Goal: Information Seeking & Learning: Compare options

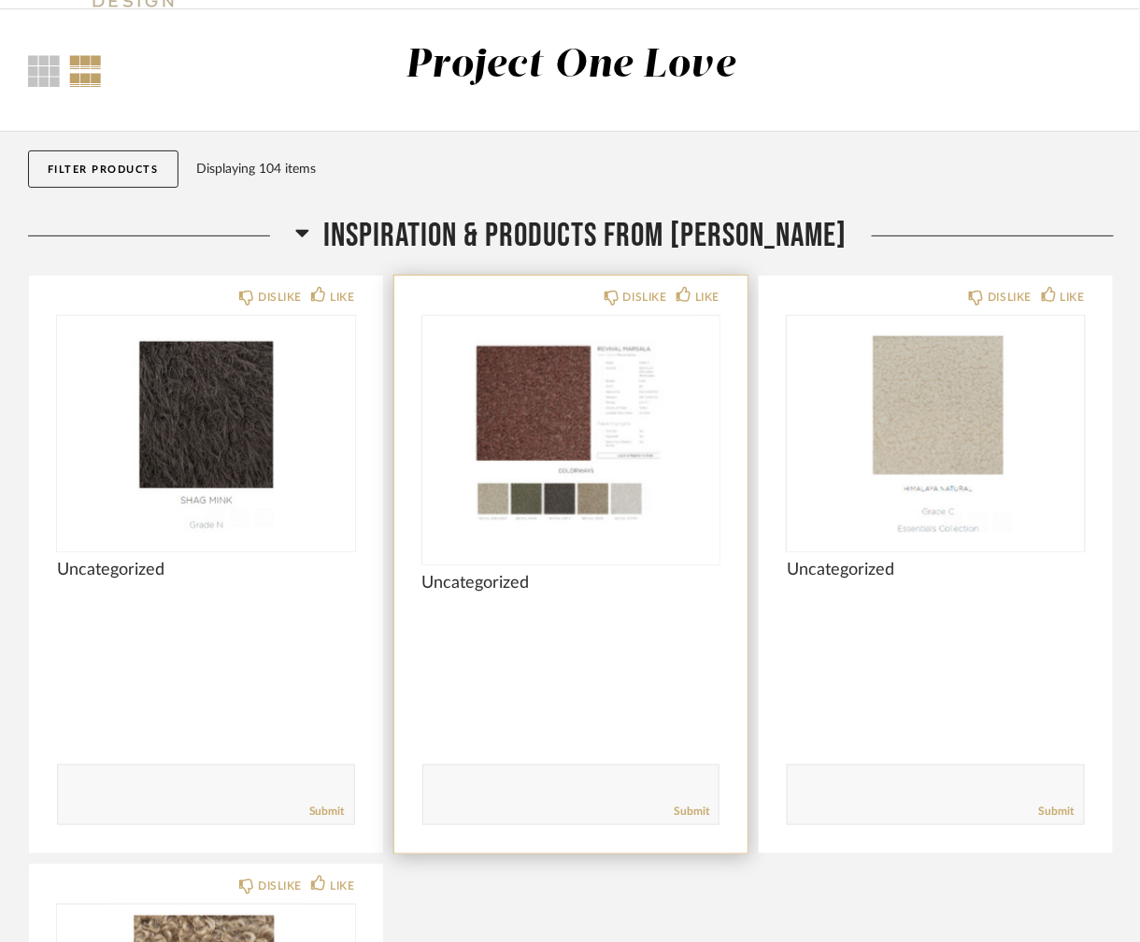
scroll to position [187, 0]
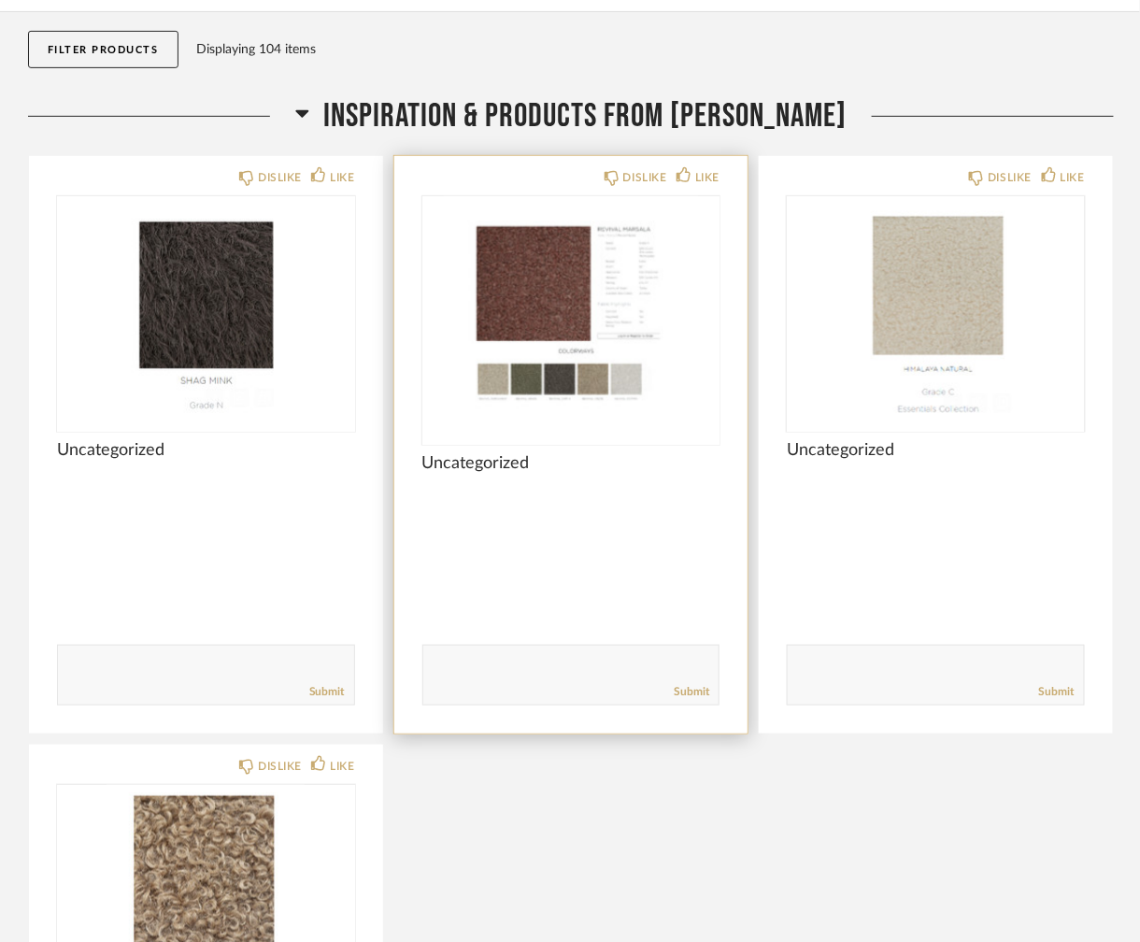
click at [666, 371] on img "0" at bounding box center [571, 313] width 298 height 234
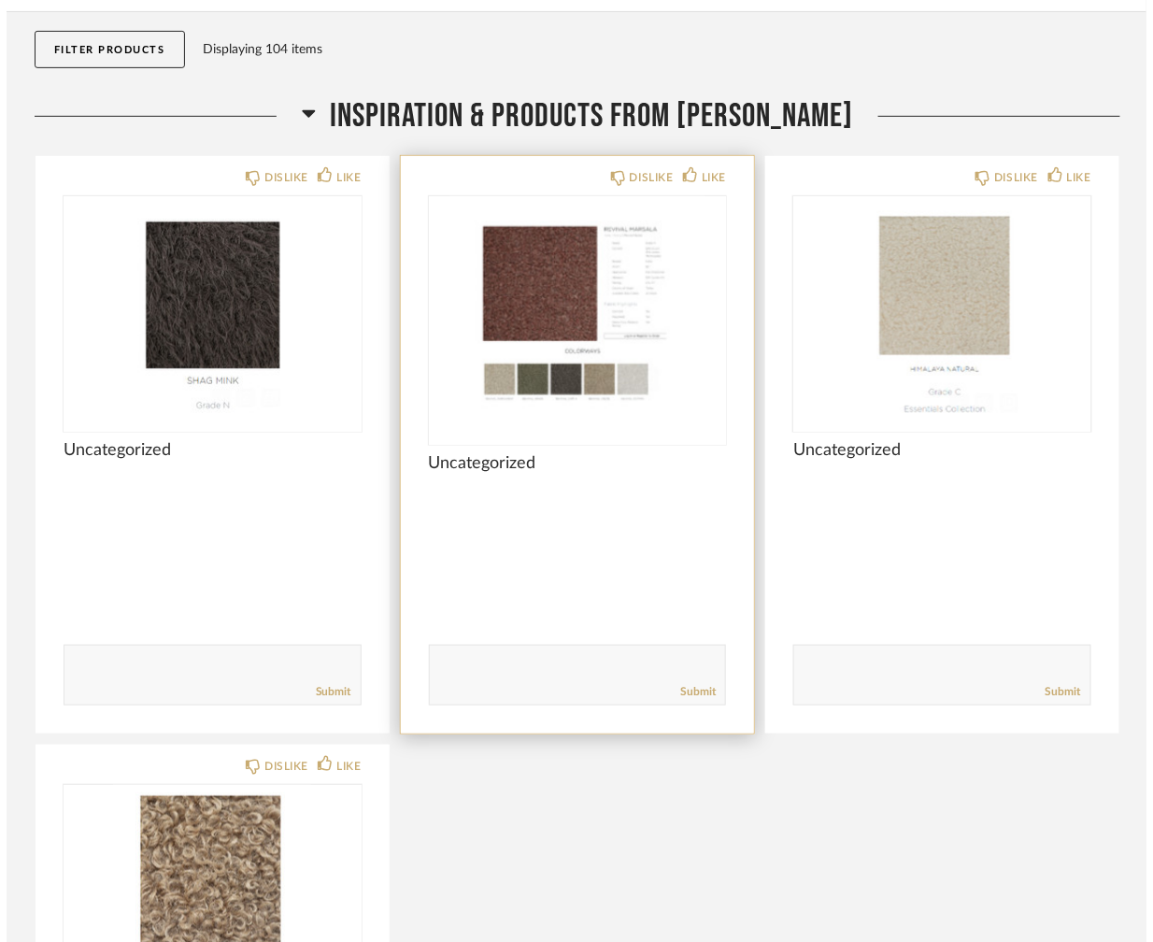
scroll to position [0, 0]
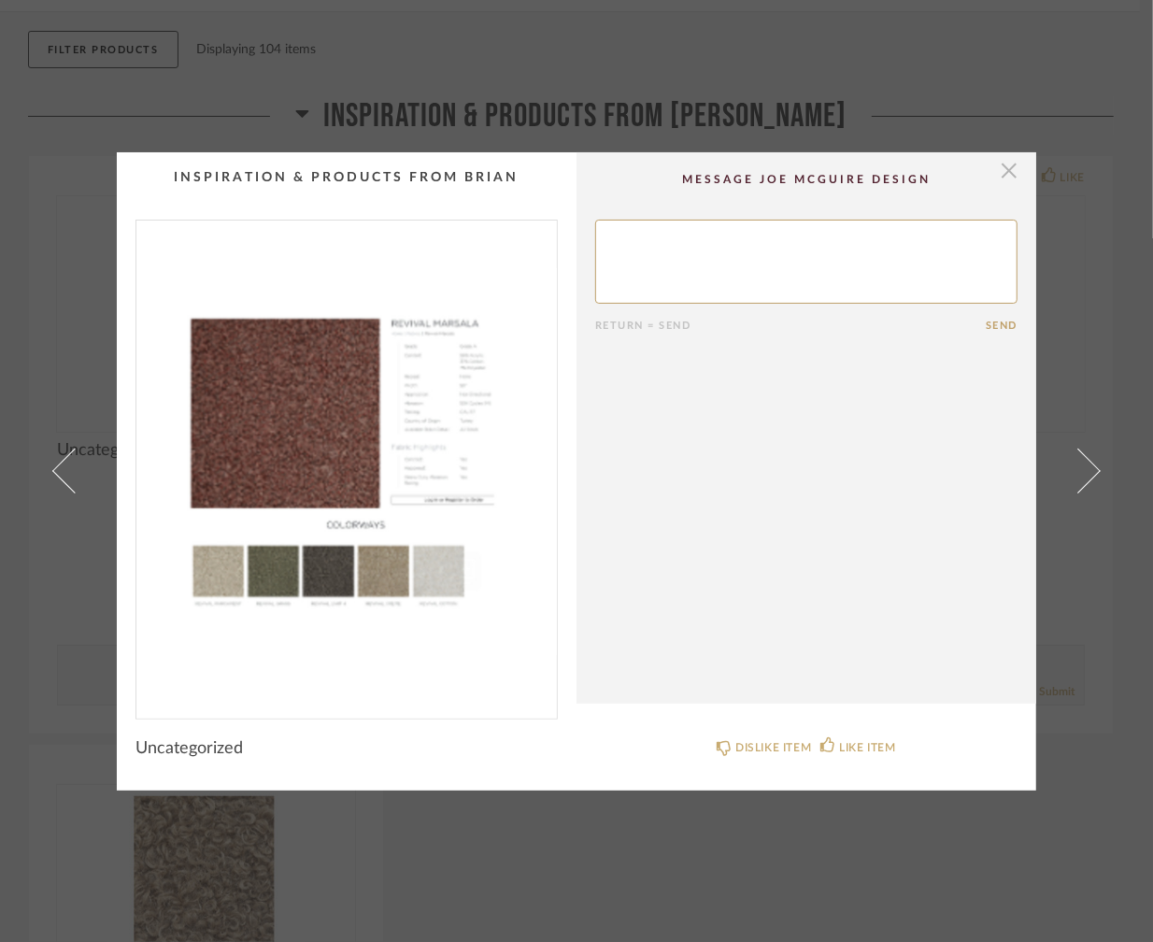
click at [1003, 165] on span "button" at bounding box center [1008, 170] width 37 height 37
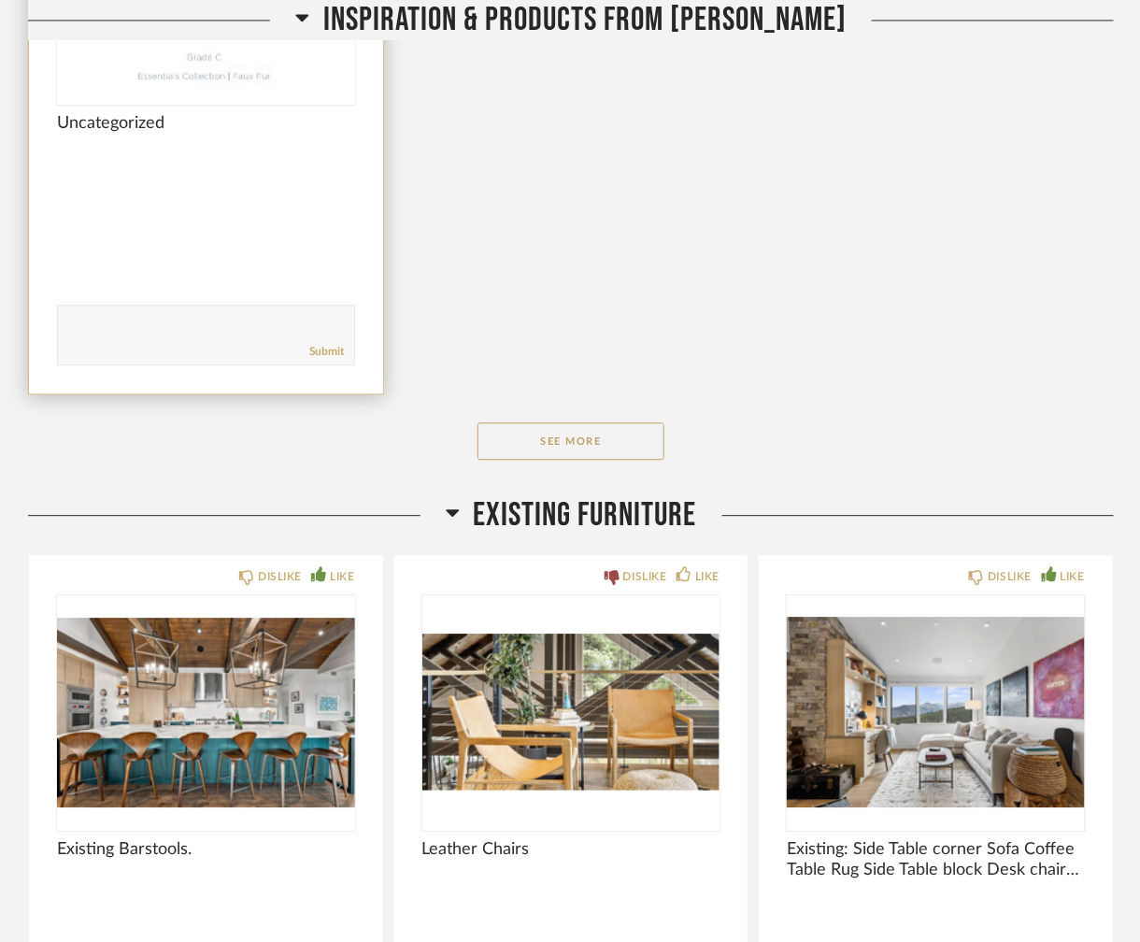
scroll to position [1121, 0]
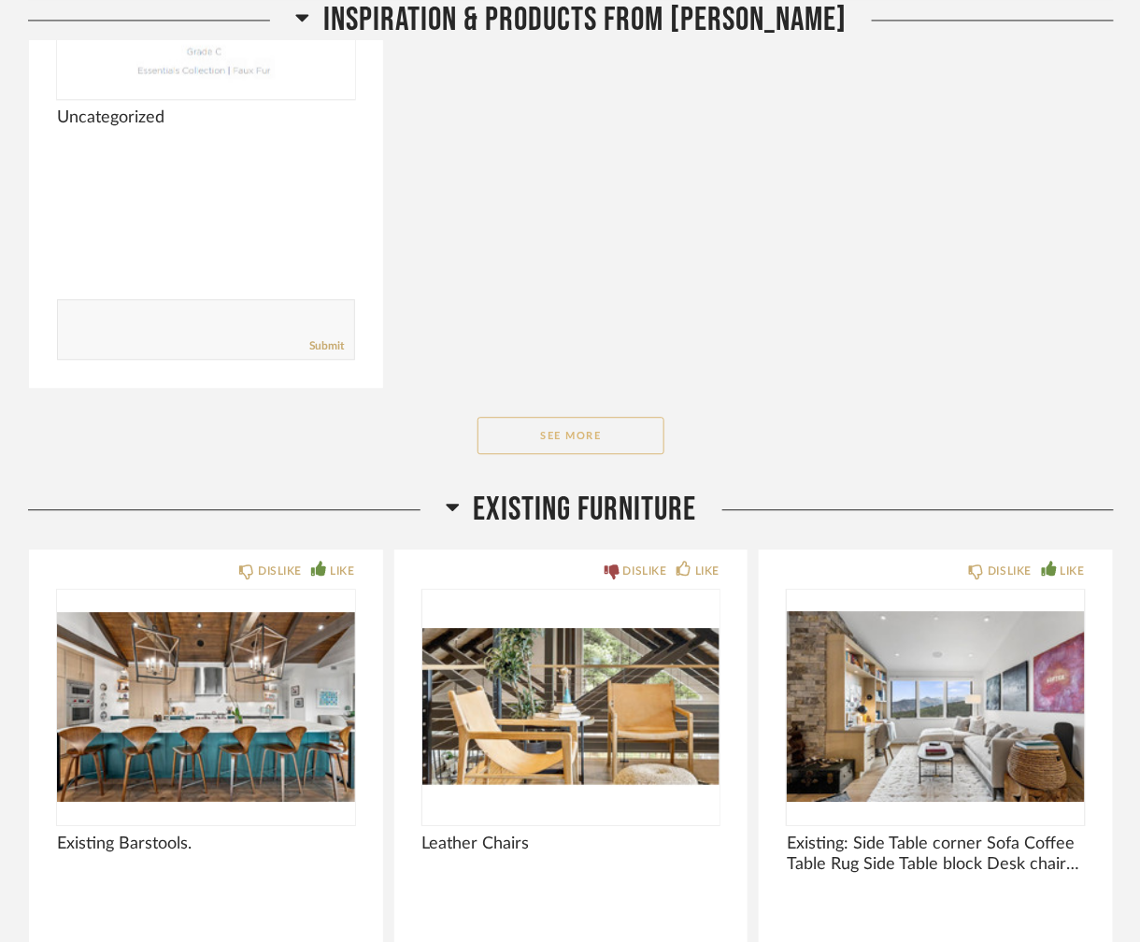
click at [589, 448] on button "See More" at bounding box center [570, 435] width 187 height 37
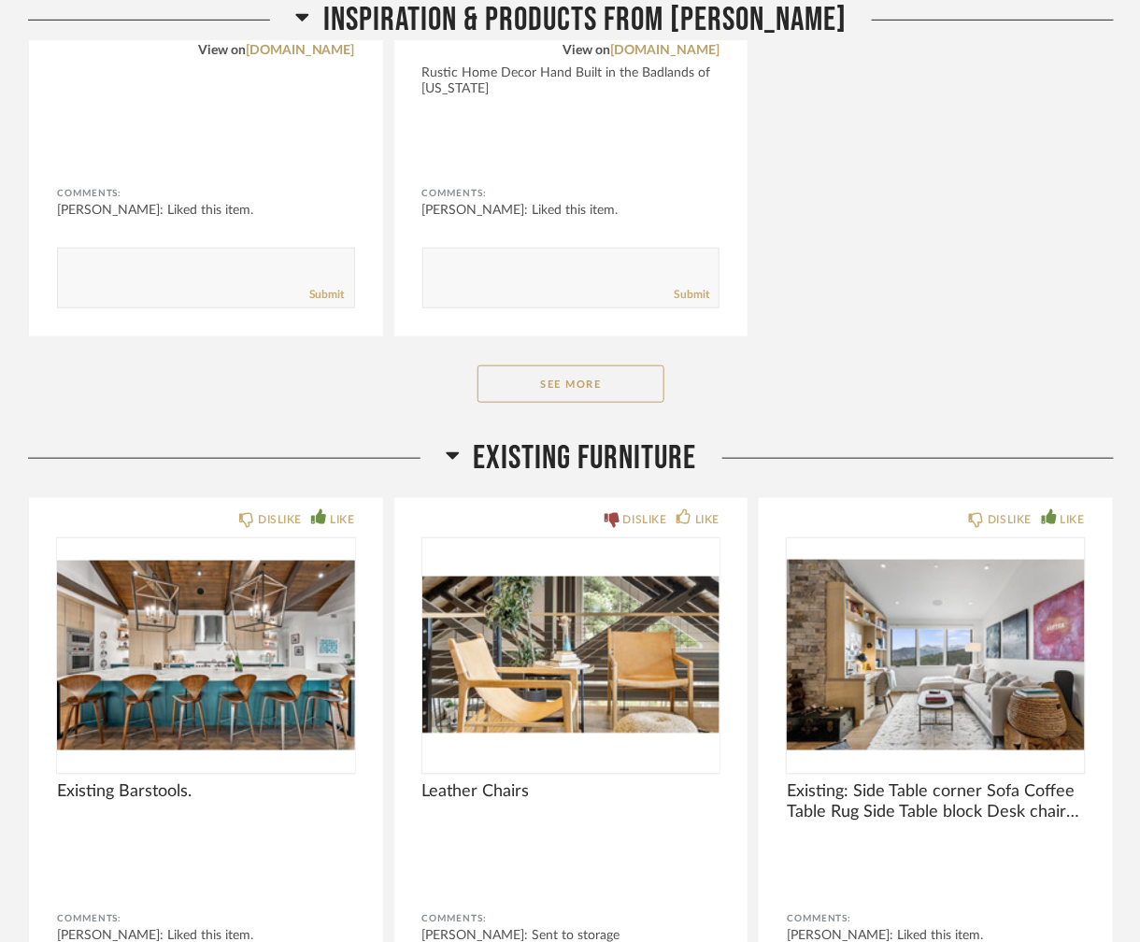
scroll to position [4298, 0]
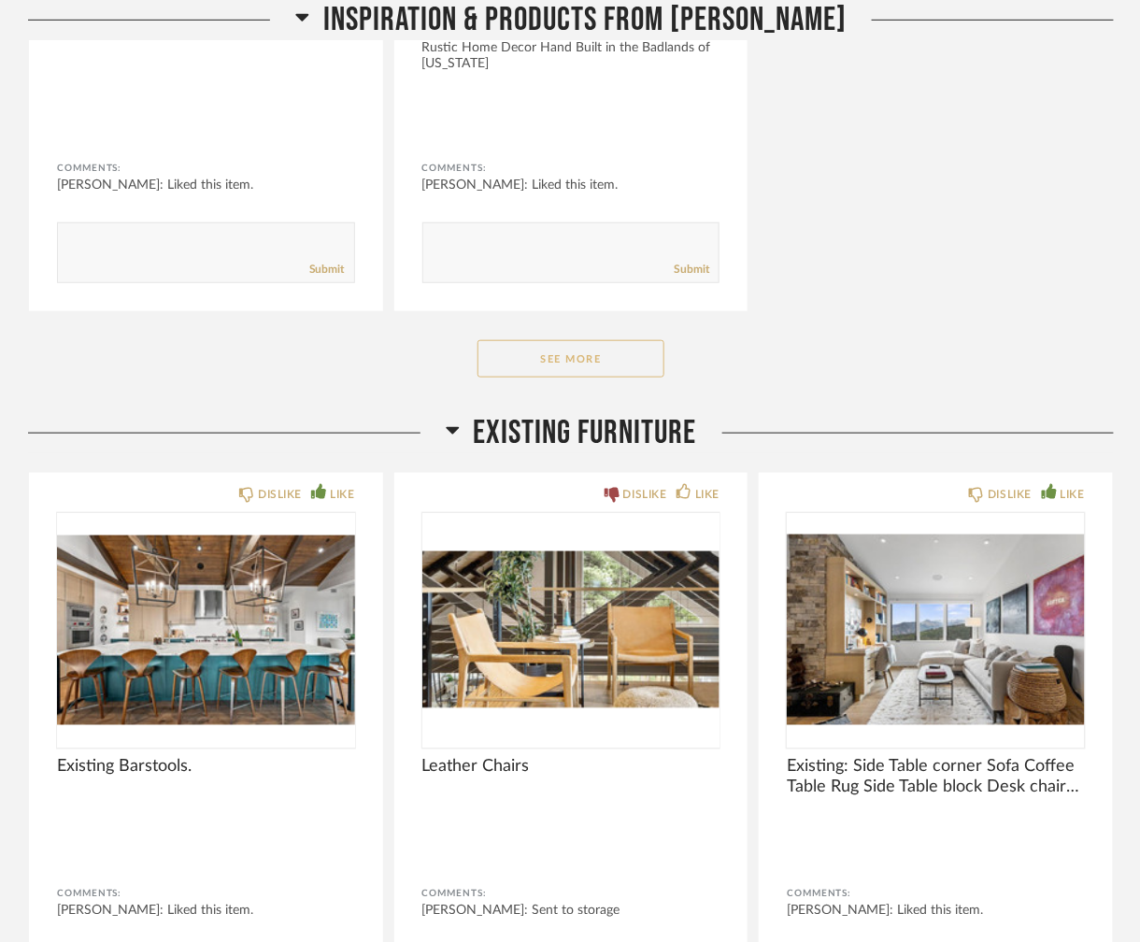
click at [554, 341] on button "See More" at bounding box center [570, 358] width 187 height 37
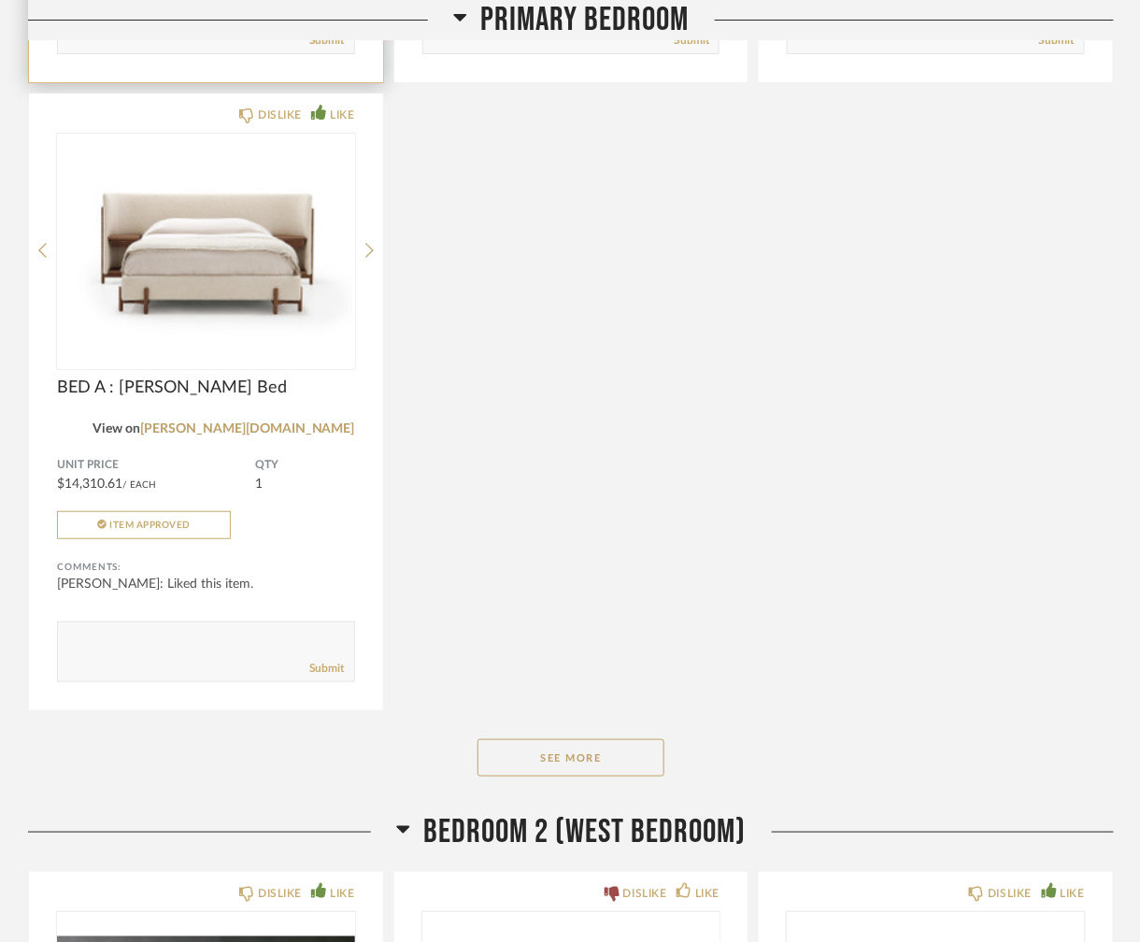
scroll to position [10184, 0]
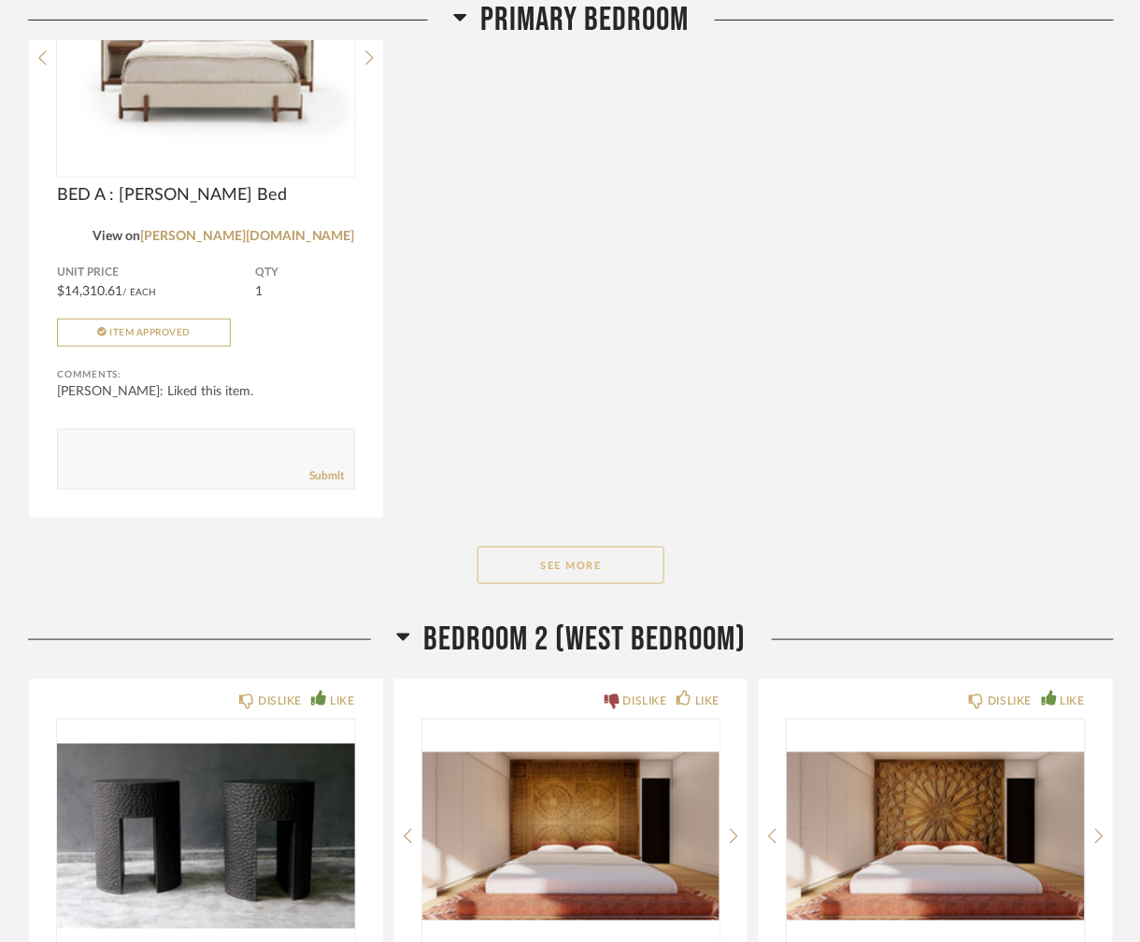
click at [595, 547] on button "See More" at bounding box center [570, 565] width 187 height 37
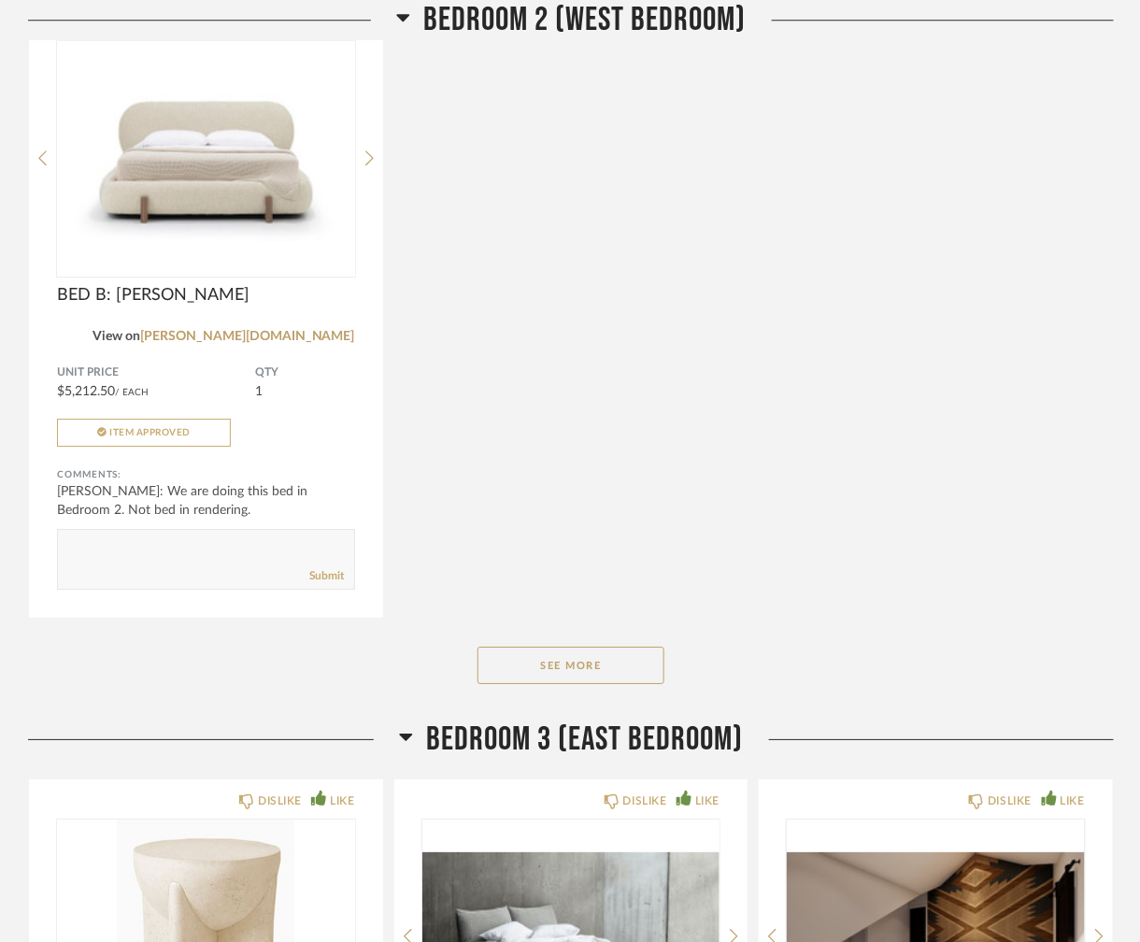
scroll to position [13454, 0]
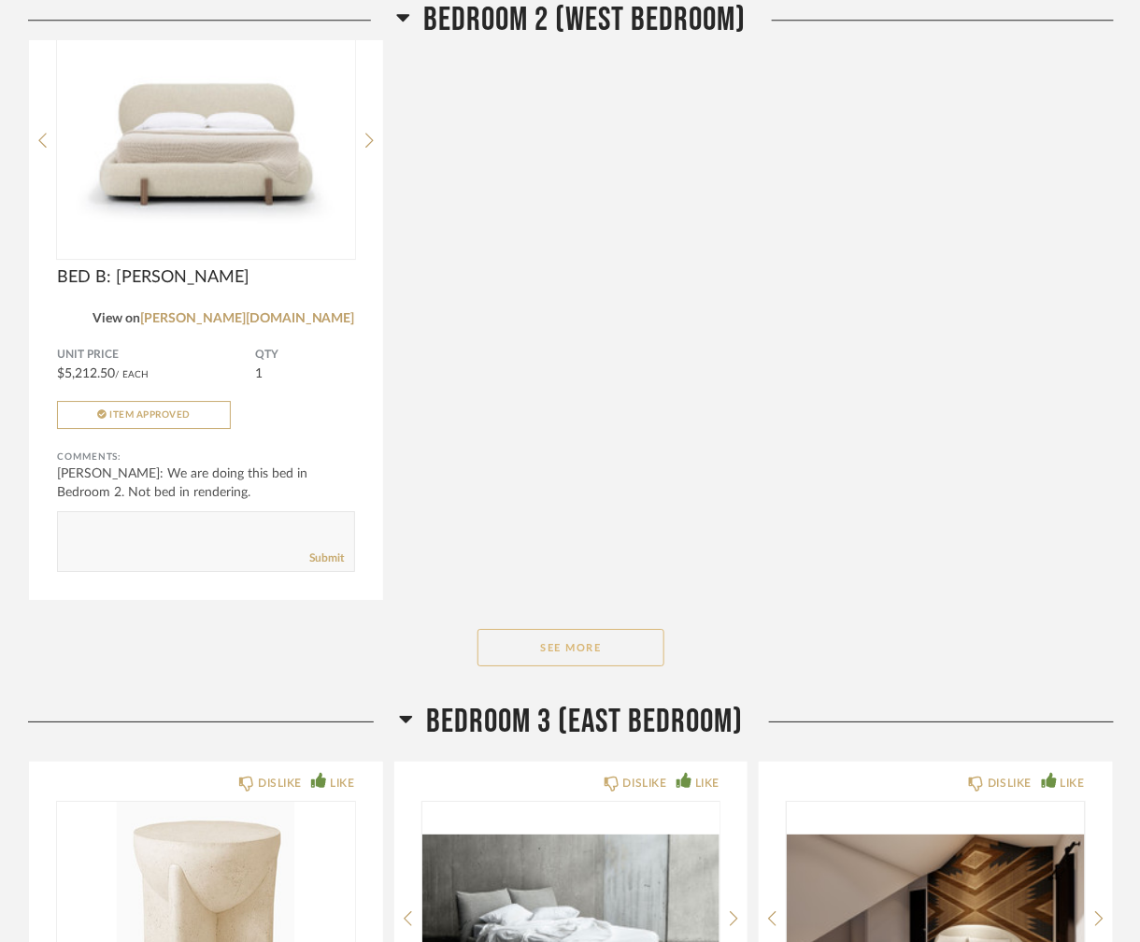
click at [592, 629] on button "See More" at bounding box center [570, 647] width 187 height 37
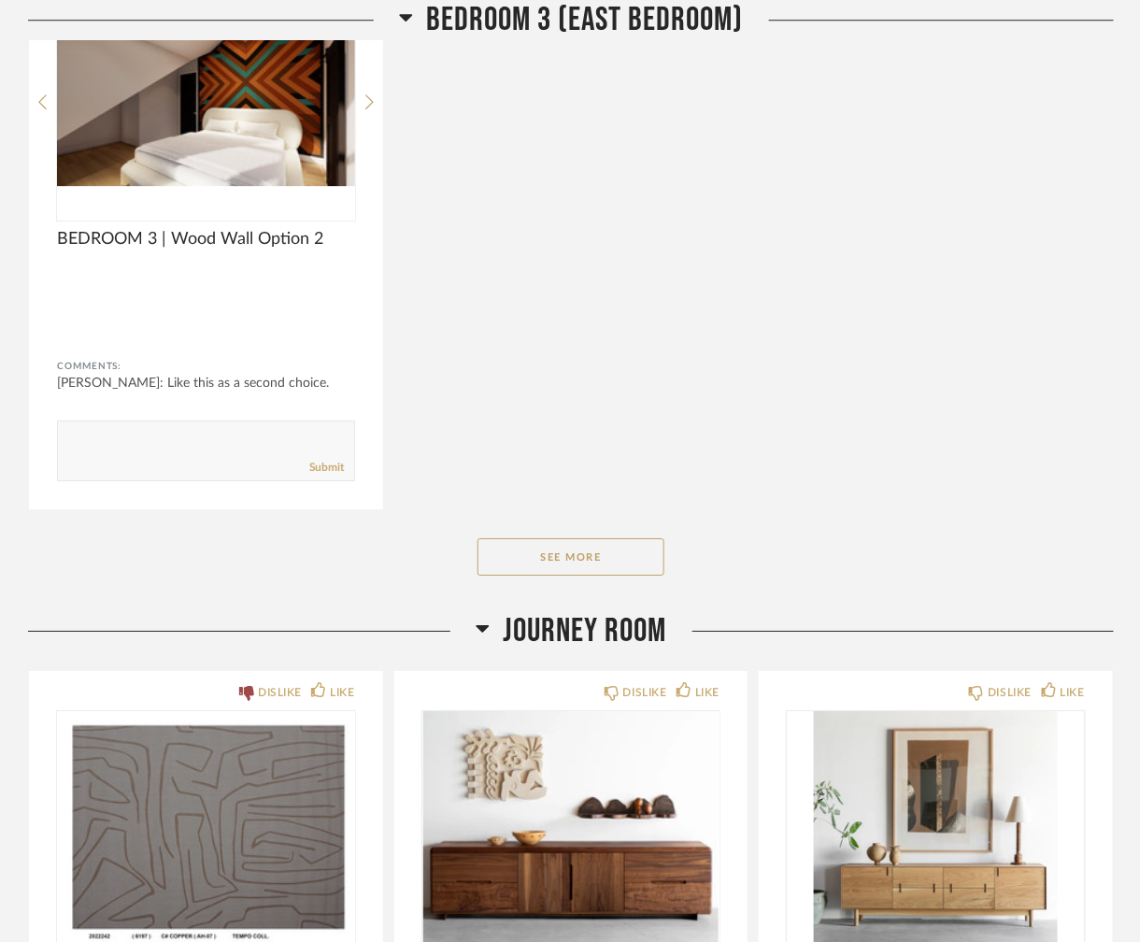
scroll to position [15509, 0]
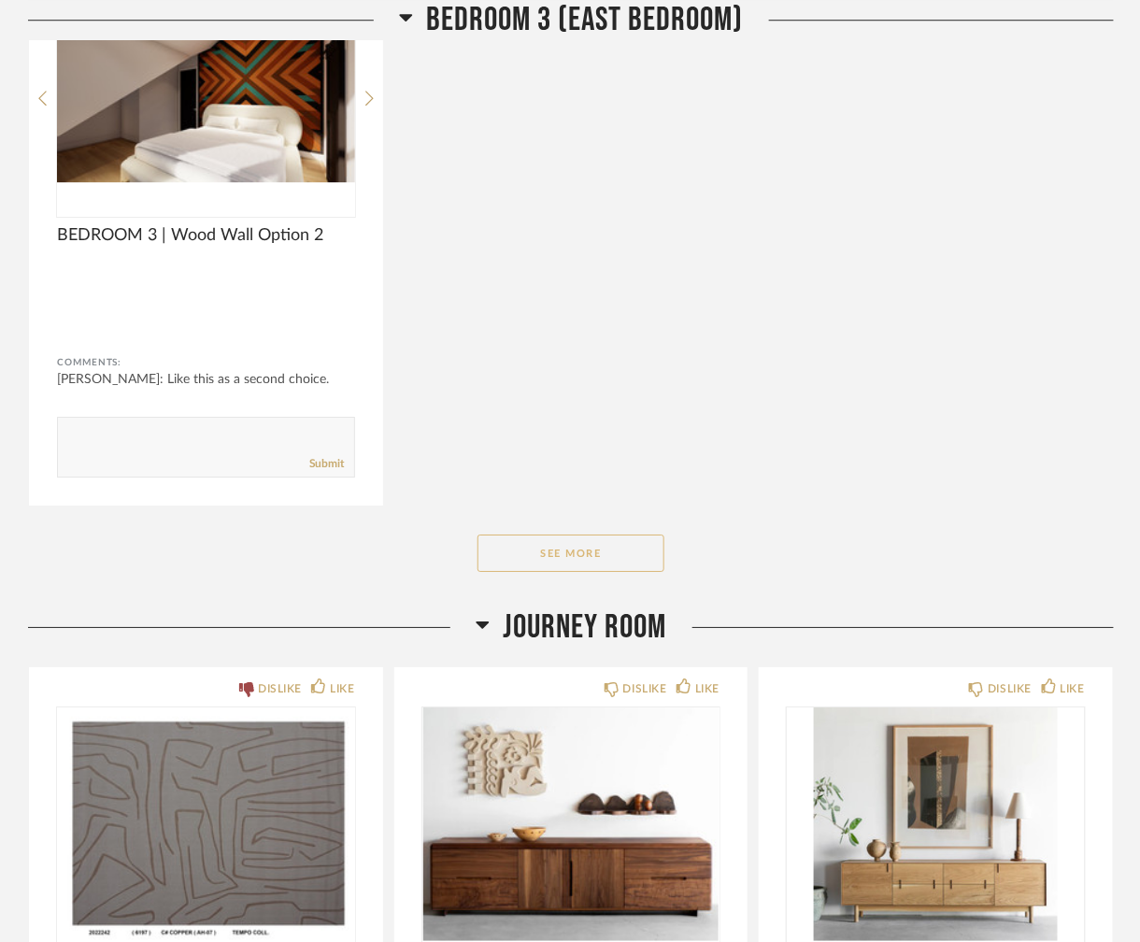
click at [615, 534] on button "See More" at bounding box center [570, 552] width 187 height 37
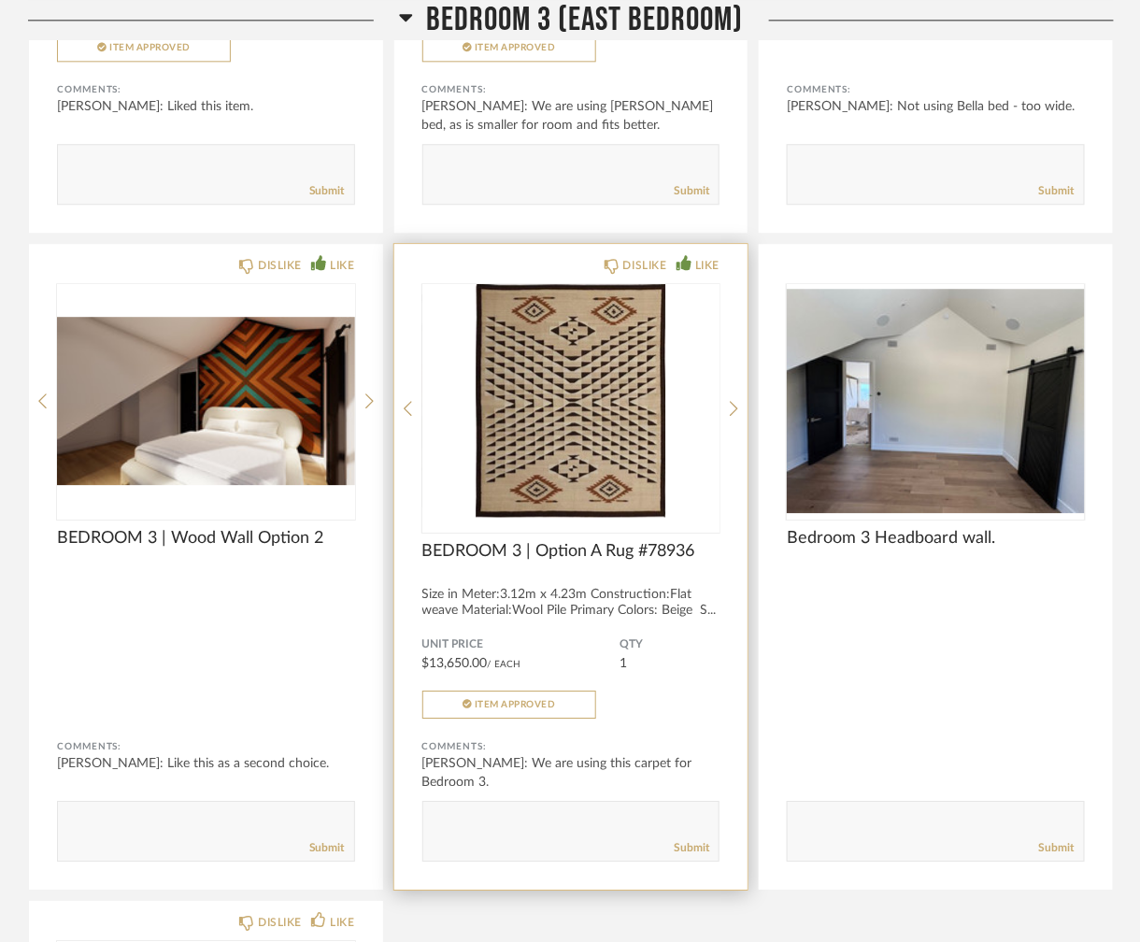
scroll to position [15229, 0]
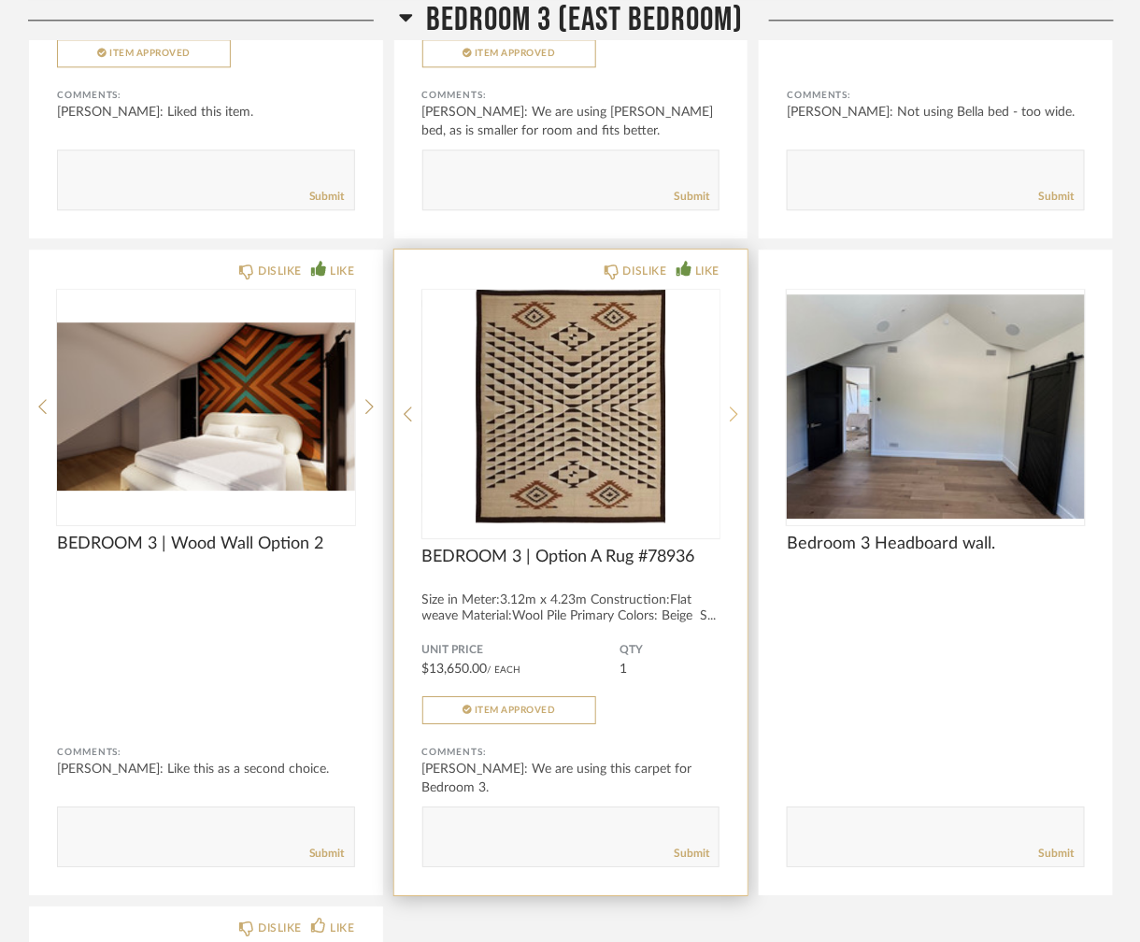
click at [737, 405] on icon at bounding box center [734, 413] width 8 height 17
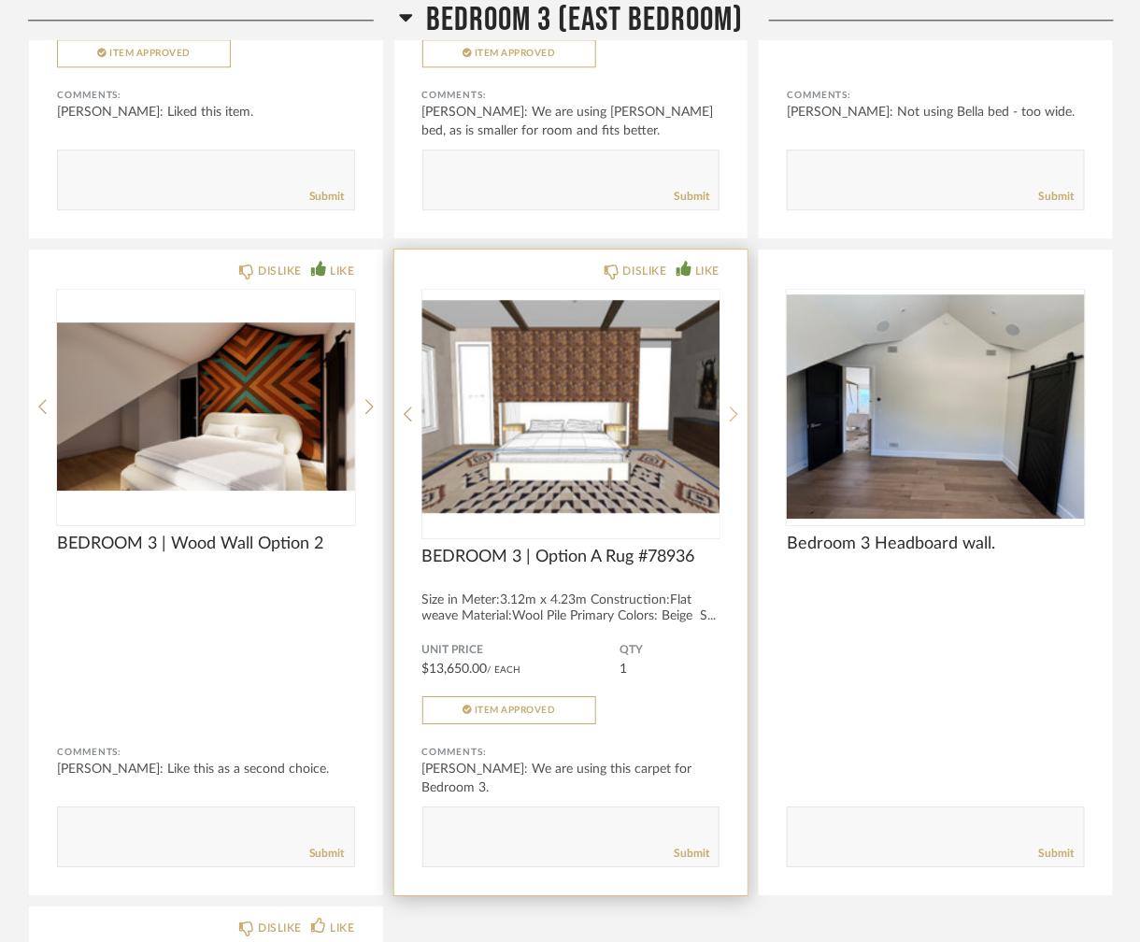
click at [732, 405] on icon at bounding box center [734, 413] width 8 height 17
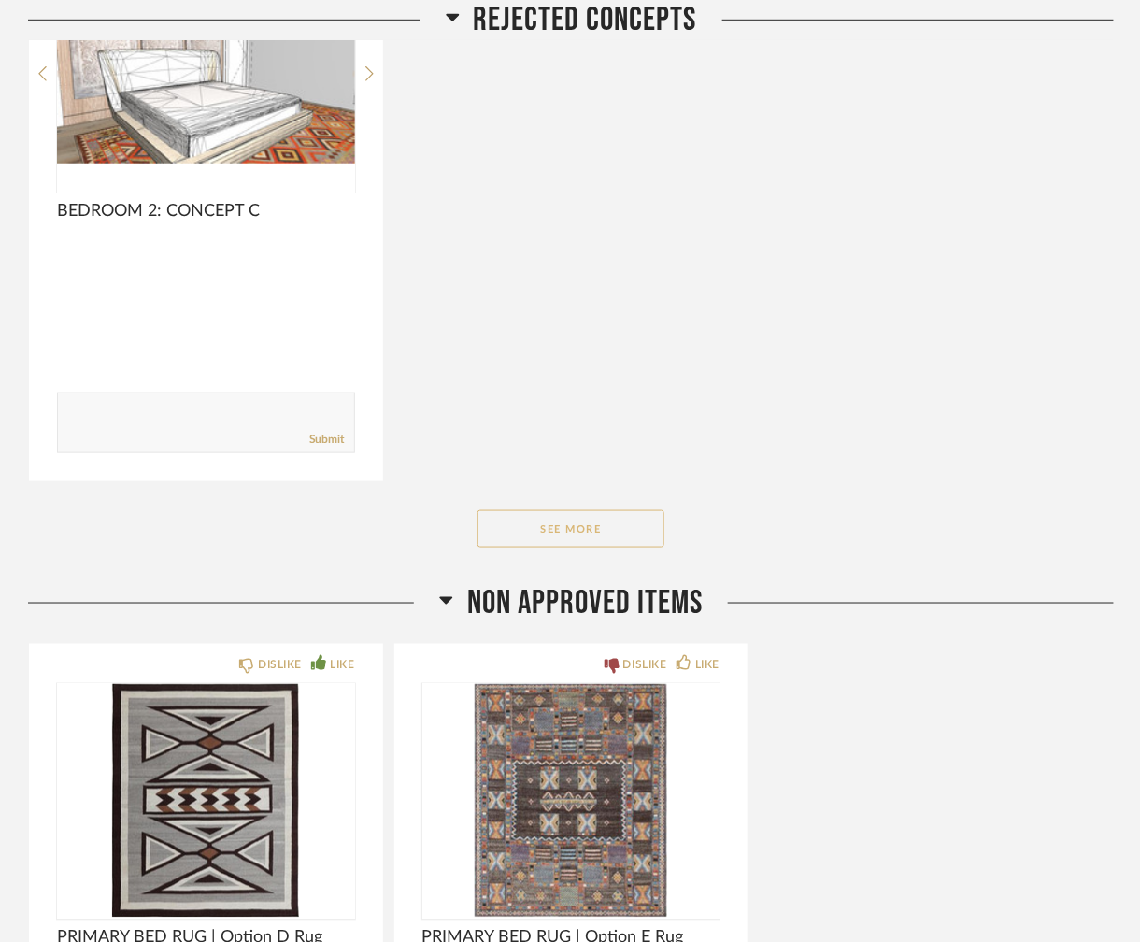
scroll to position [20305, 0]
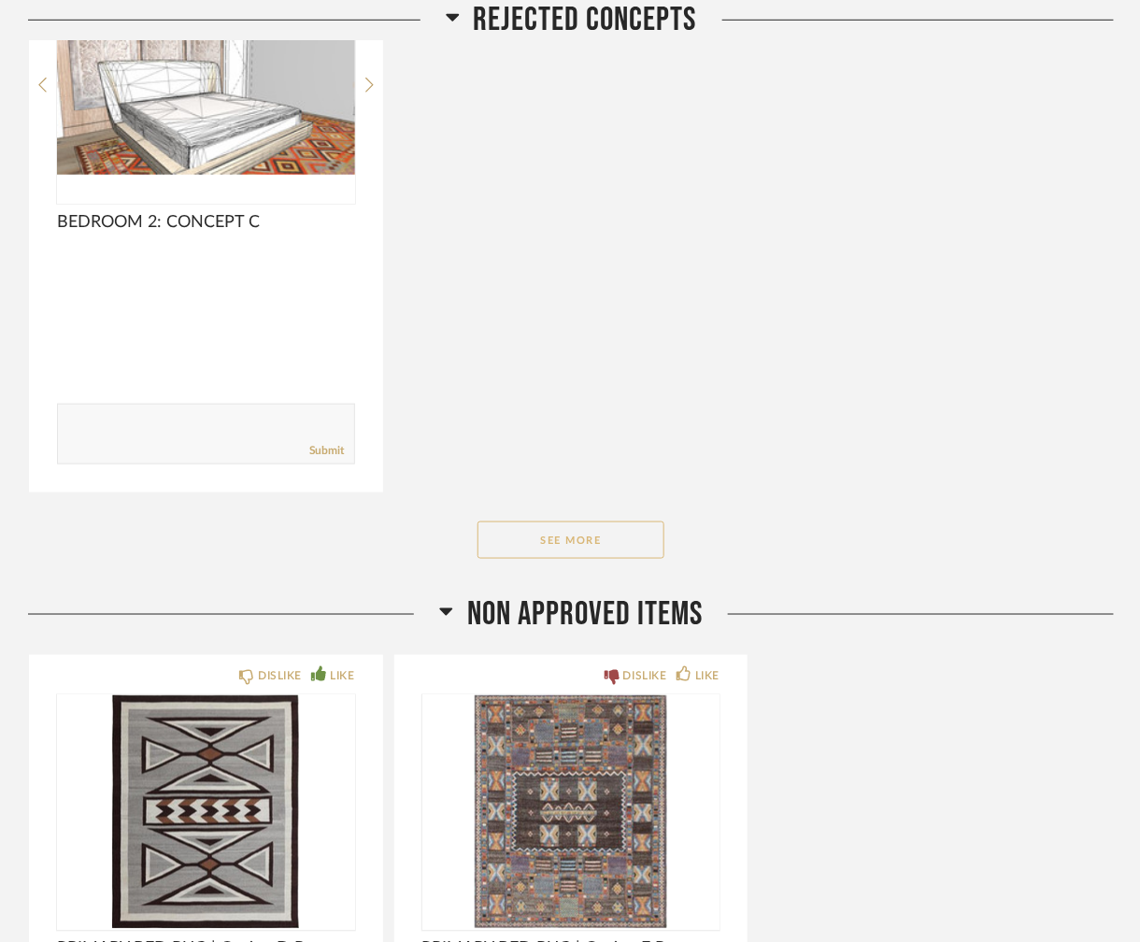
click at [580, 521] on button "See More" at bounding box center [570, 539] width 187 height 37
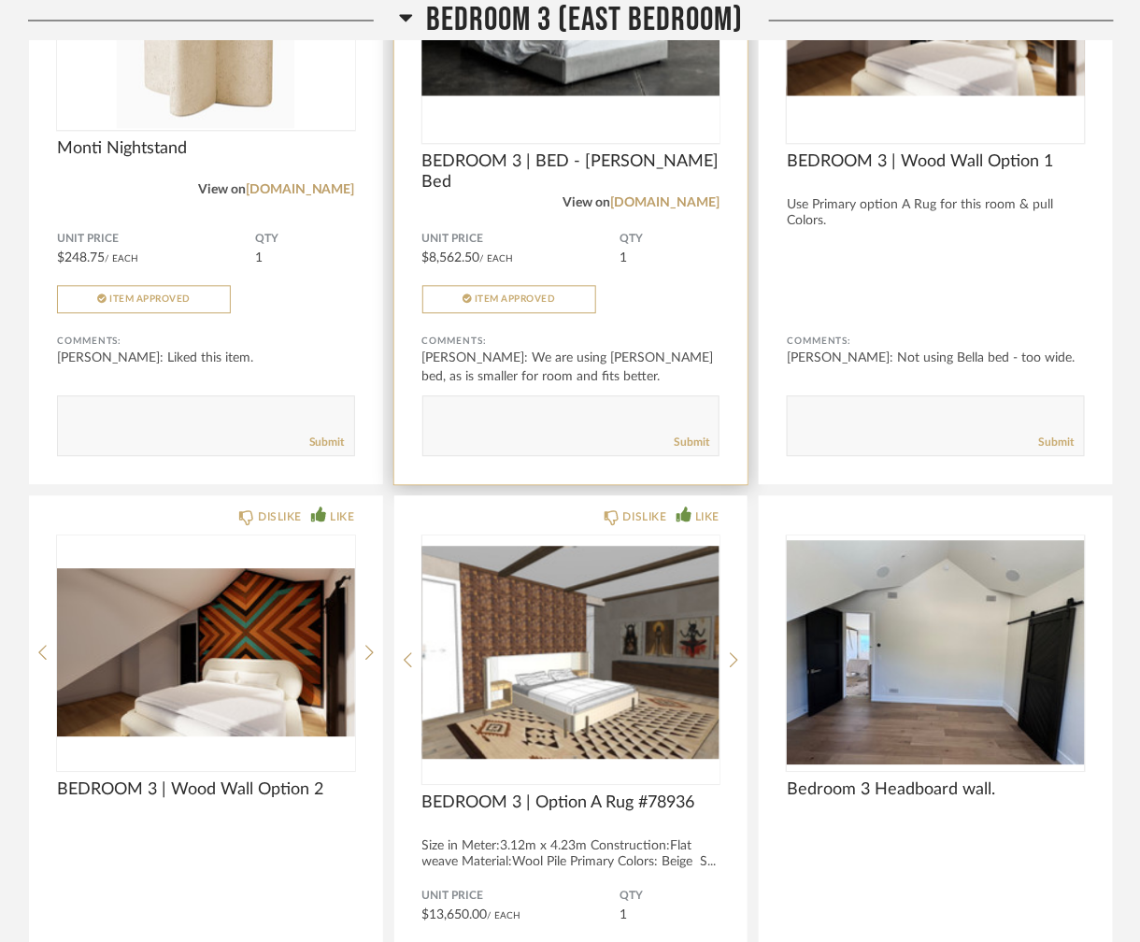
scroll to position [14793, 0]
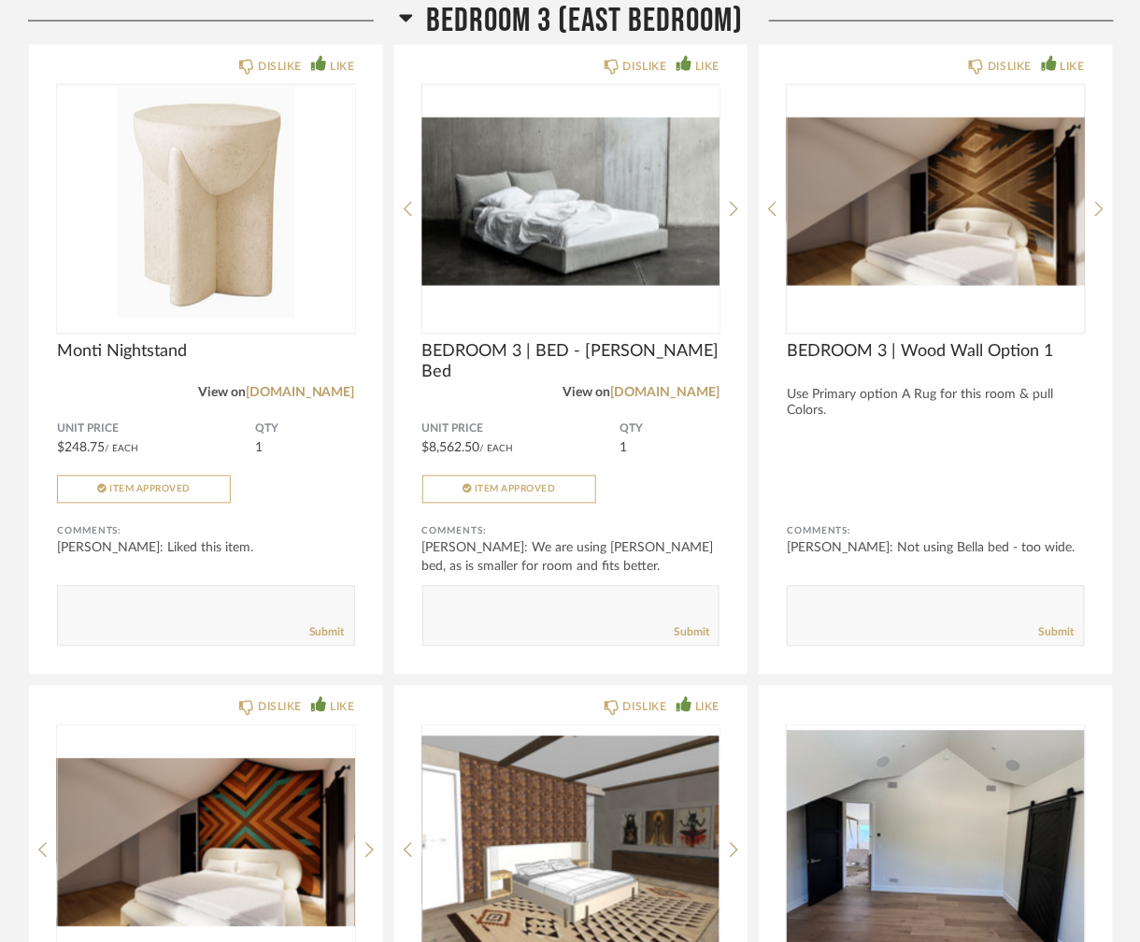
click at [818, 30] on div "Bedroom 3 (East Bedroom)" at bounding box center [571, 20] width 1086 height 40
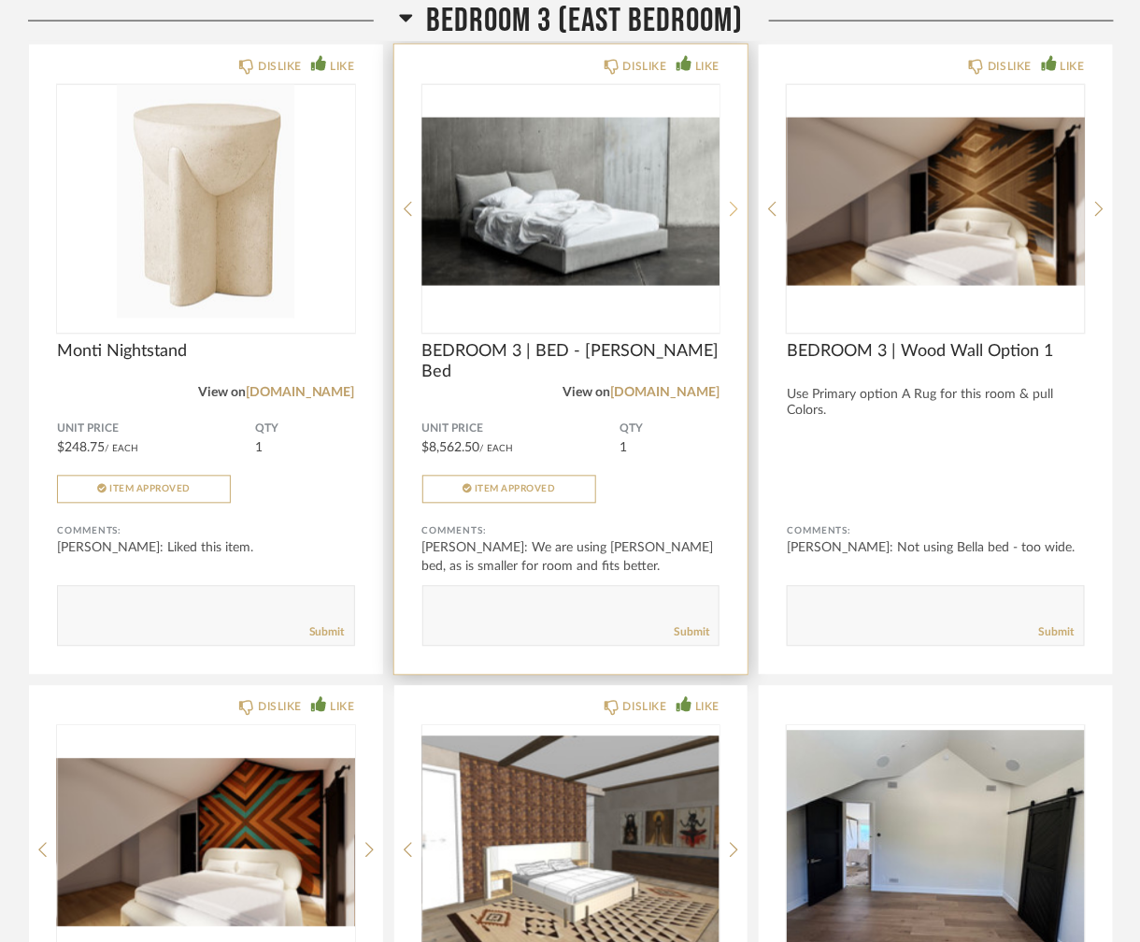
click at [732, 201] on icon at bounding box center [734, 209] width 8 height 17
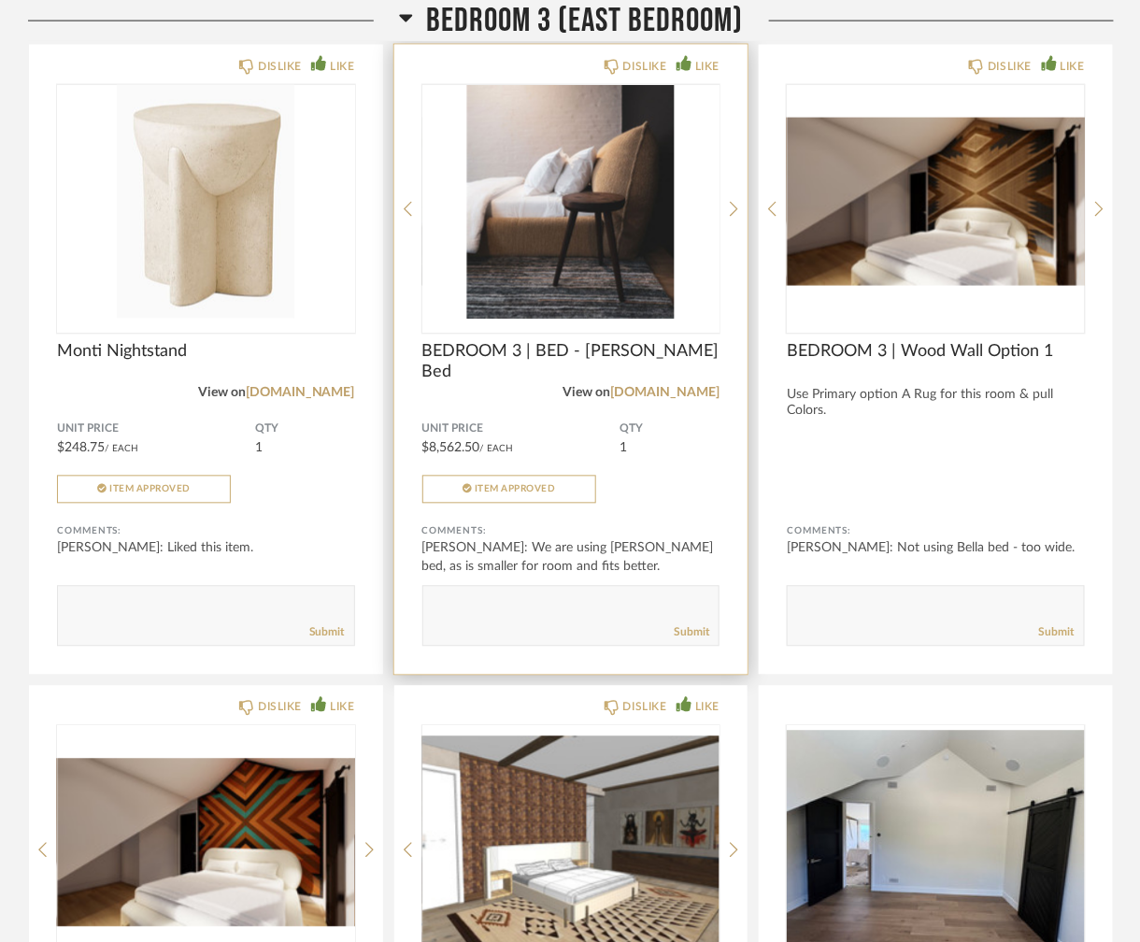
click at [724, 180] on div "DISLIKE LIKE BEDROOM 3 | BED - [PERSON_NAME] Bed View on [DOMAIN_NAME] Unit Pri…" at bounding box center [571, 360] width 354 height 630
click at [734, 201] on icon at bounding box center [734, 209] width 8 height 17
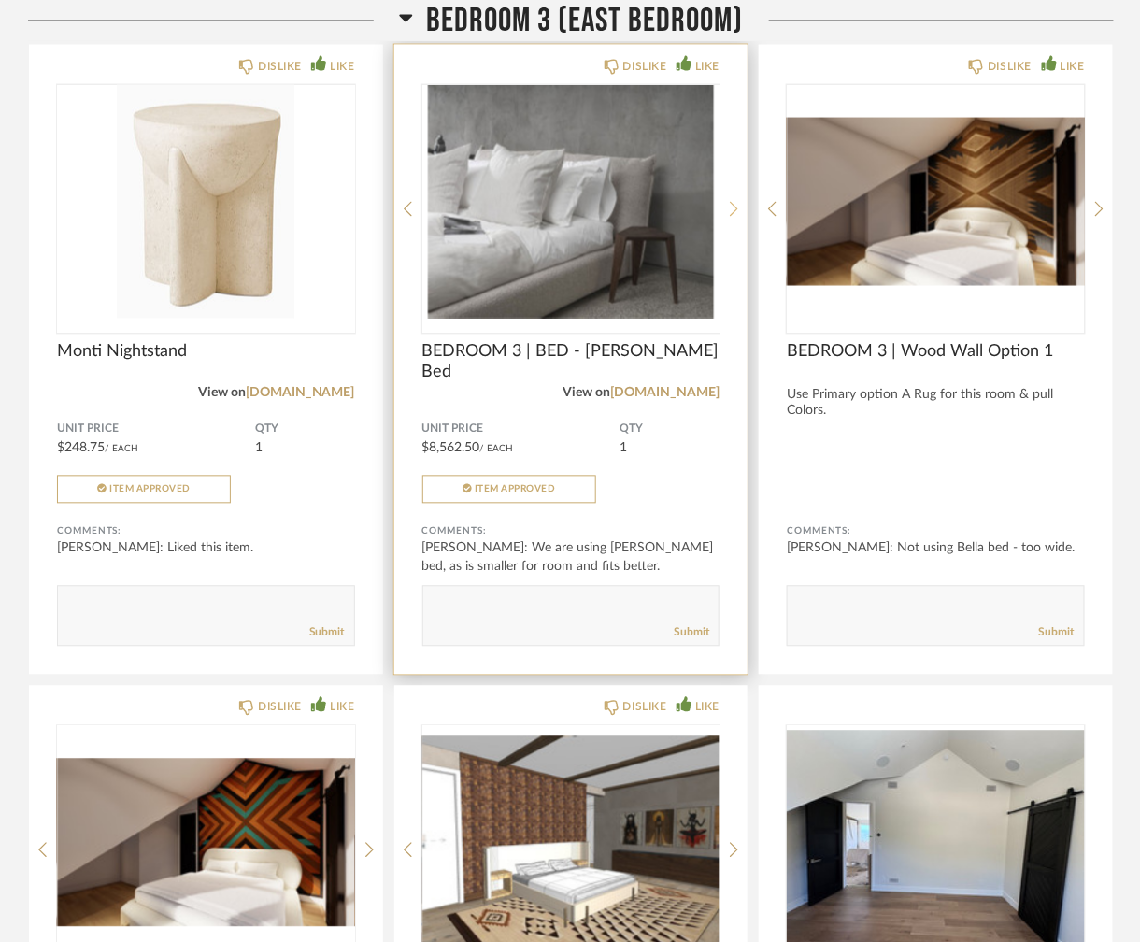
click at [733, 201] on icon at bounding box center [734, 209] width 8 height 17
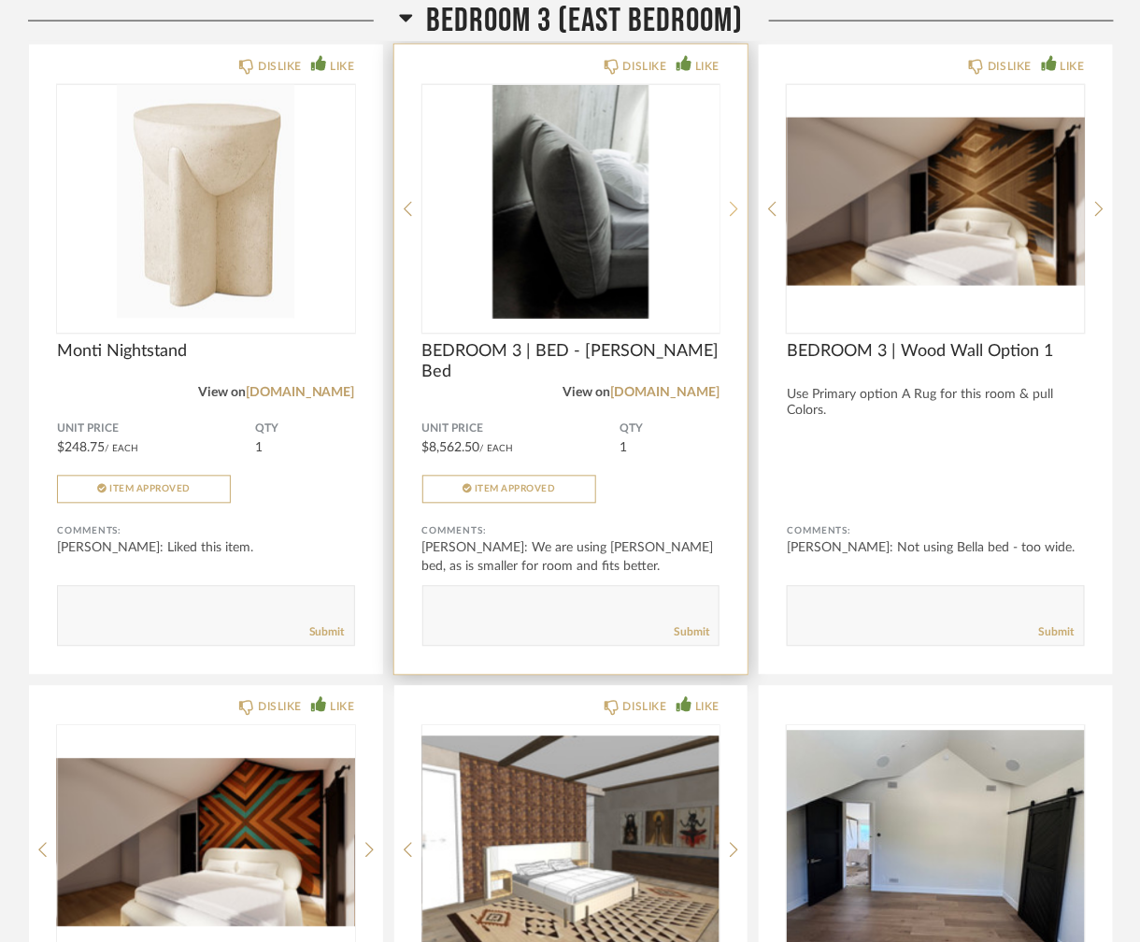
click at [732, 201] on icon at bounding box center [734, 209] width 8 height 17
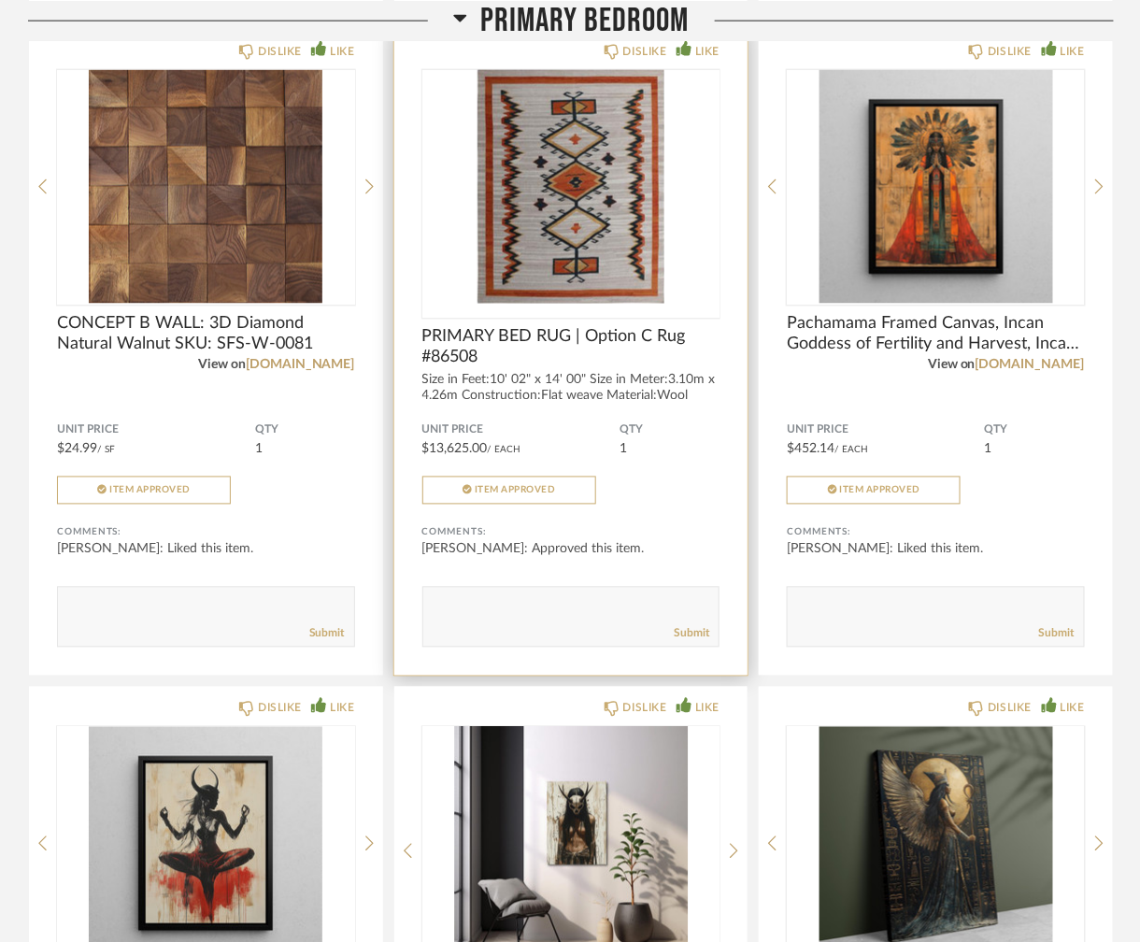
scroll to position [10682, 0]
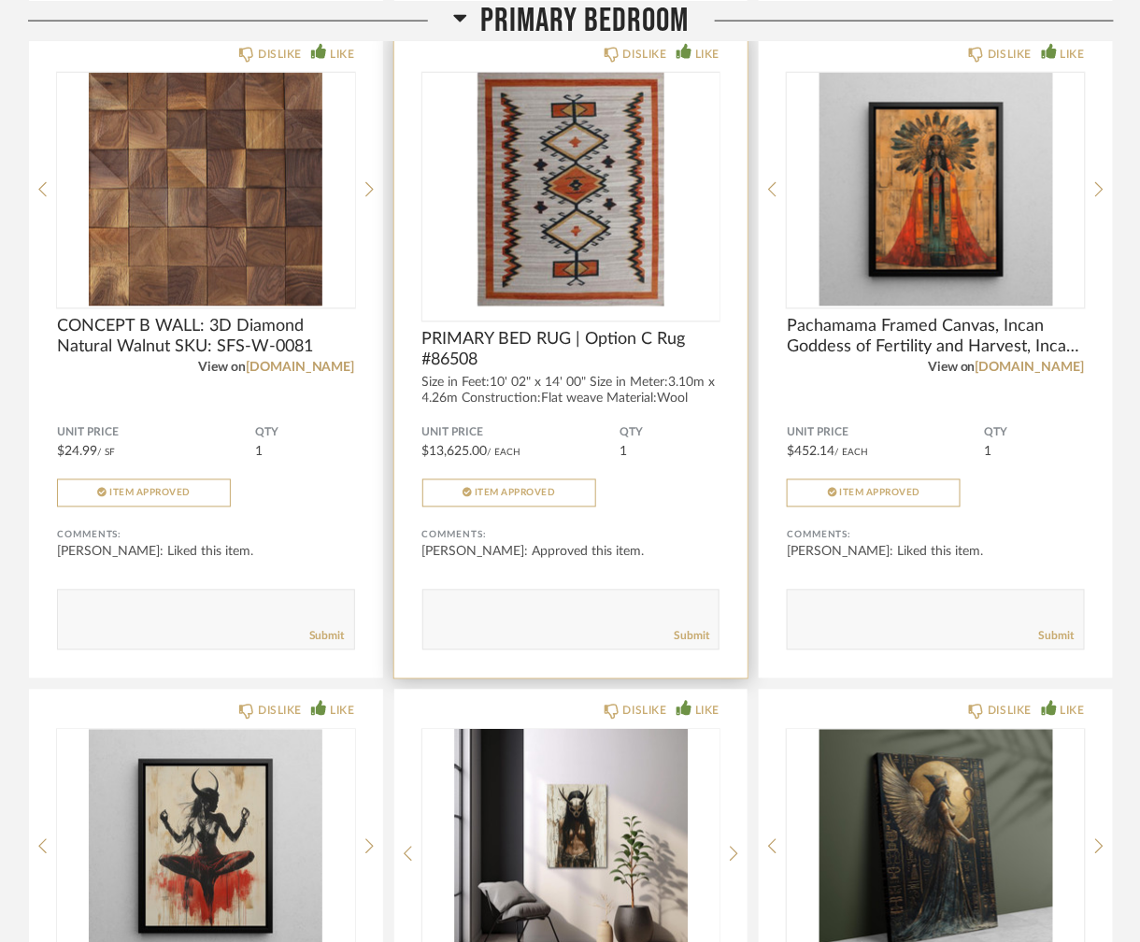
click at [620, 200] on img "0" at bounding box center [571, 190] width 298 height 234
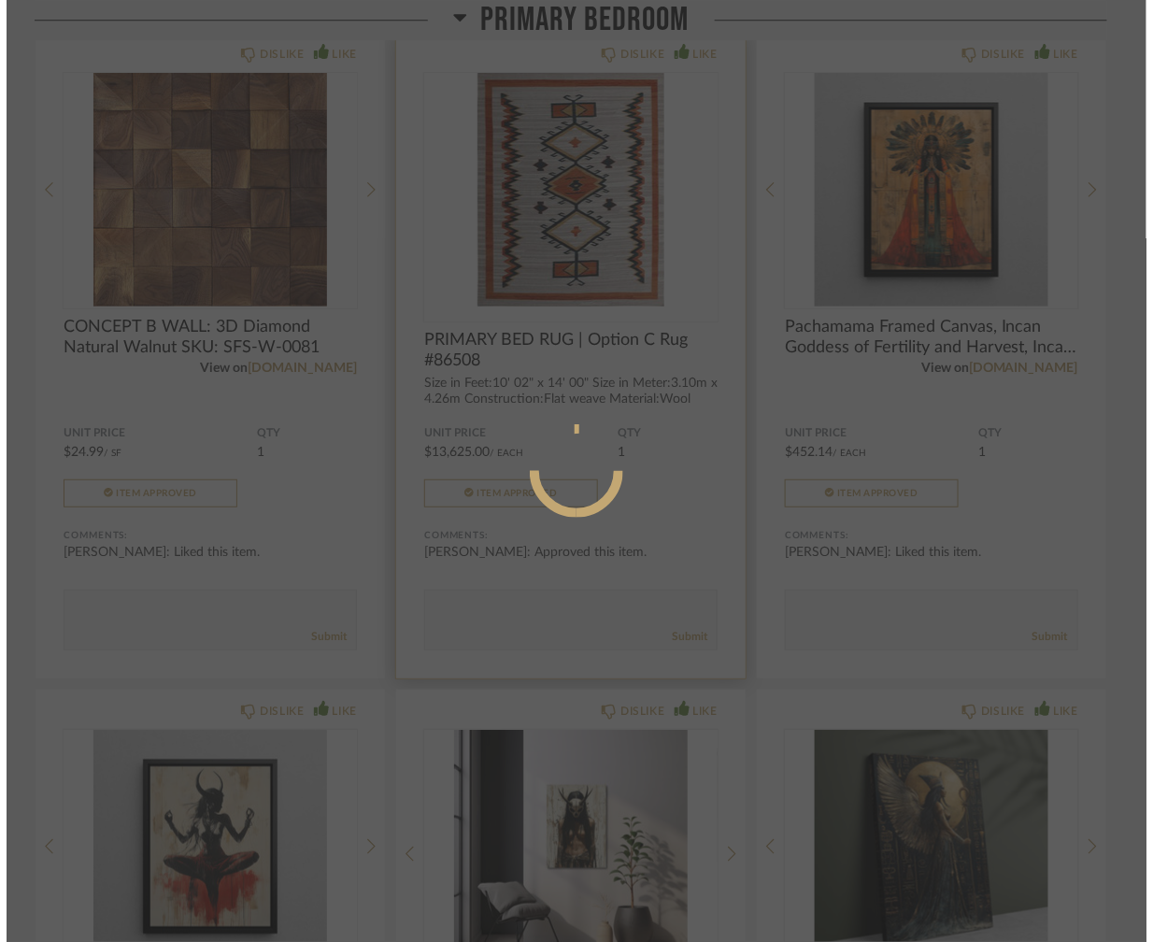
scroll to position [0, 0]
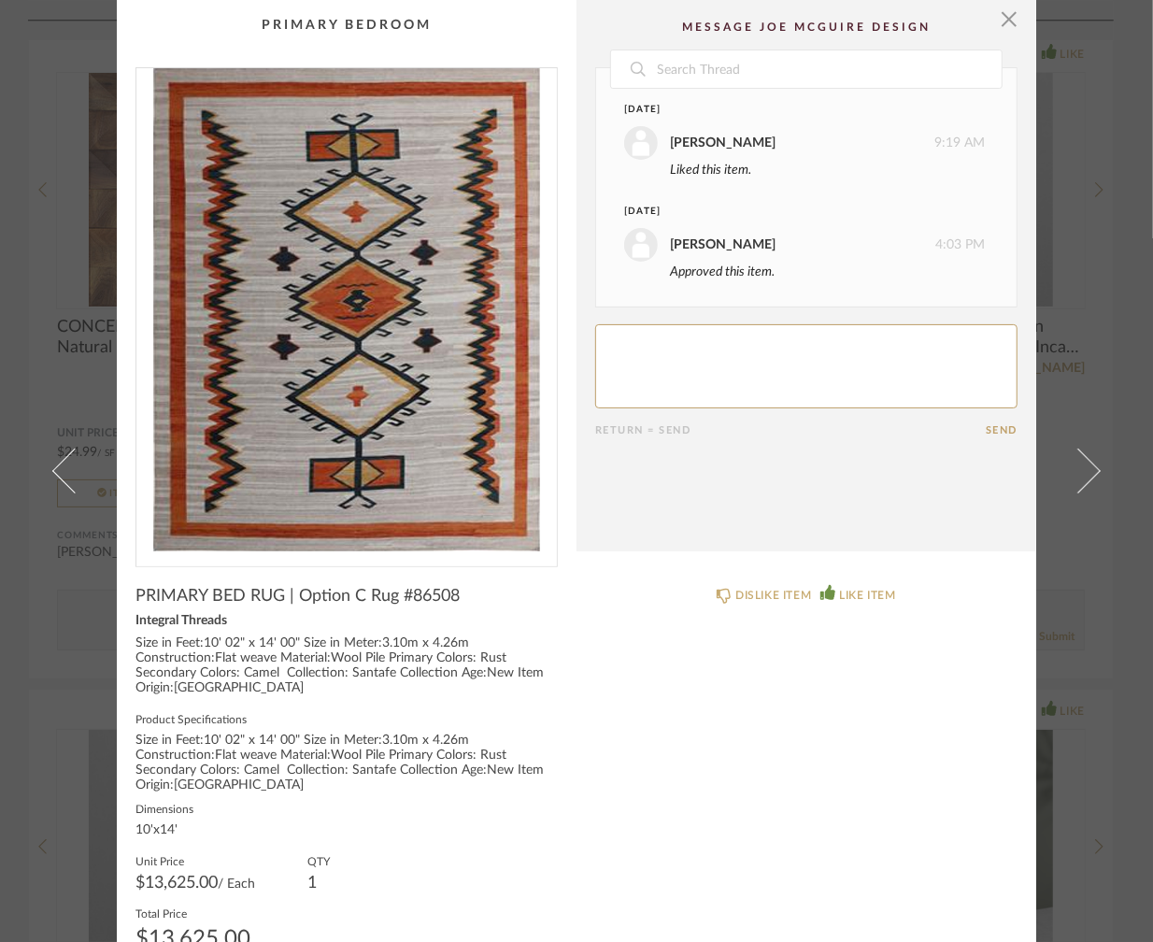
click at [1013, 22] on cpp-summary-comments "Date [DATE] [PERSON_NAME] 9:19 AM Liked this item. [DATE] [PERSON_NAME] 4:03 PM…" at bounding box center [806, 275] width 460 height 551
click at [1005, 23] on span "button" at bounding box center [1008, 18] width 37 height 37
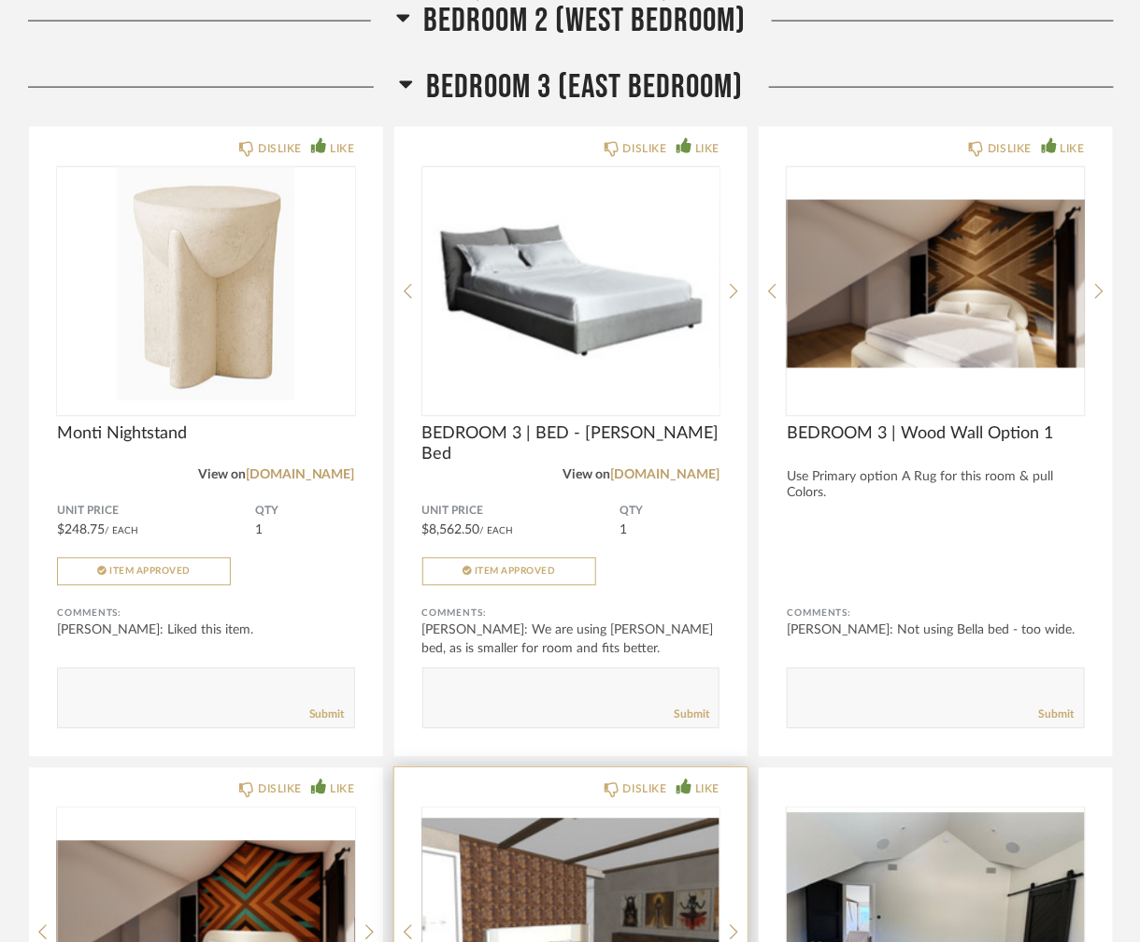
scroll to position [14699, 0]
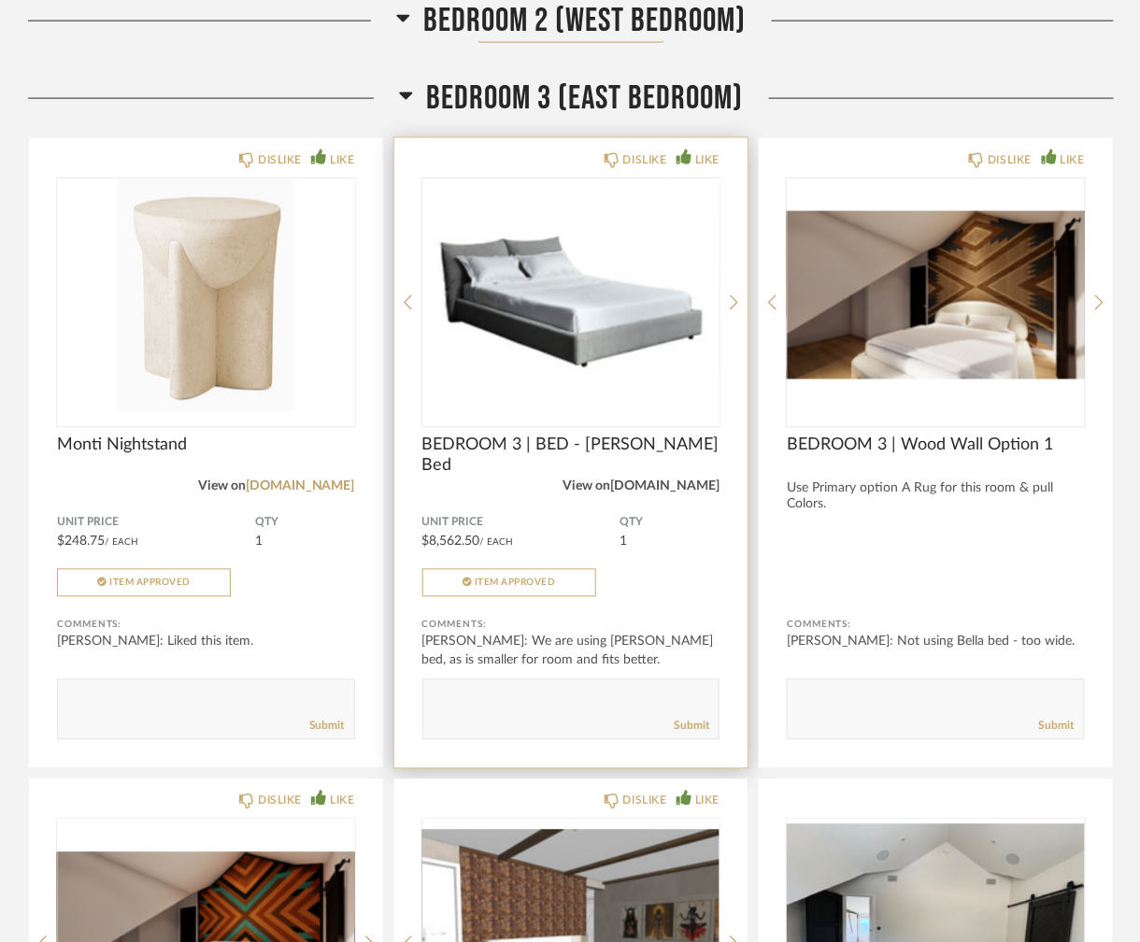
click at [671, 480] on link "[DOMAIN_NAME]" at bounding box center [664, 486] width 109 height 13
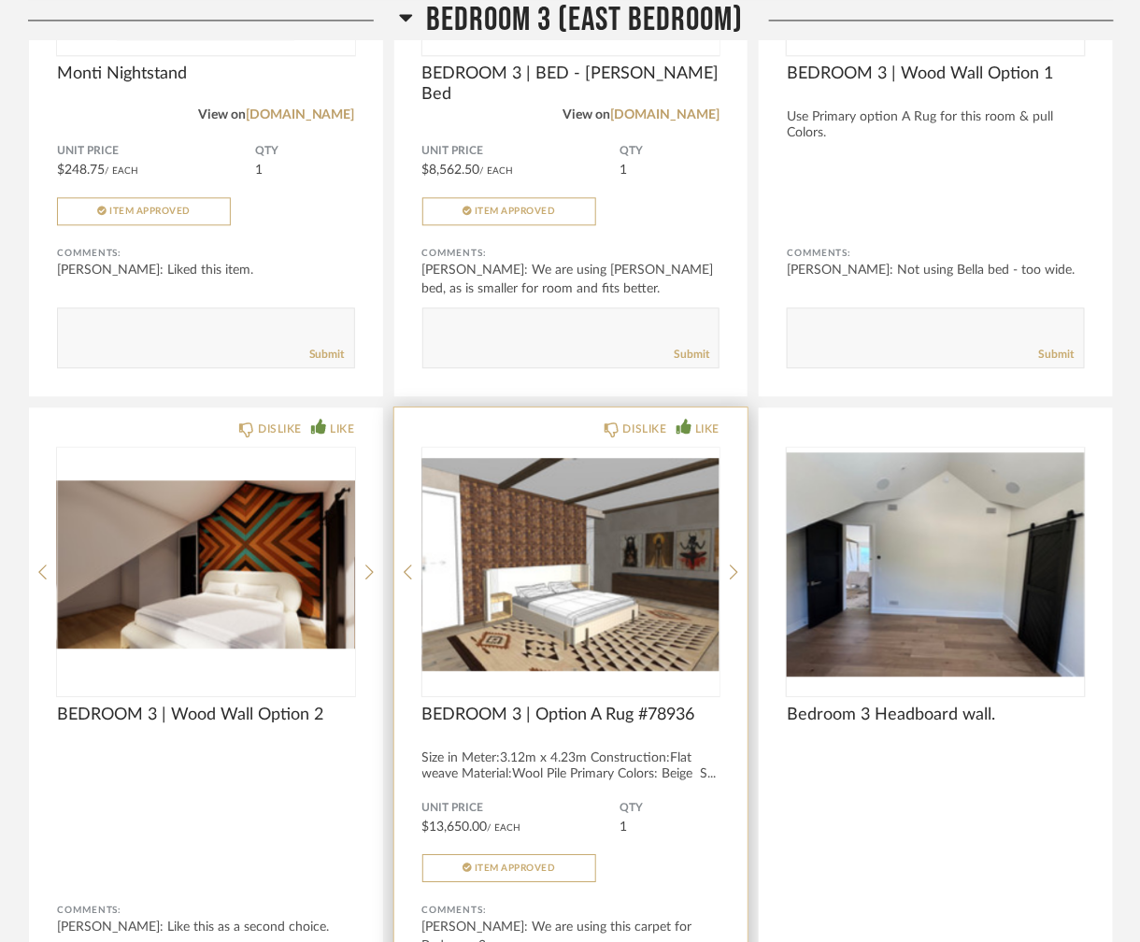
scroll to position [15073, 0]
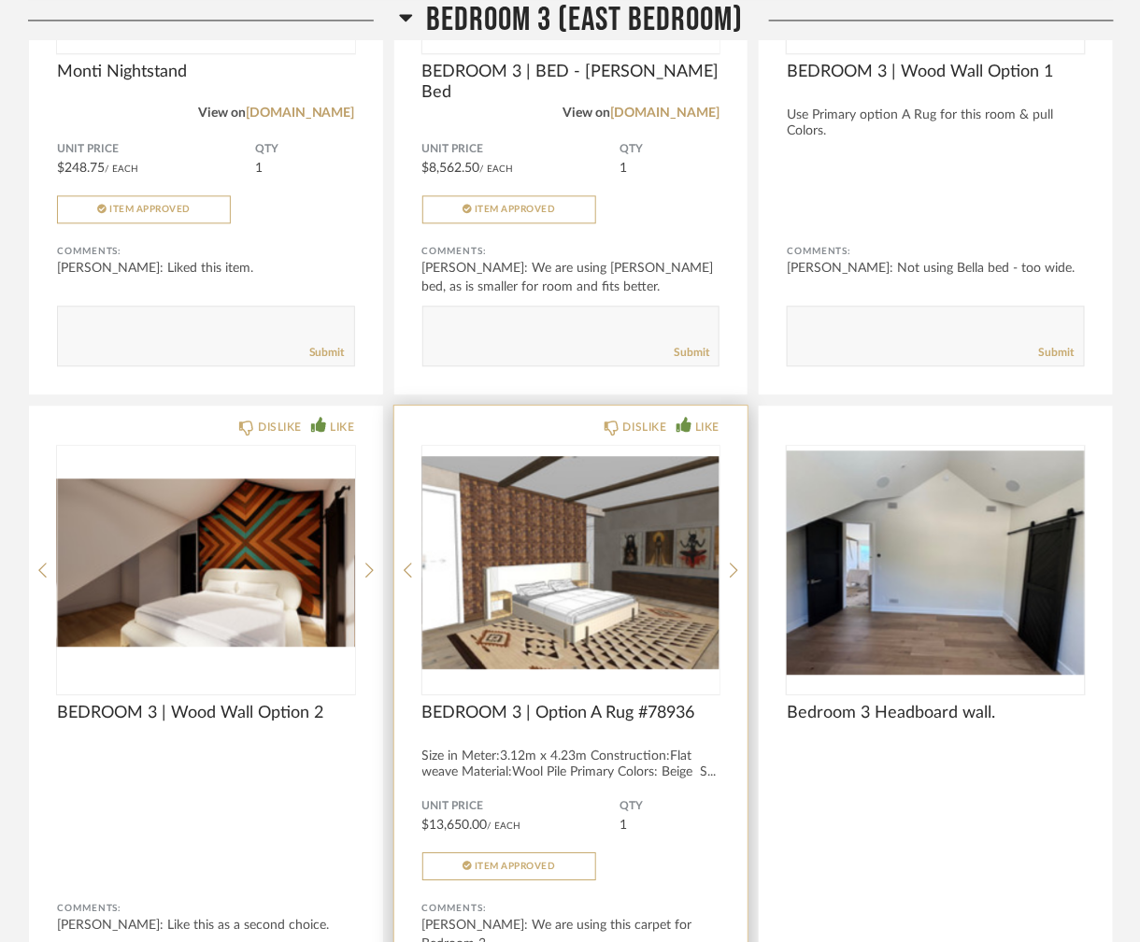
click at [627, 585] on img "2" at bounding box center [571, 563] width 298 height 234
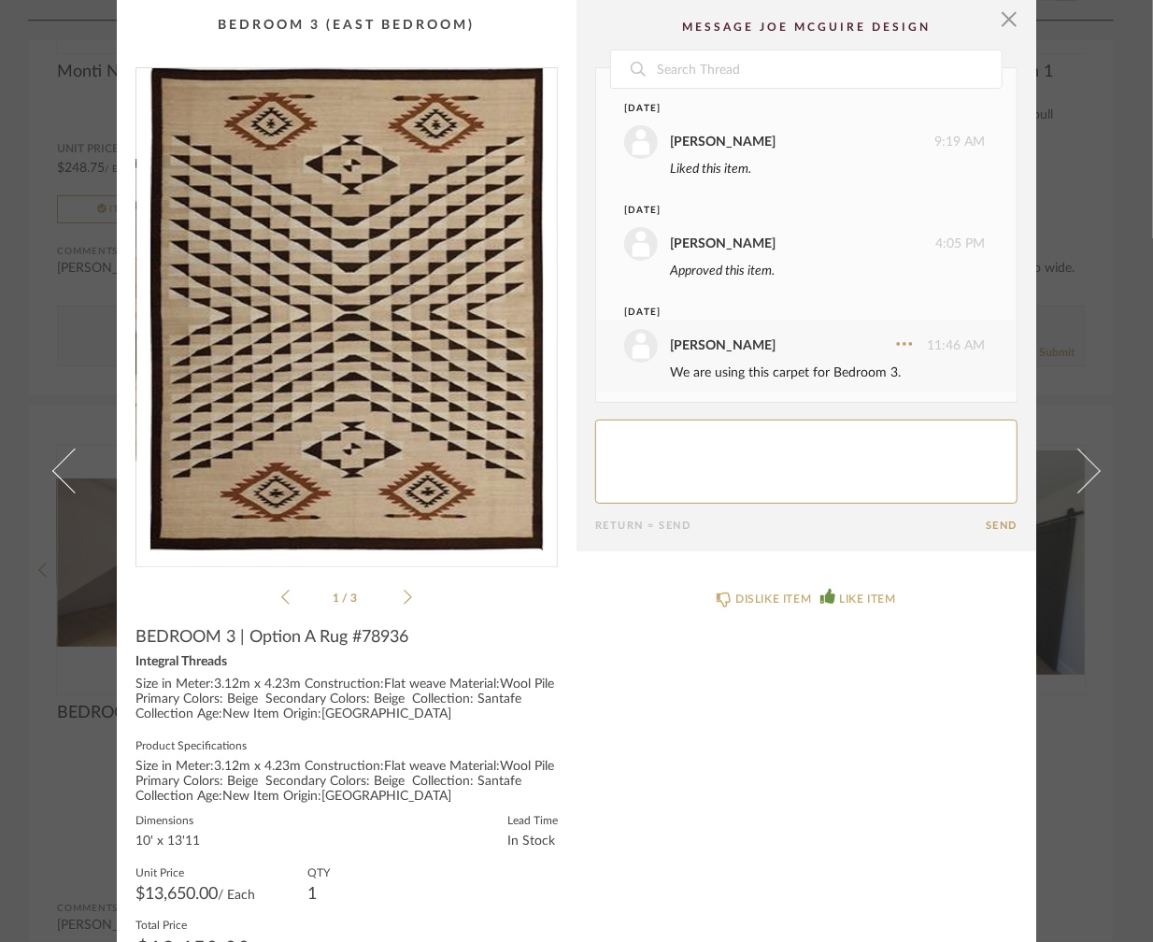
scroll to position [0, 0]
click at [1003, 15] on span "button" at bounding box center [1008, 18] width 37 height 37
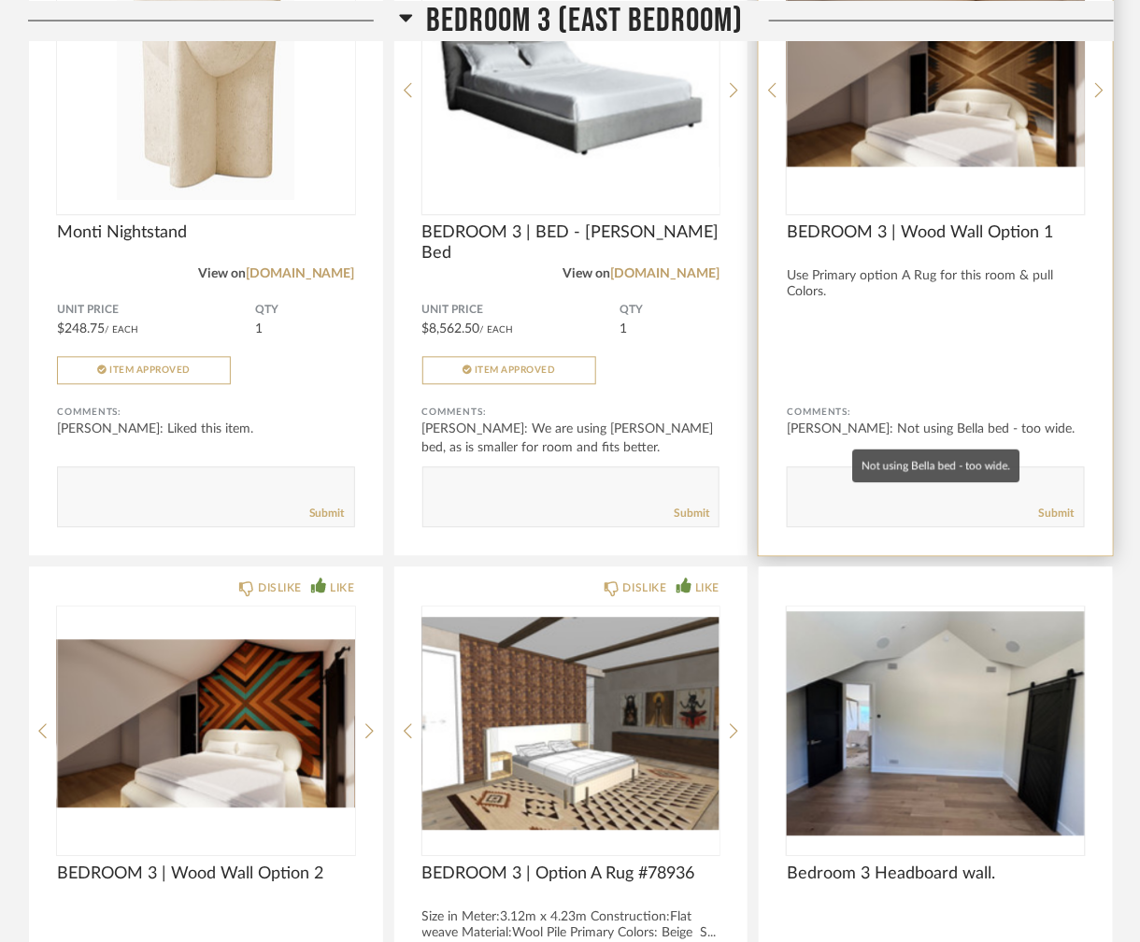
scroll to position [14886, 0]
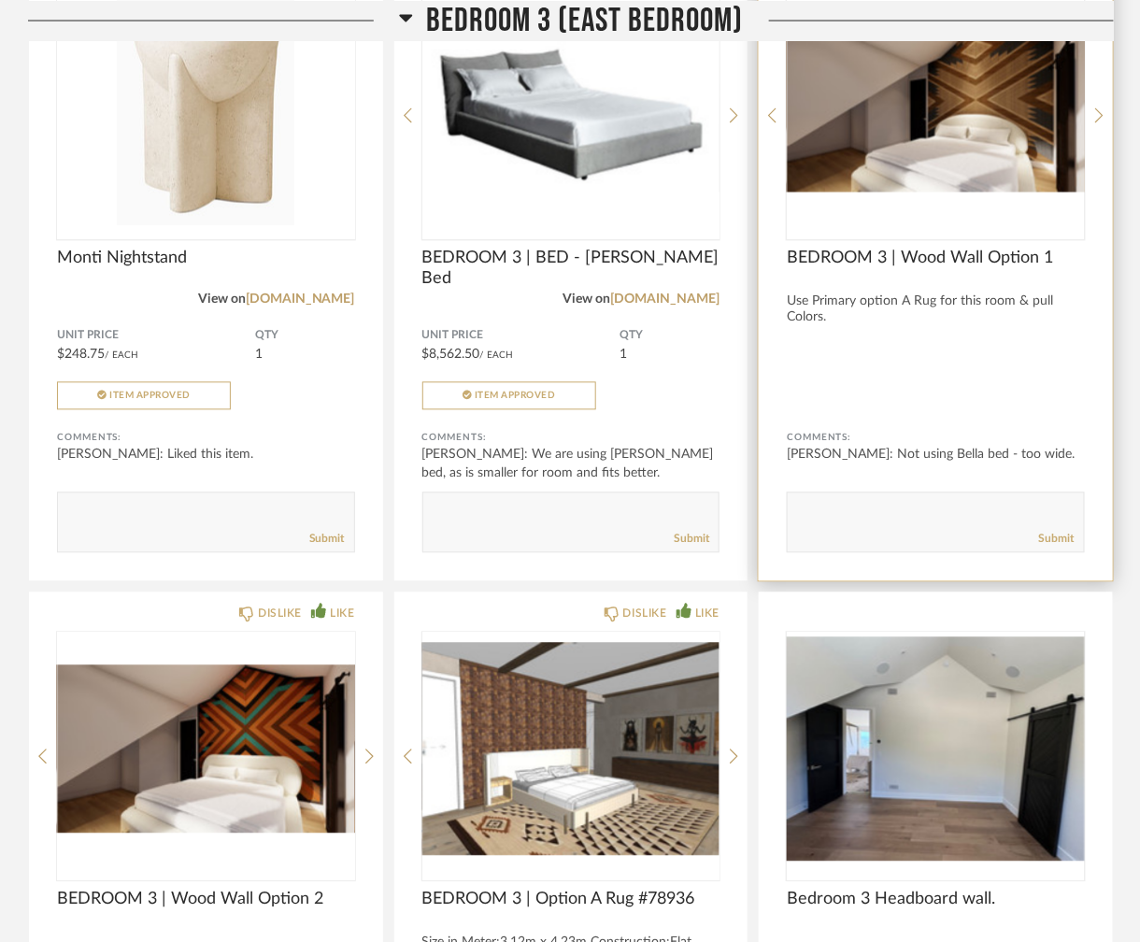
click at [1000, 157] on img "0" at bounding box center [936, 109] width 298 height 234
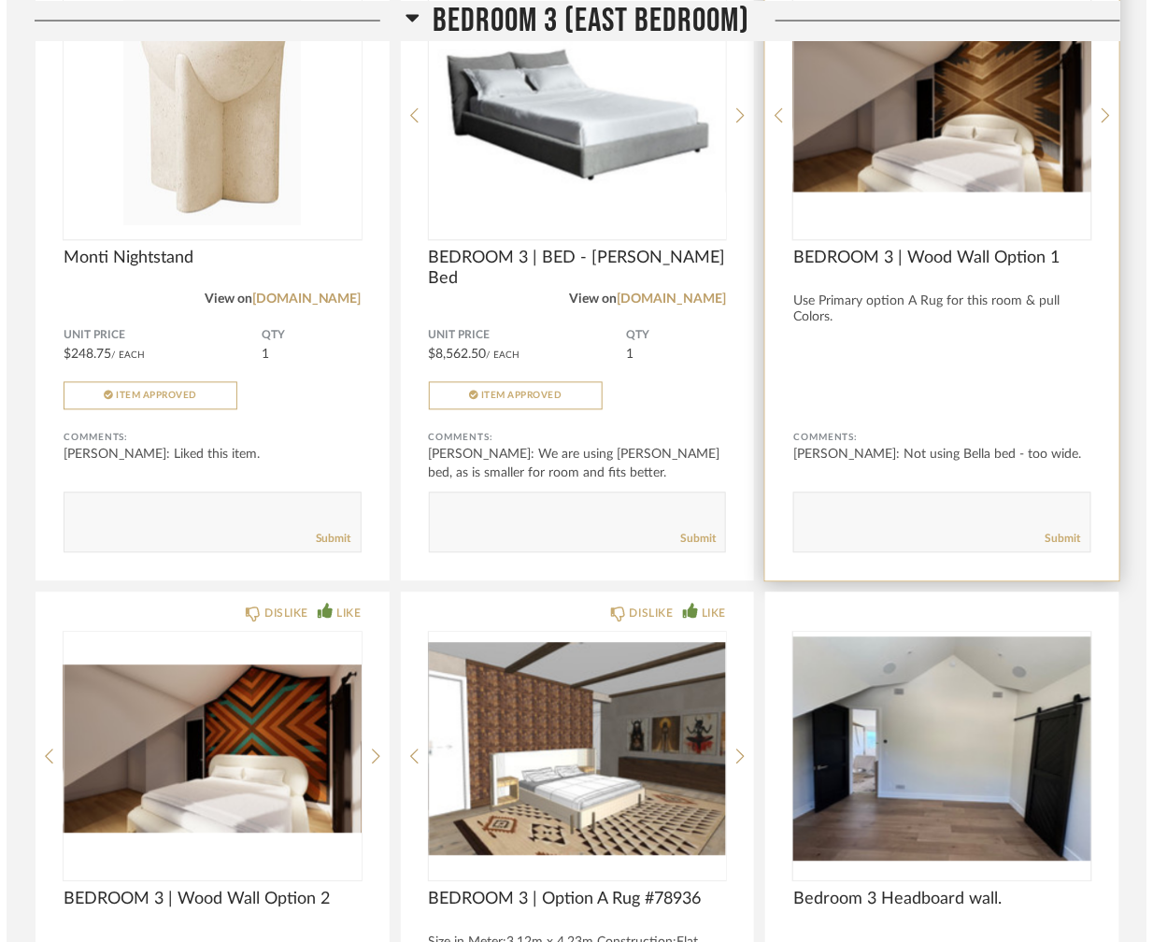
scroll to position [0, 0]
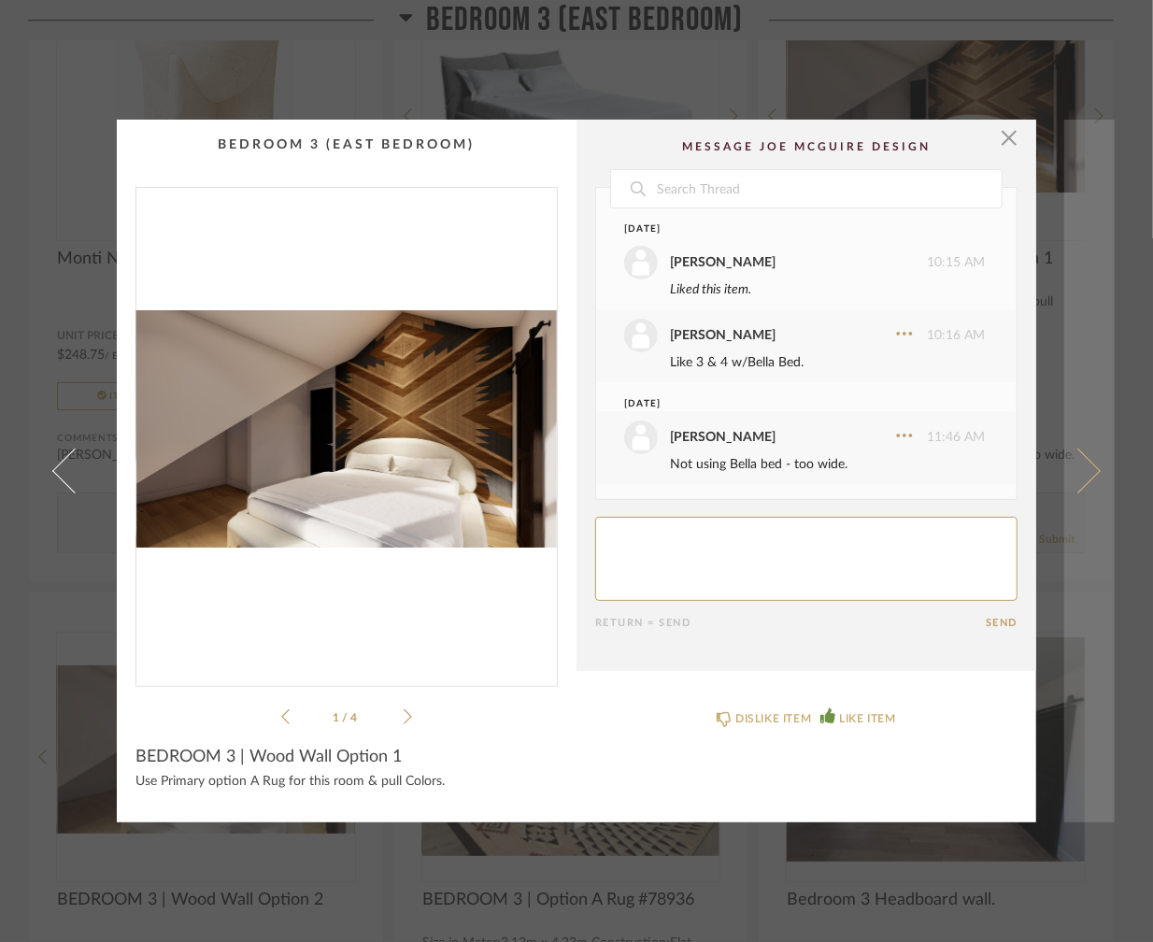
click at [1081, 472] on span at bounding box center [1078, 470] width 45 height 45
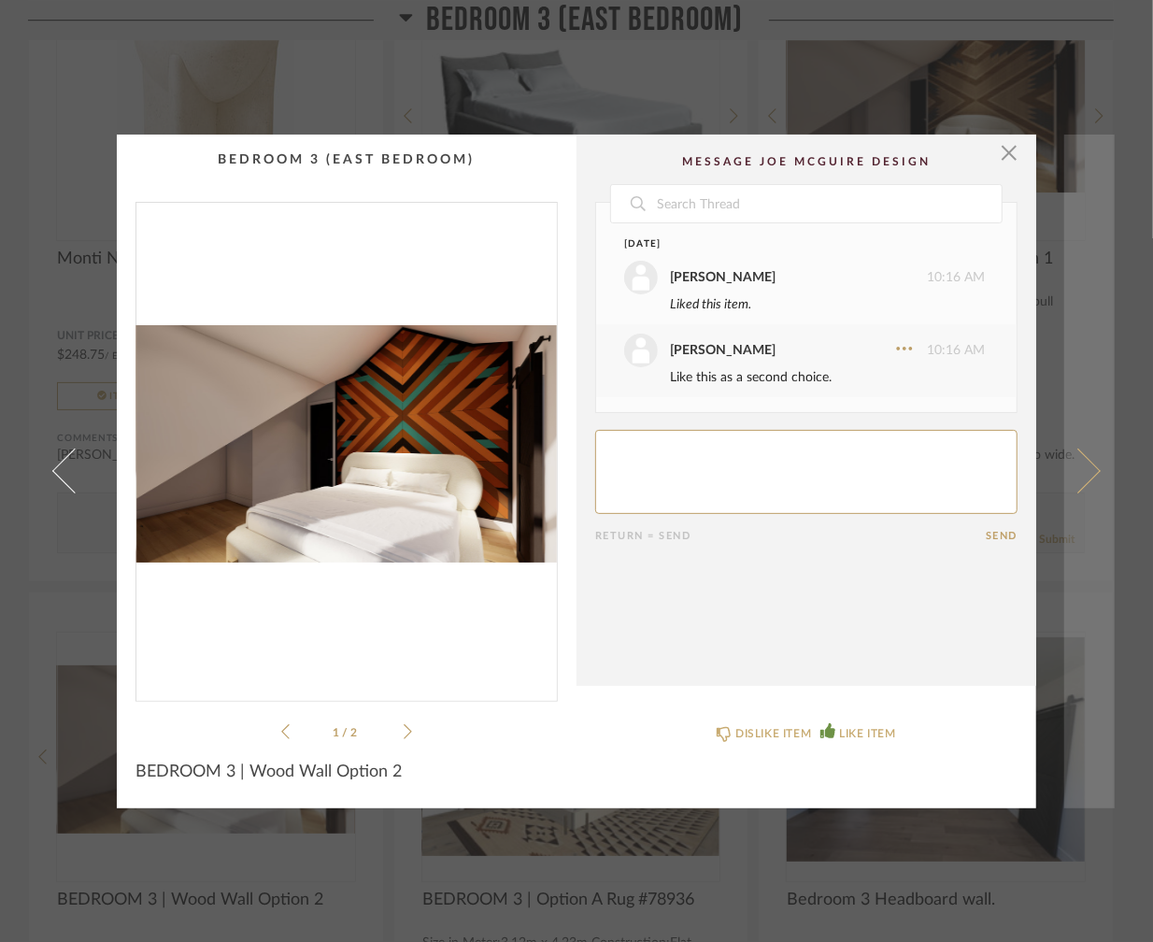
click at [1078, 472] on span at bounding box center [1078, 470] width 45 height 45
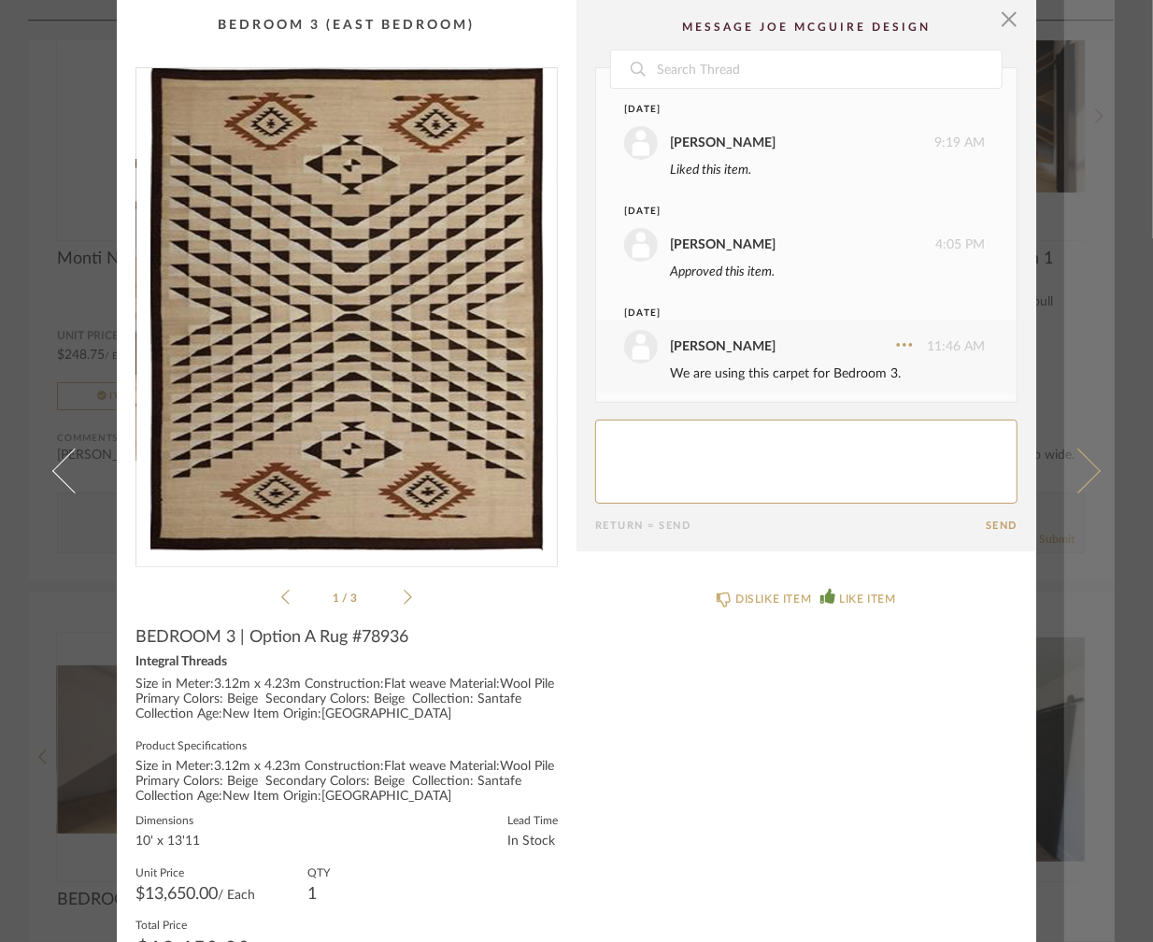
scroll to position [7, 0]
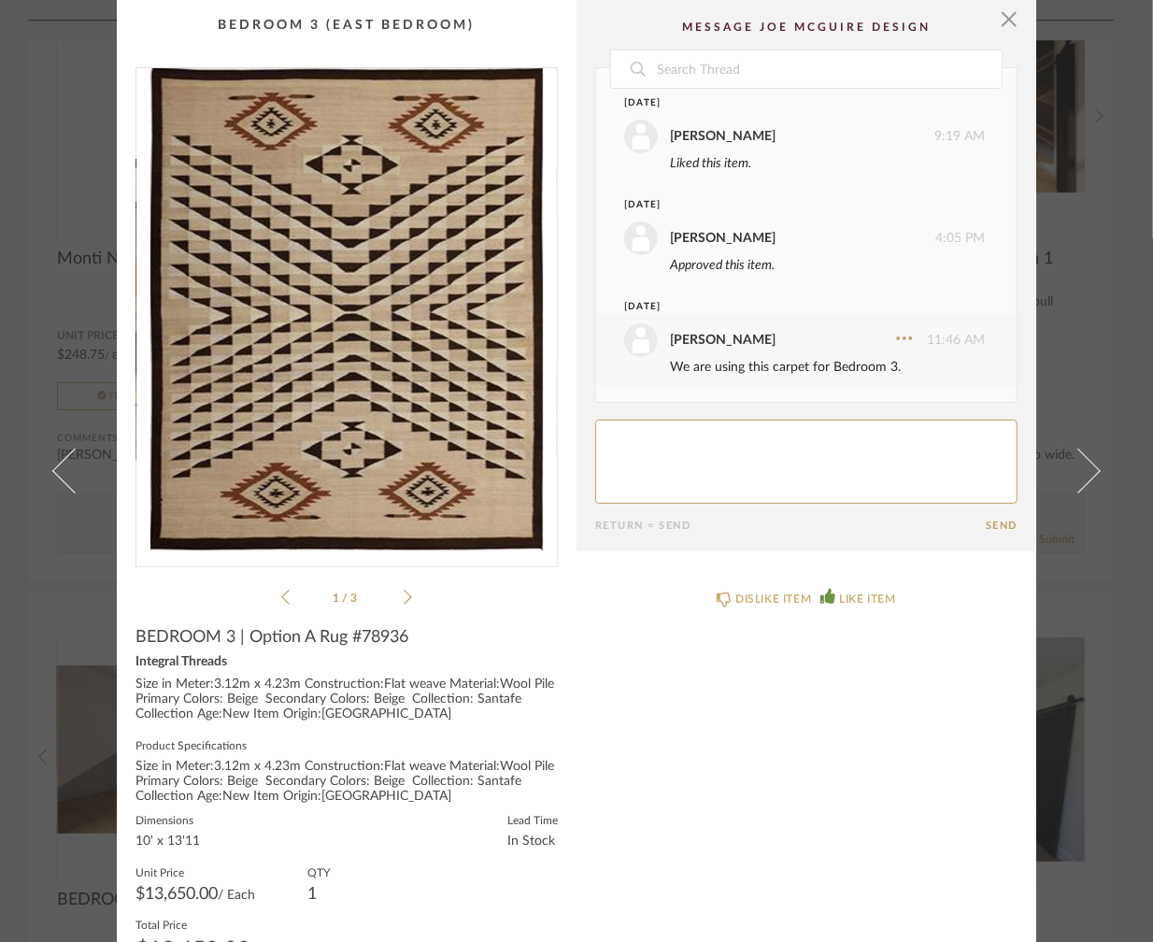
click at [46, 469] on link at bounding box center [63, 471] width 50 height 942
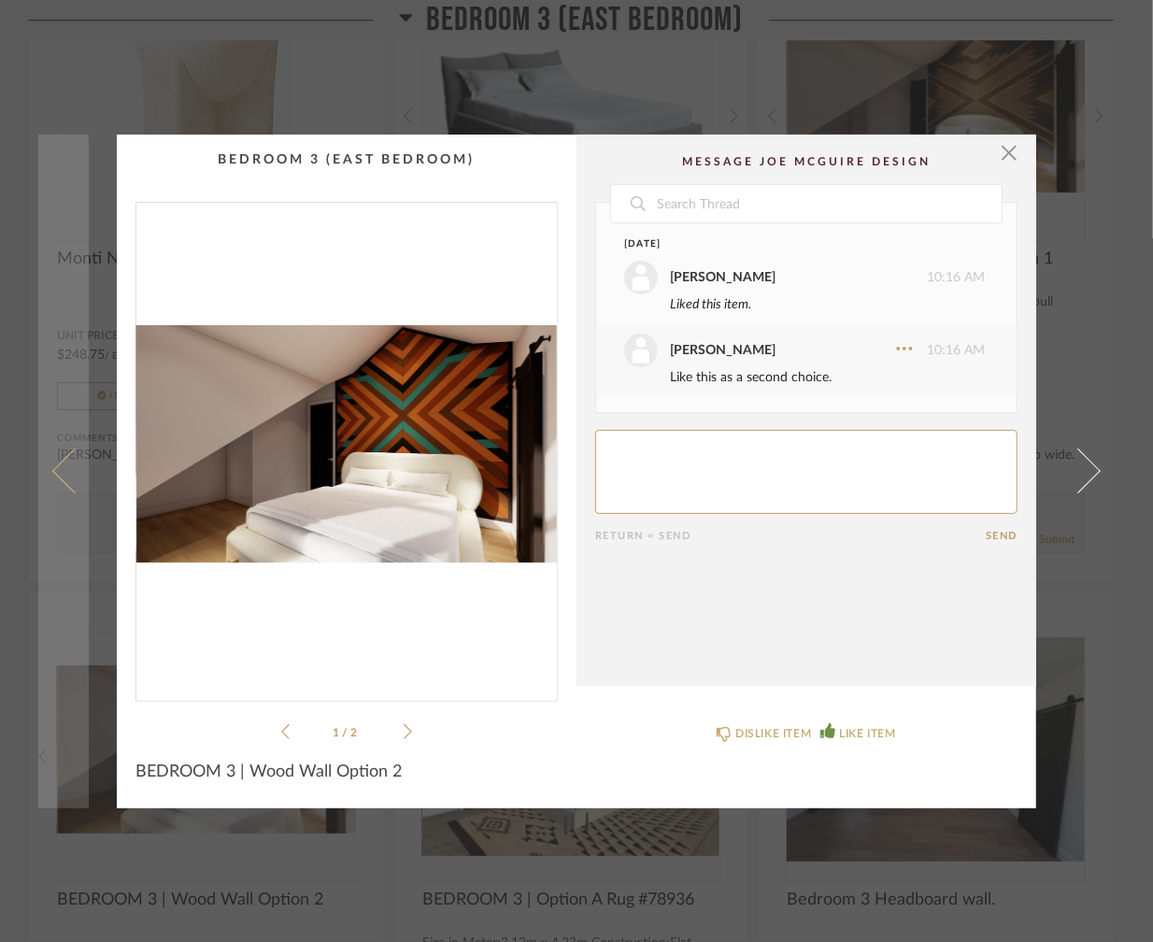
click at [42, 467] on link at bounding box center [63, 472] width 50 height 674
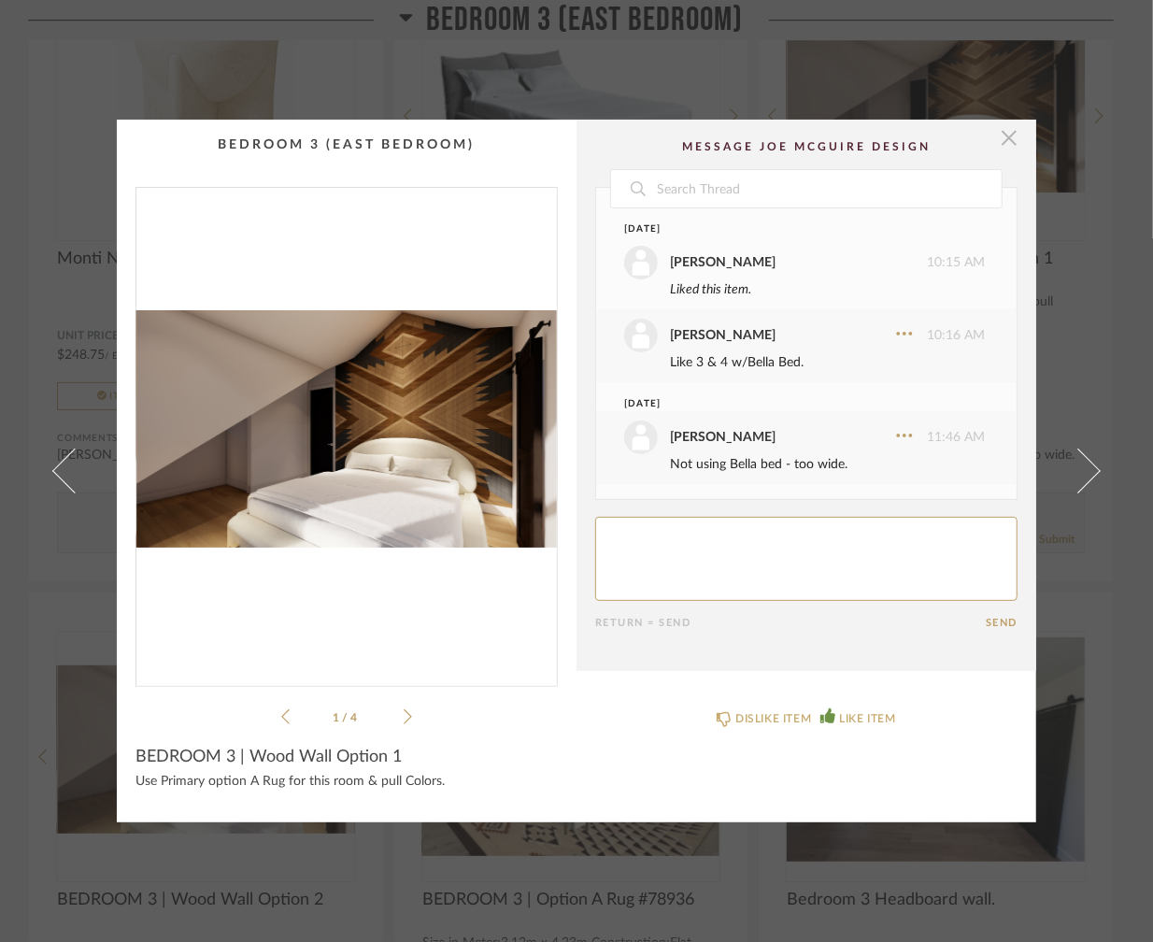
click at [996, 142] on span "button" at bounding box center [1008, 138] width 37 height 37
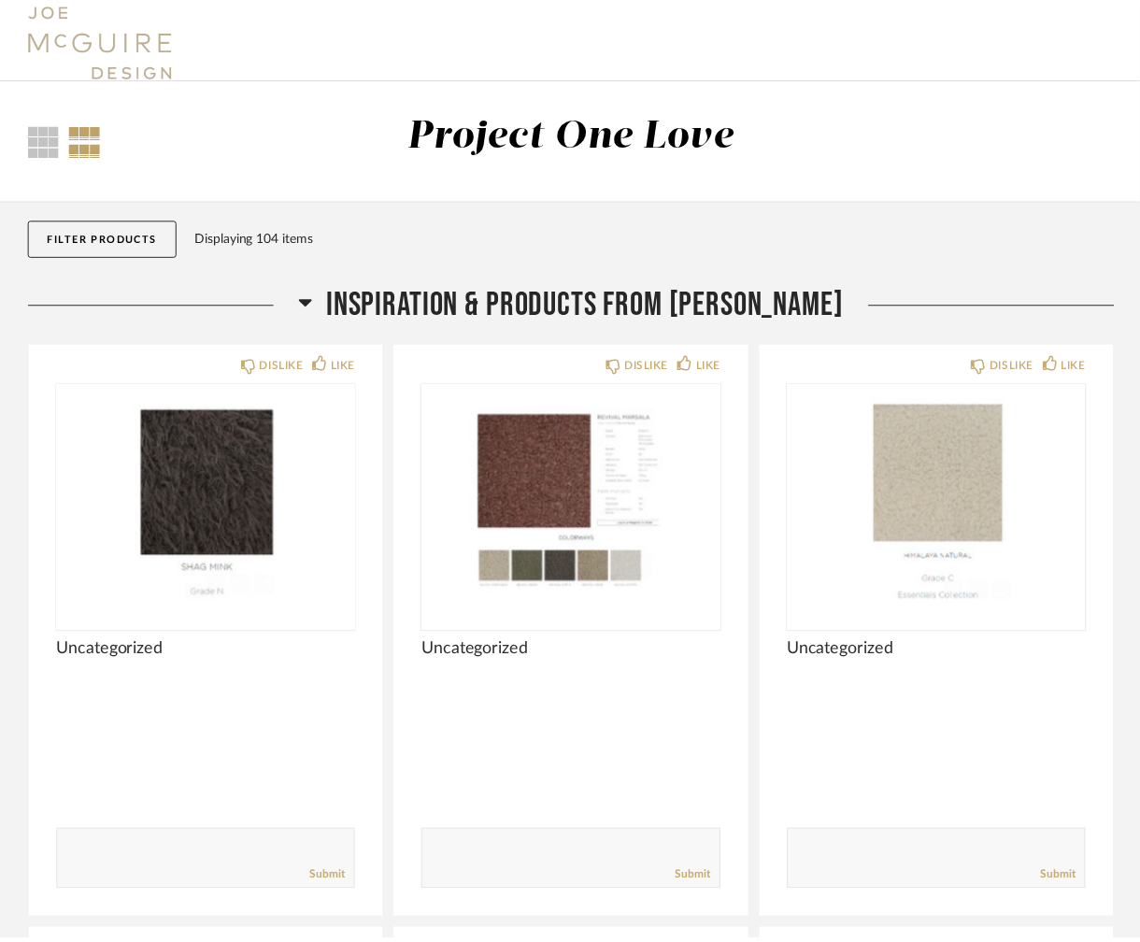
scroll to position [14886, 0]
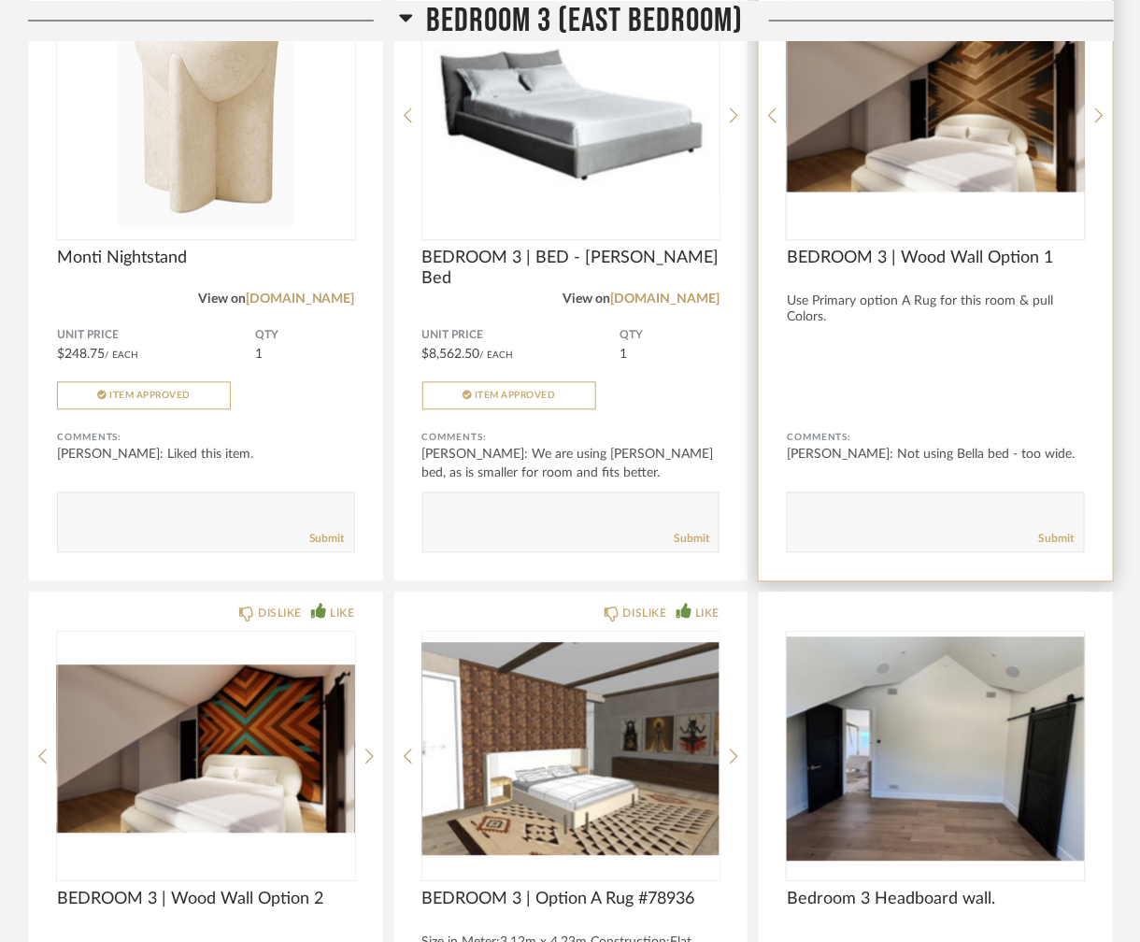
click at [902, 128] on img "0" at bounding box center [936, 109] width 298 height 234
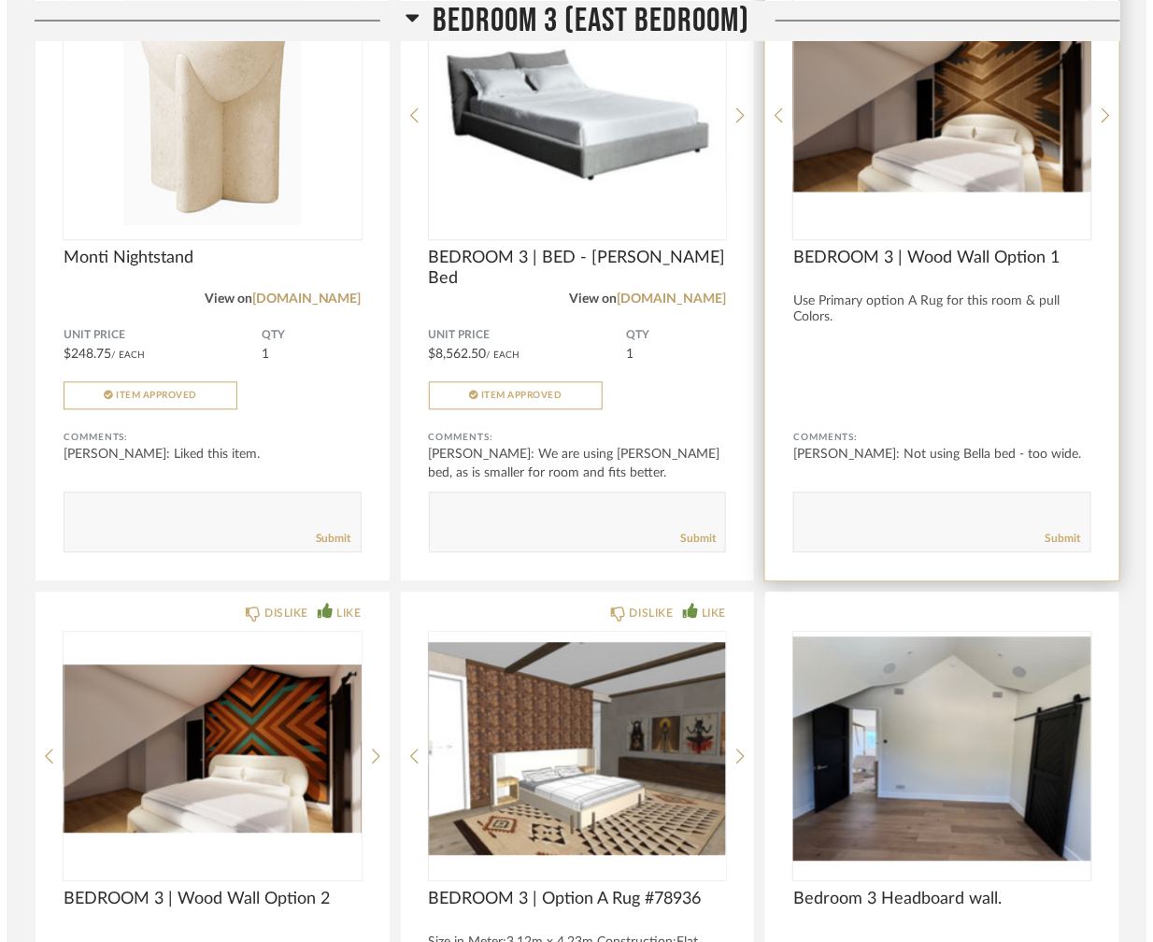
scroll to position [0, 0]
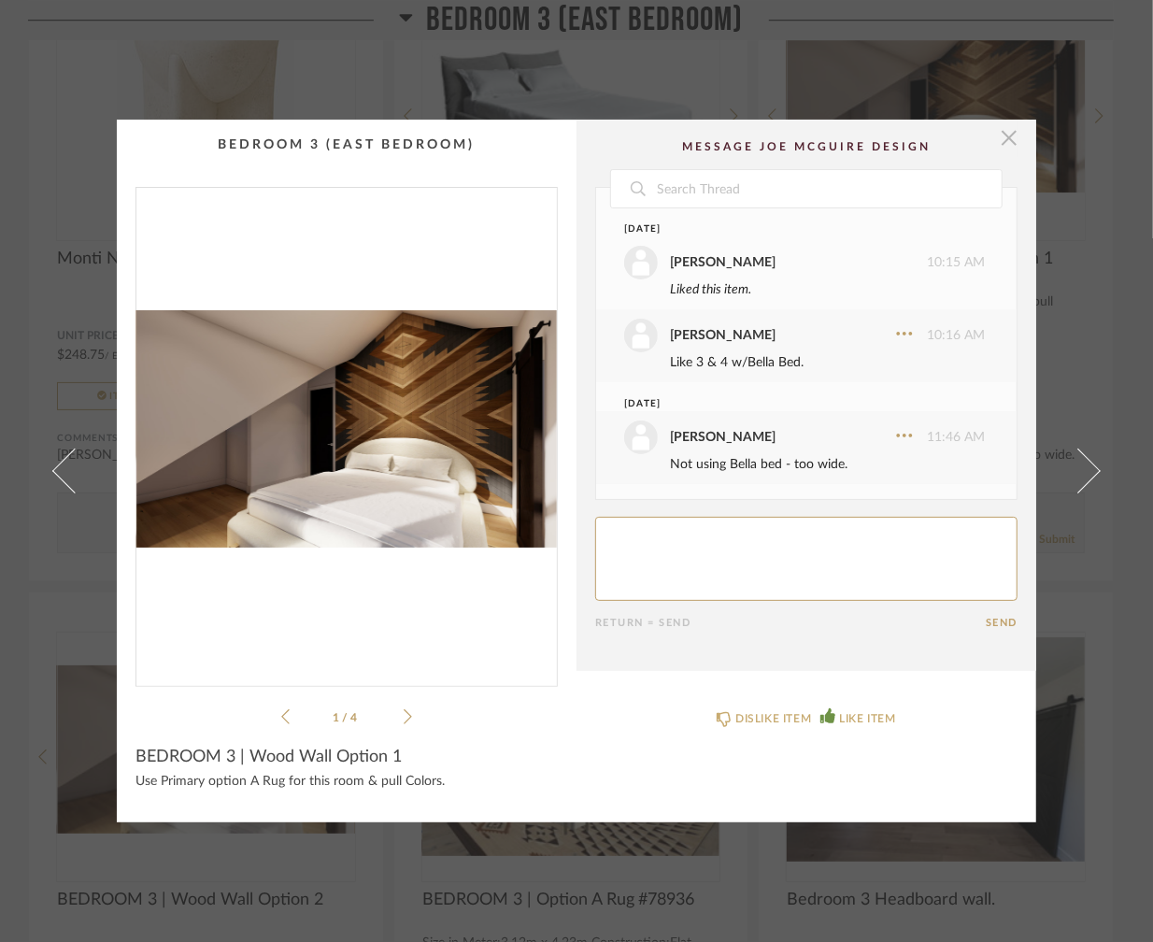
click at [1000, 138] on span "button" at bounding box center [1008, 138] width 37 height 37
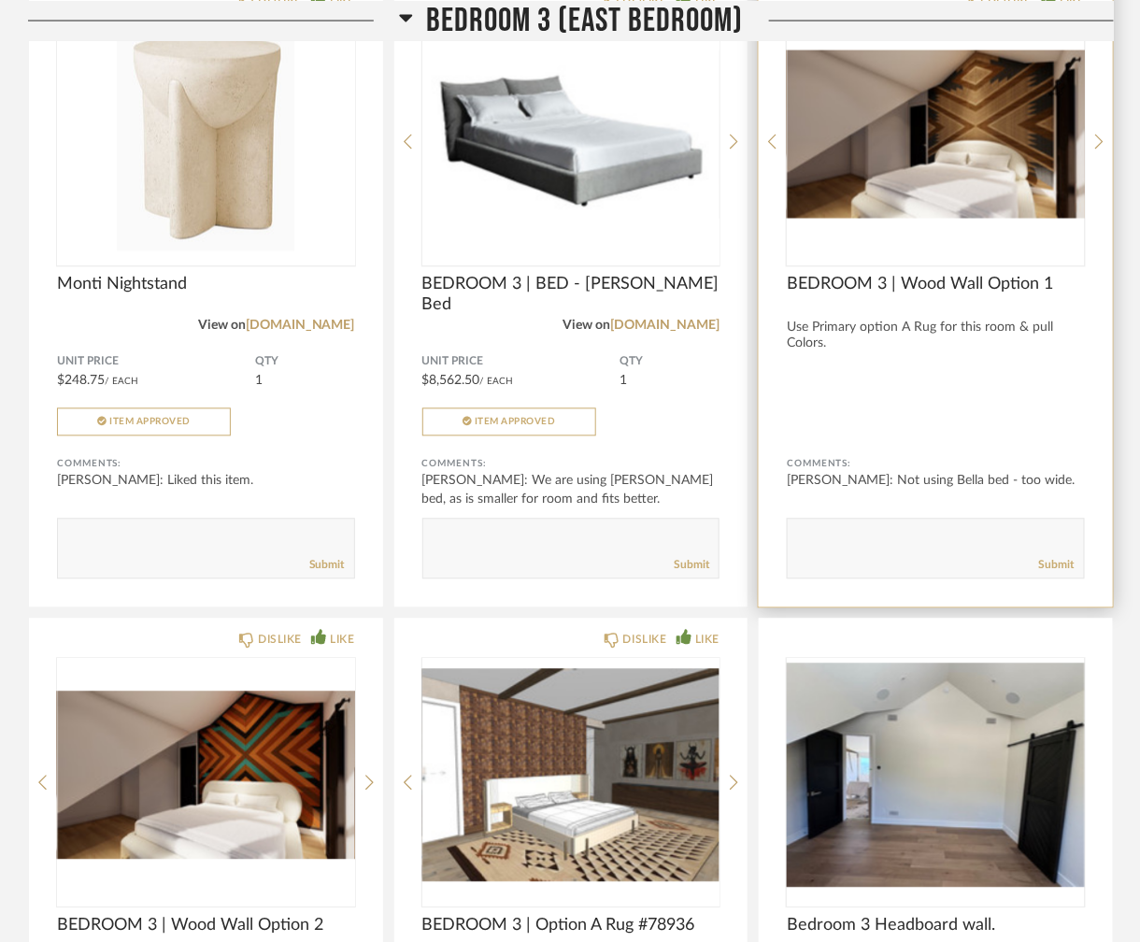
scroll to position [14980, 0]
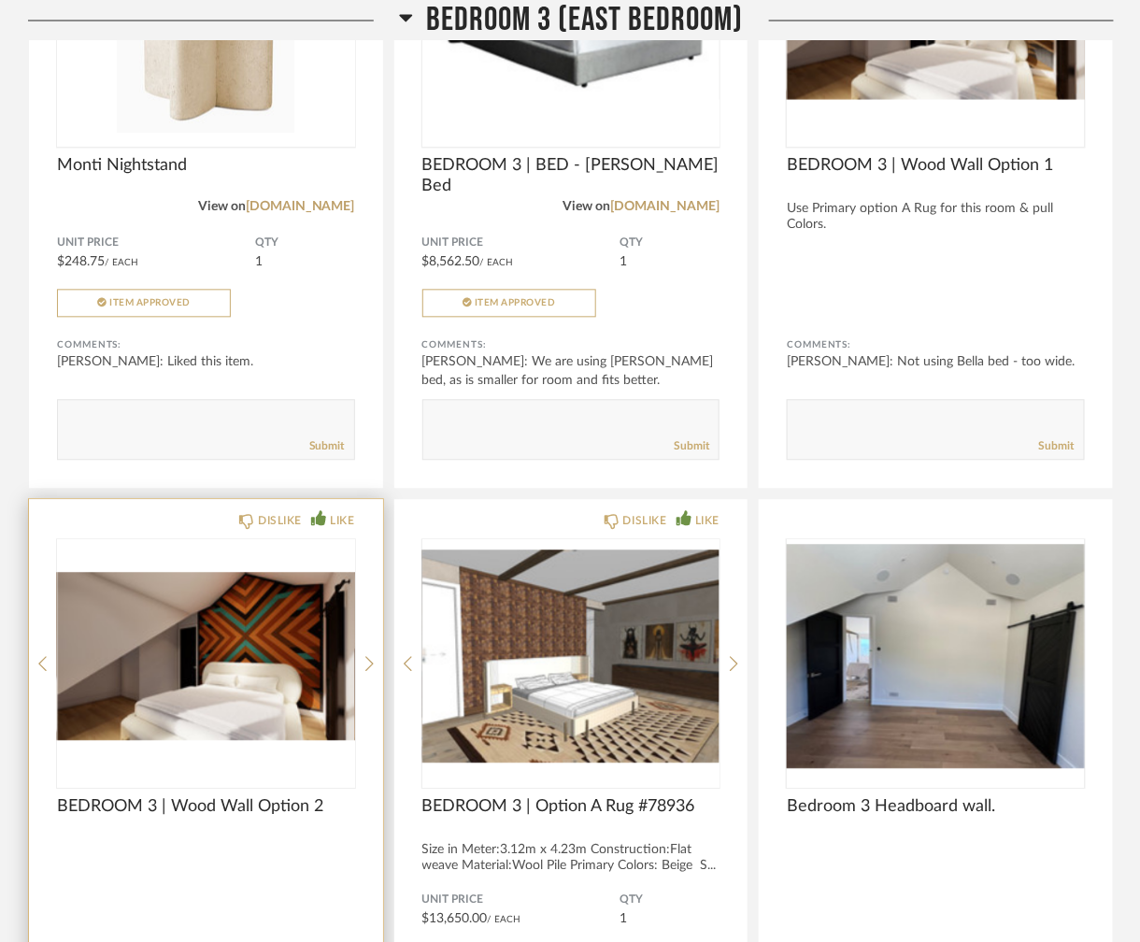
click at [274, 627] on img "0" at bounding box center [206, 656] width 298 height 234
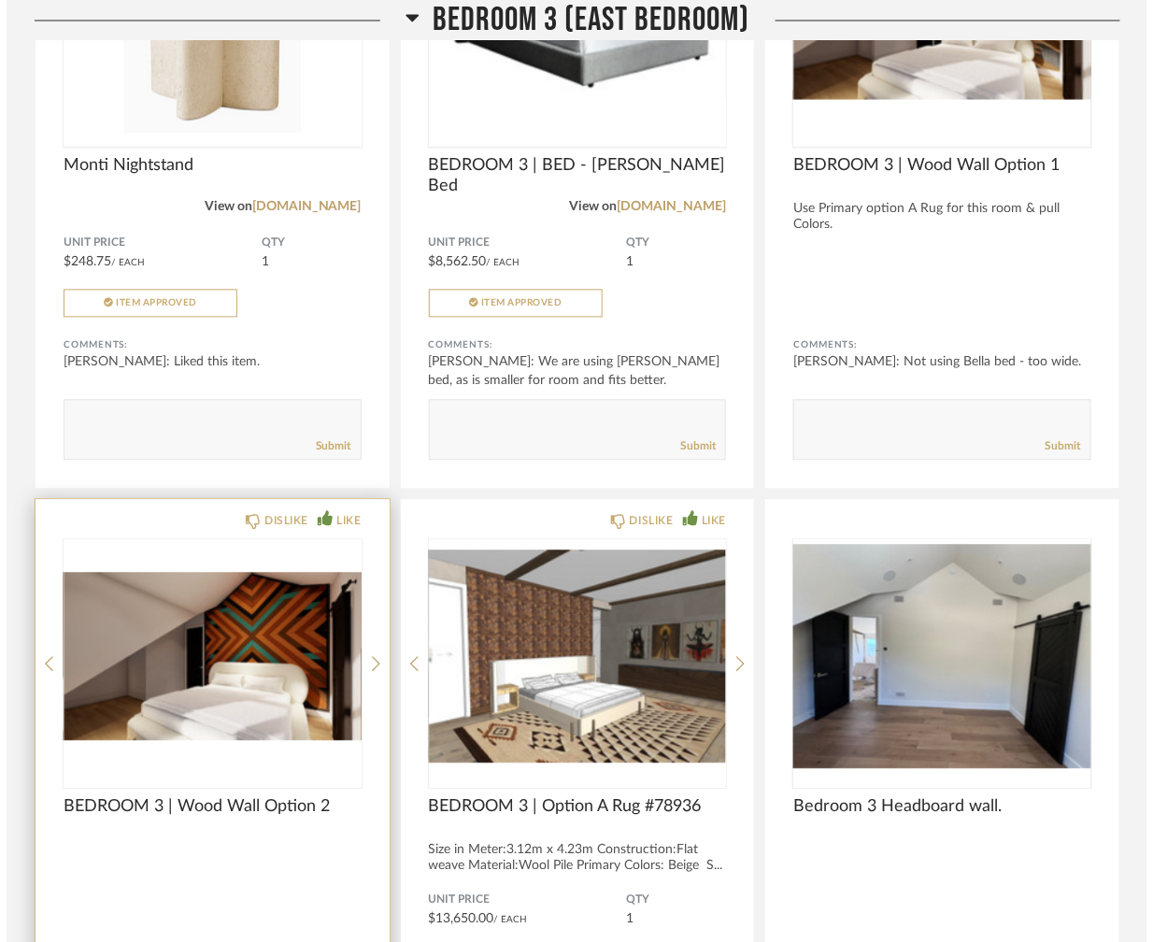
scroll to position [0, 0]
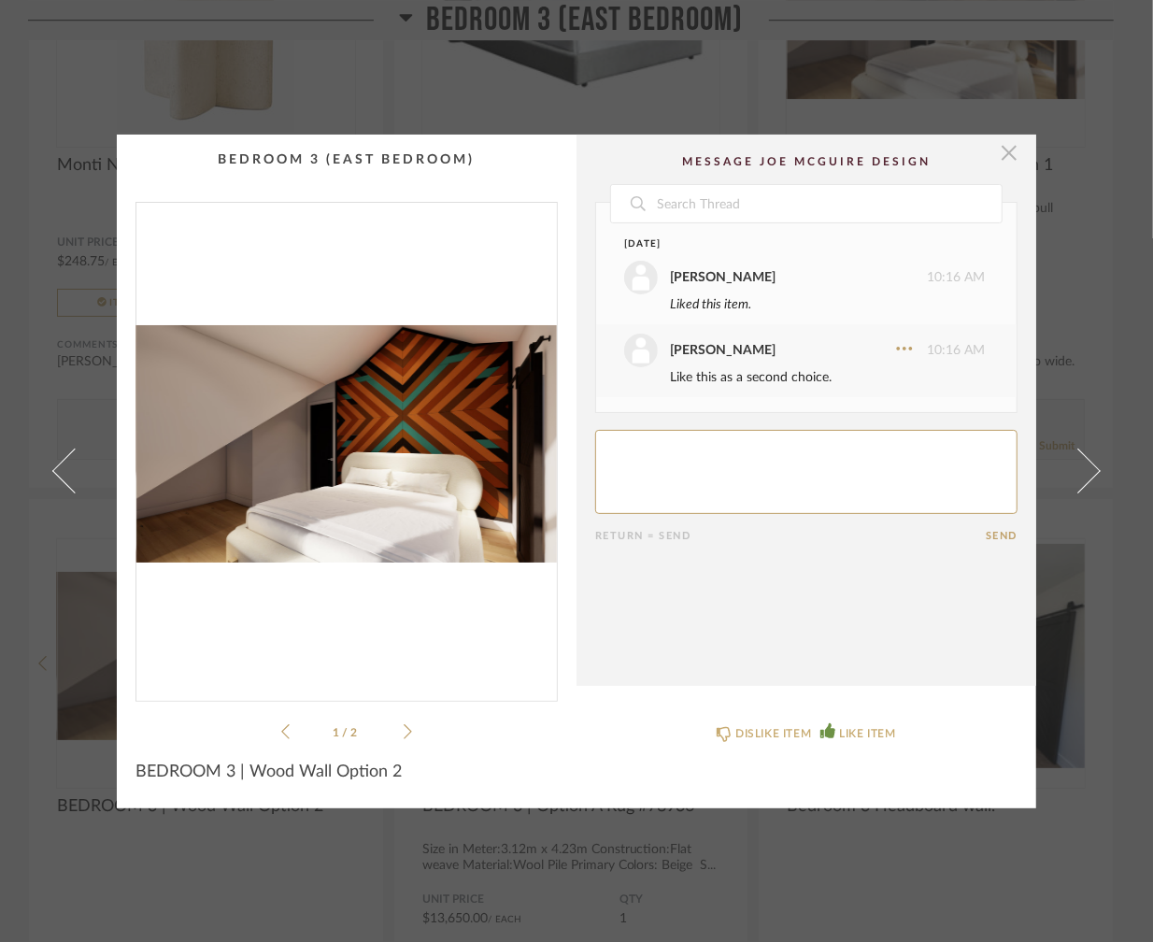
click at [998, 151] on span "button" at bounding box center [1008, 153] width 37 height 37
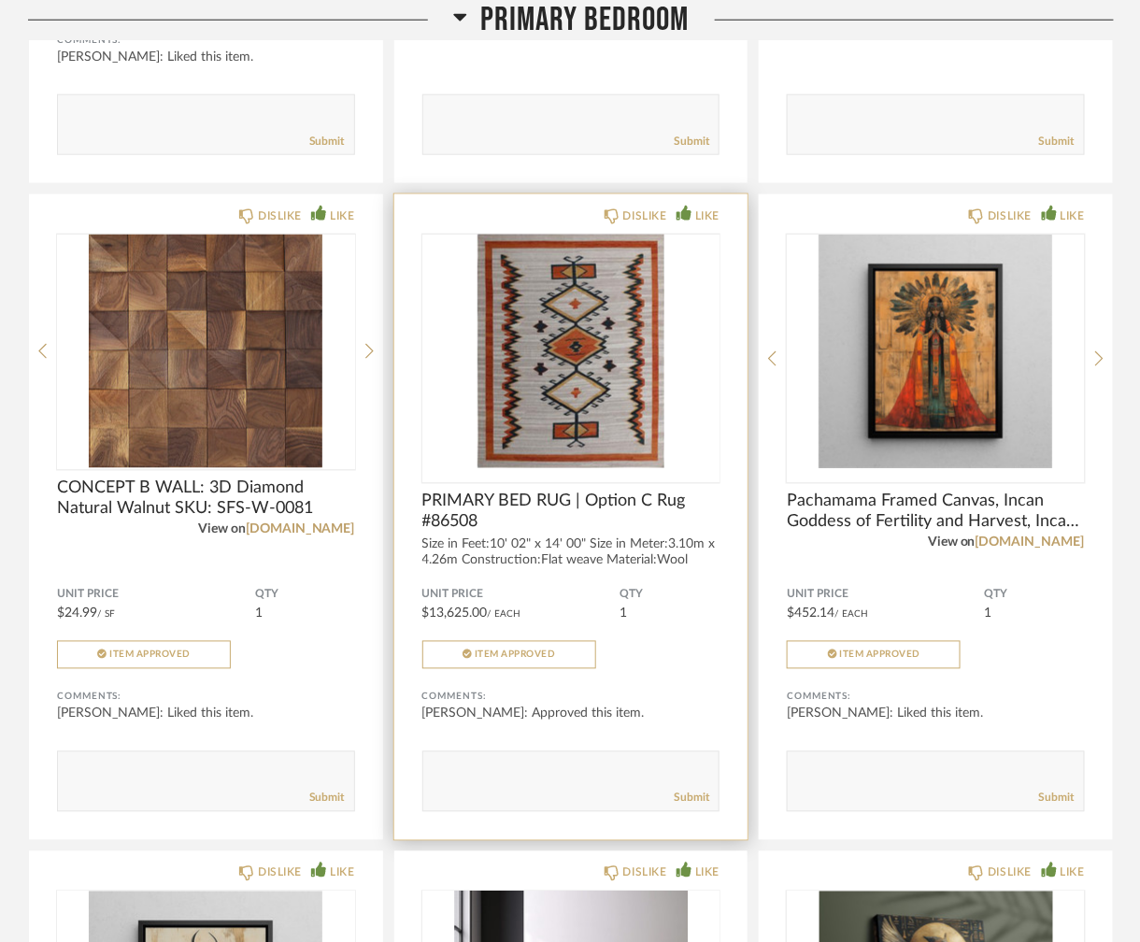
scroll to position [10495, 0]
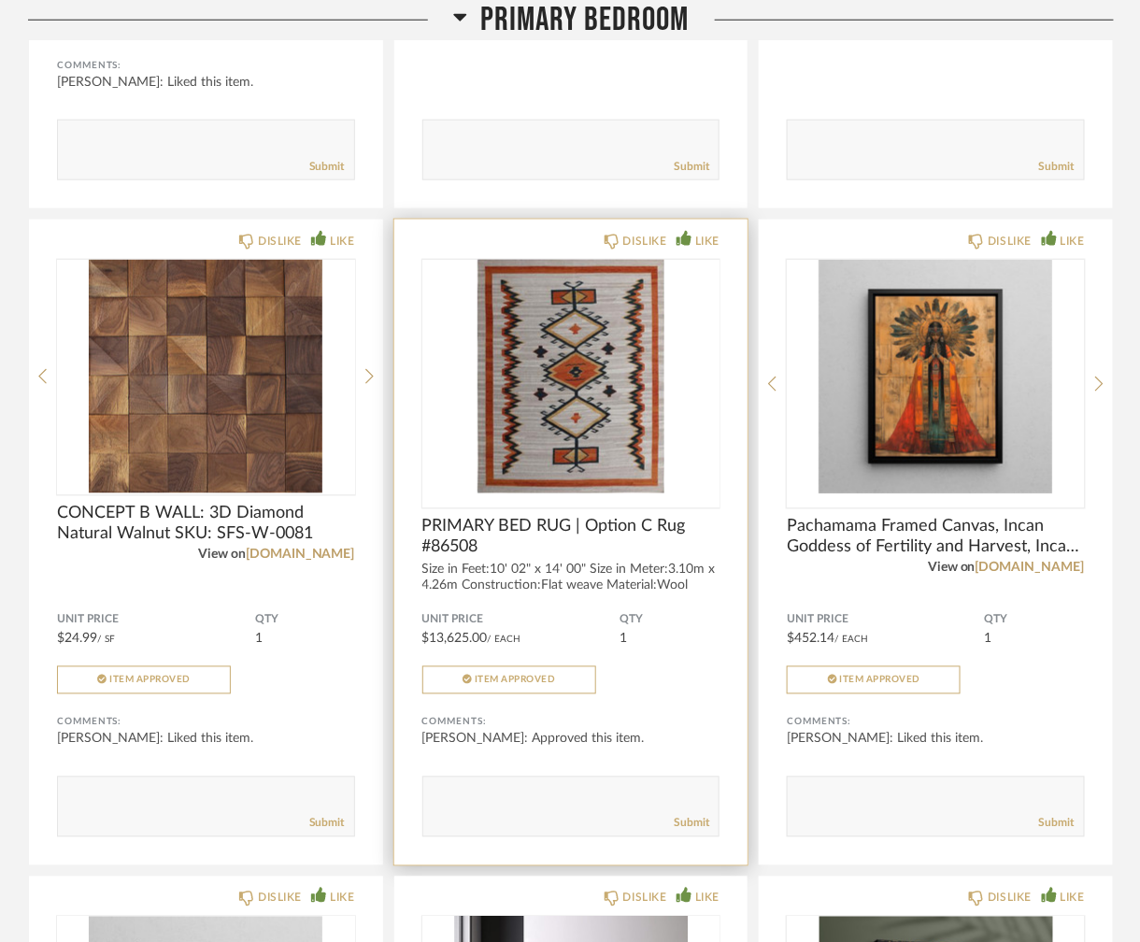
drag, startPoint x: 478, startPoint y: 214, endPoint x: 458, endPoint y: 220, distance: 21.6
click at [458, 220] on div "DISLIKE LIKE PRIMARY BED RUG | Option C Rug #86508 Size in Feet:10' 02" x 14' 0…" at bounding box center [571, 543] width 354 height 646
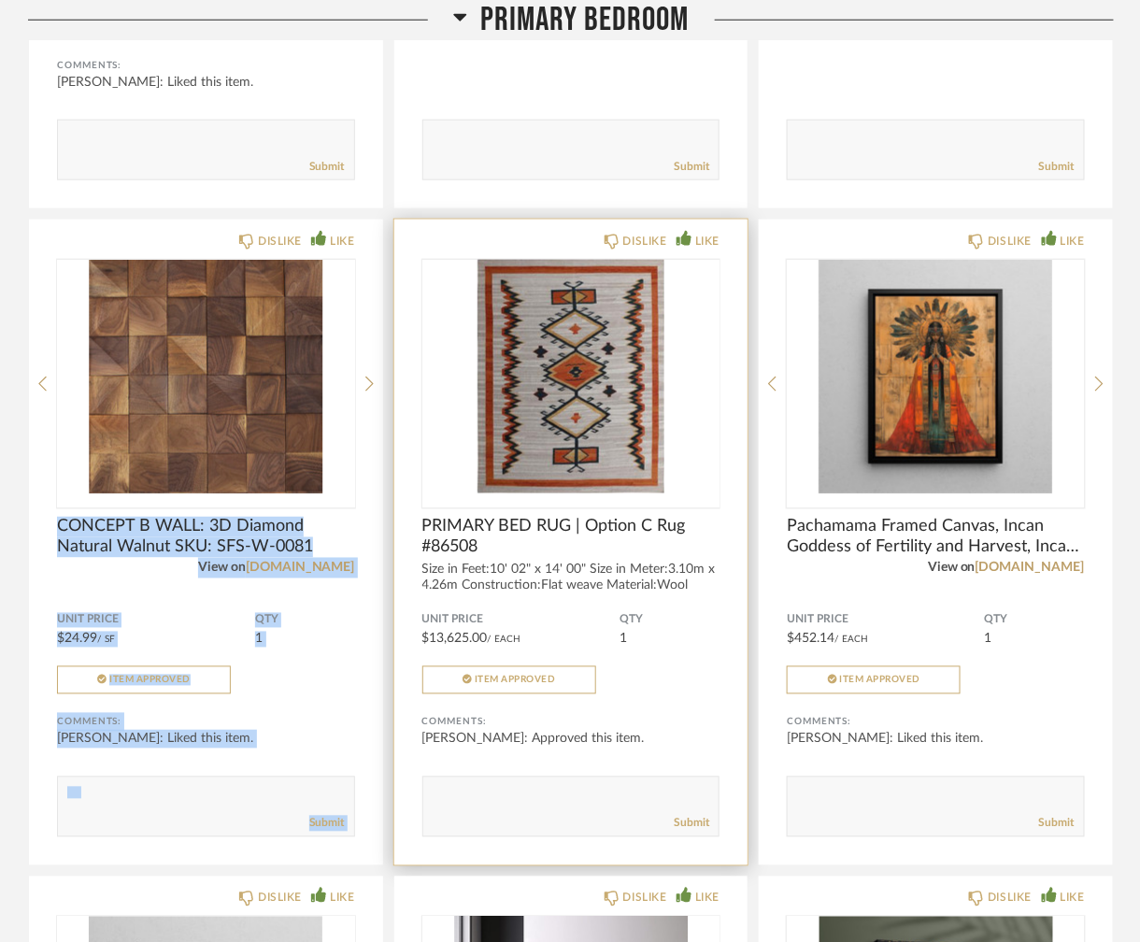
drag, startPoint x: 453, startPoint y: 217, endPoint x: 421, endPoint y: 265, distance: 58.0
click at [354, 317] on div "DISLIKE LIKE TATTOOED CAPTAIN'S CREDENZA View on [DOMAIN_NAME] Unit Price $86,1…" at bounding box center [571, 551] width 1086 height 3207
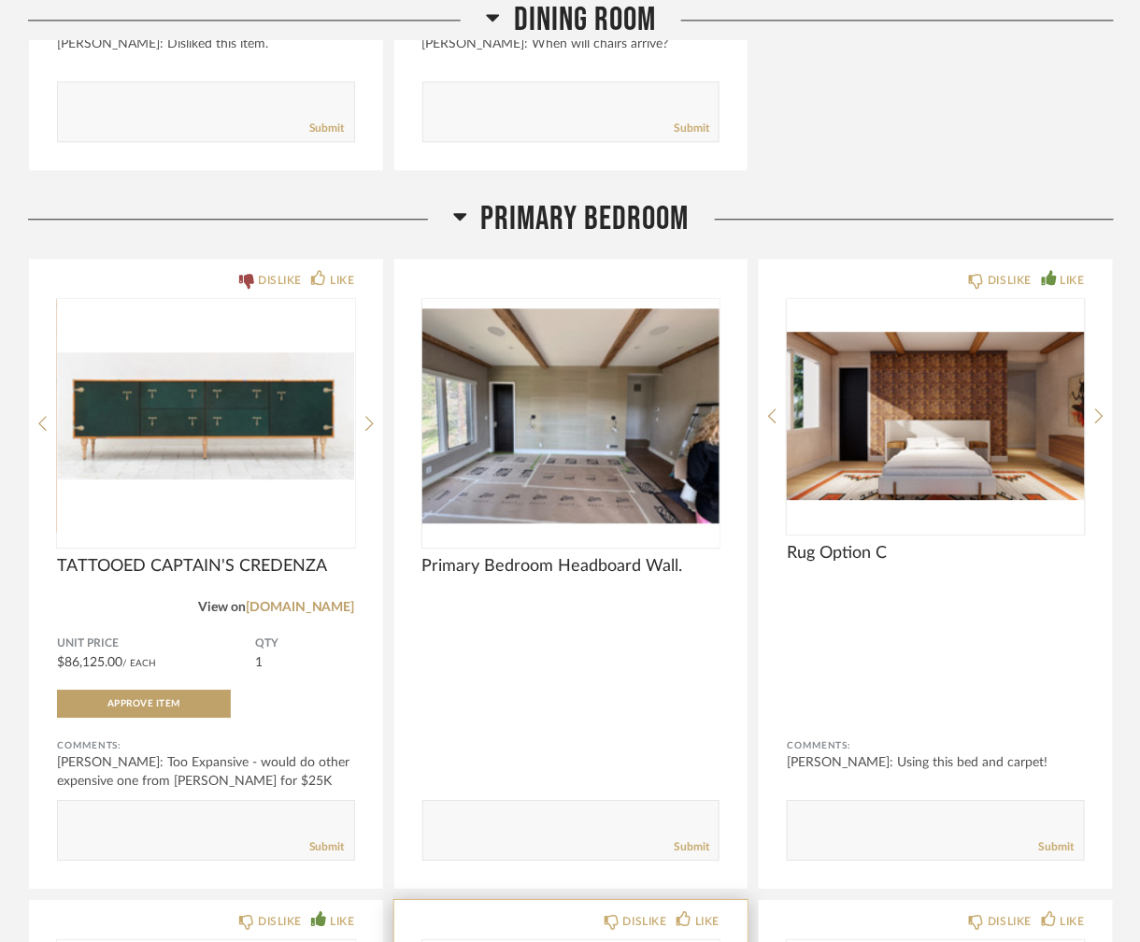
scroll to position [9187, 0]
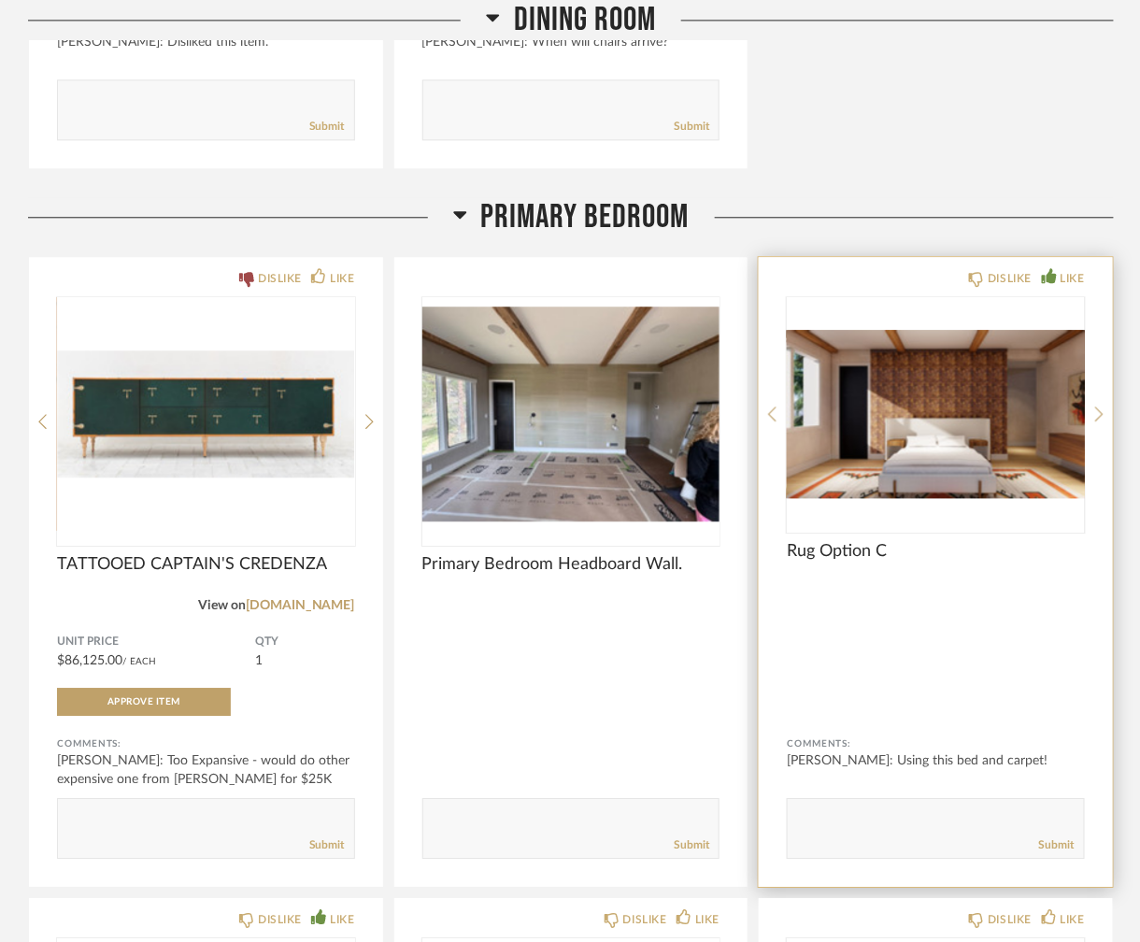
click at [978, 420] on div at bounding box center [936, 414] width 298 height 234
click at [839, 386] on img "0" at bounding box center [936, 414] width 298 height 234
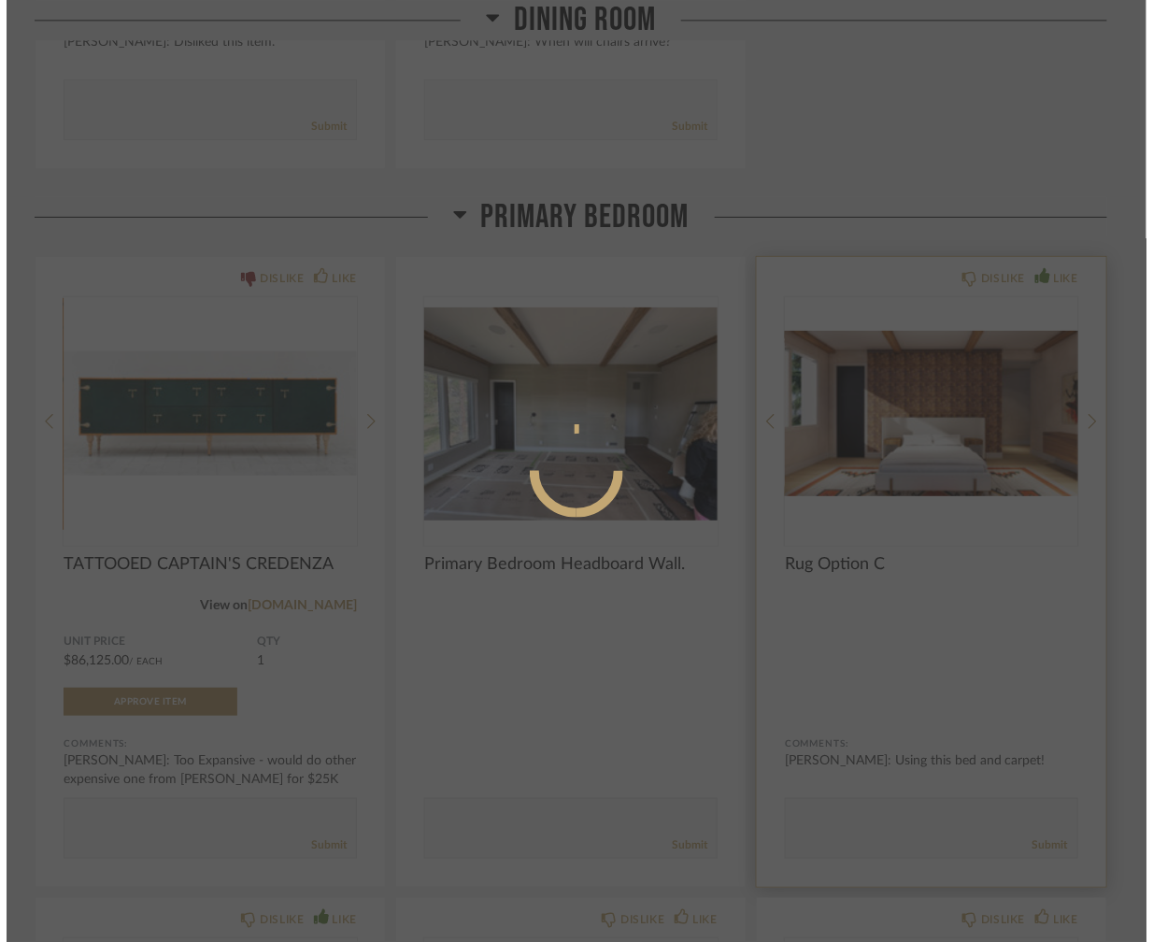
scroll to position [0, 0]
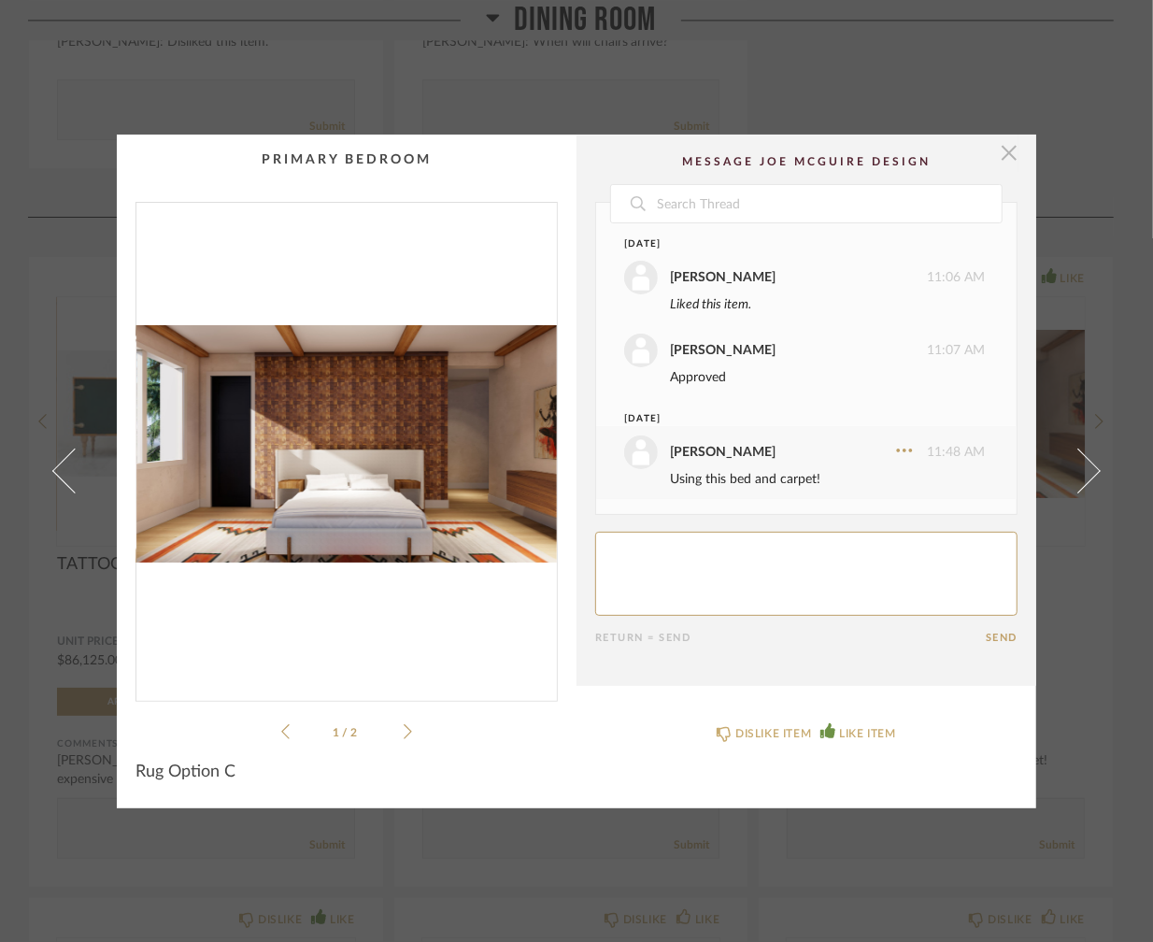
click at [1006, 155] on span "button" at bounding box center [1008, 153] width 37 height 37
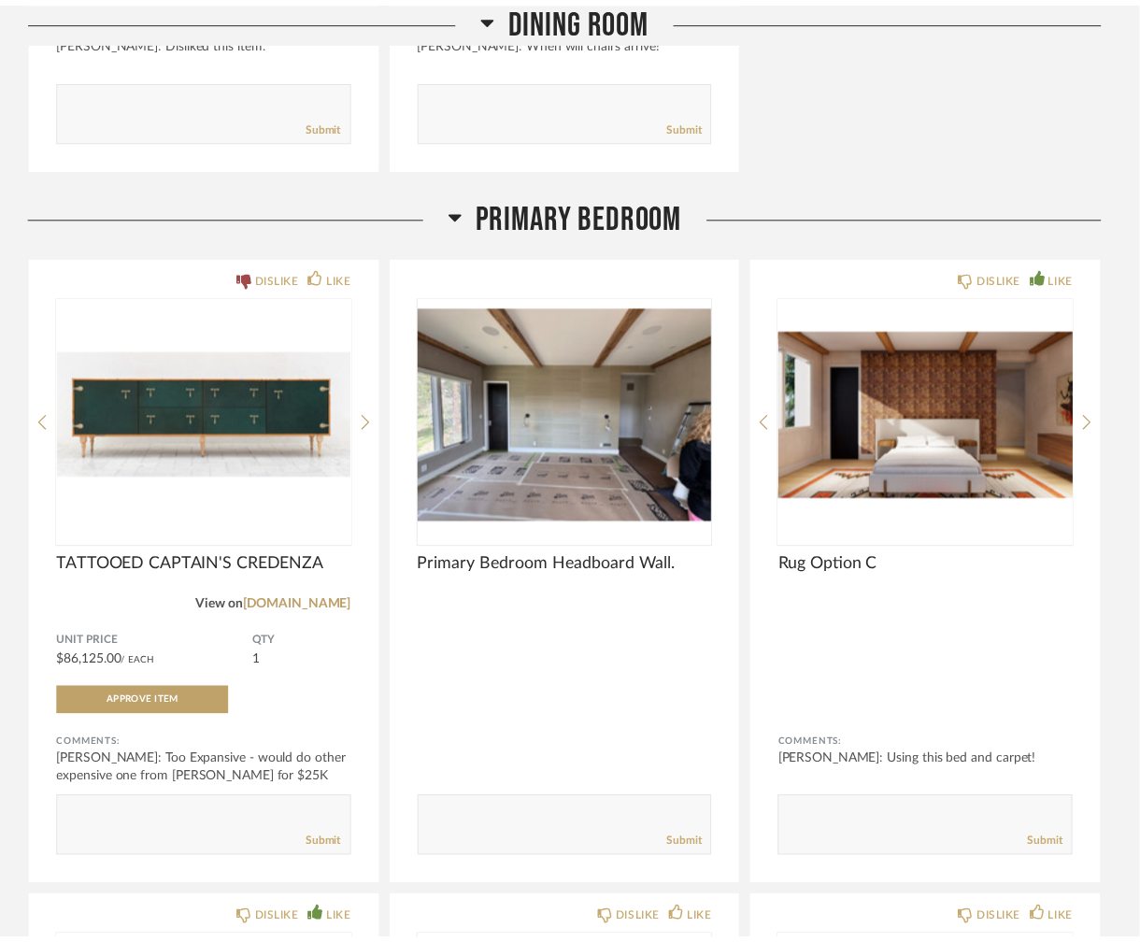
scroll to position [9187, 0]
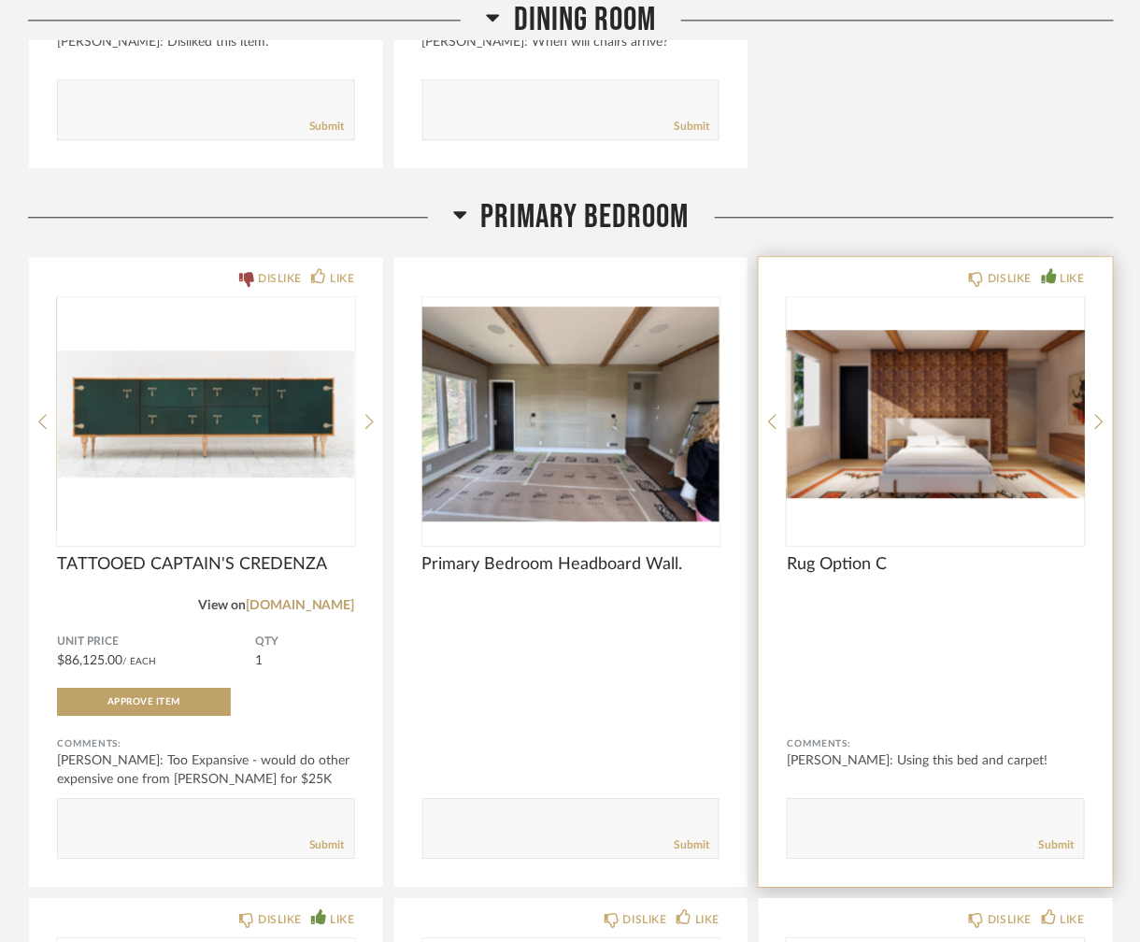
click at [1036, 407] on img "0" at bounding box center [936, 414] width 298 height 234
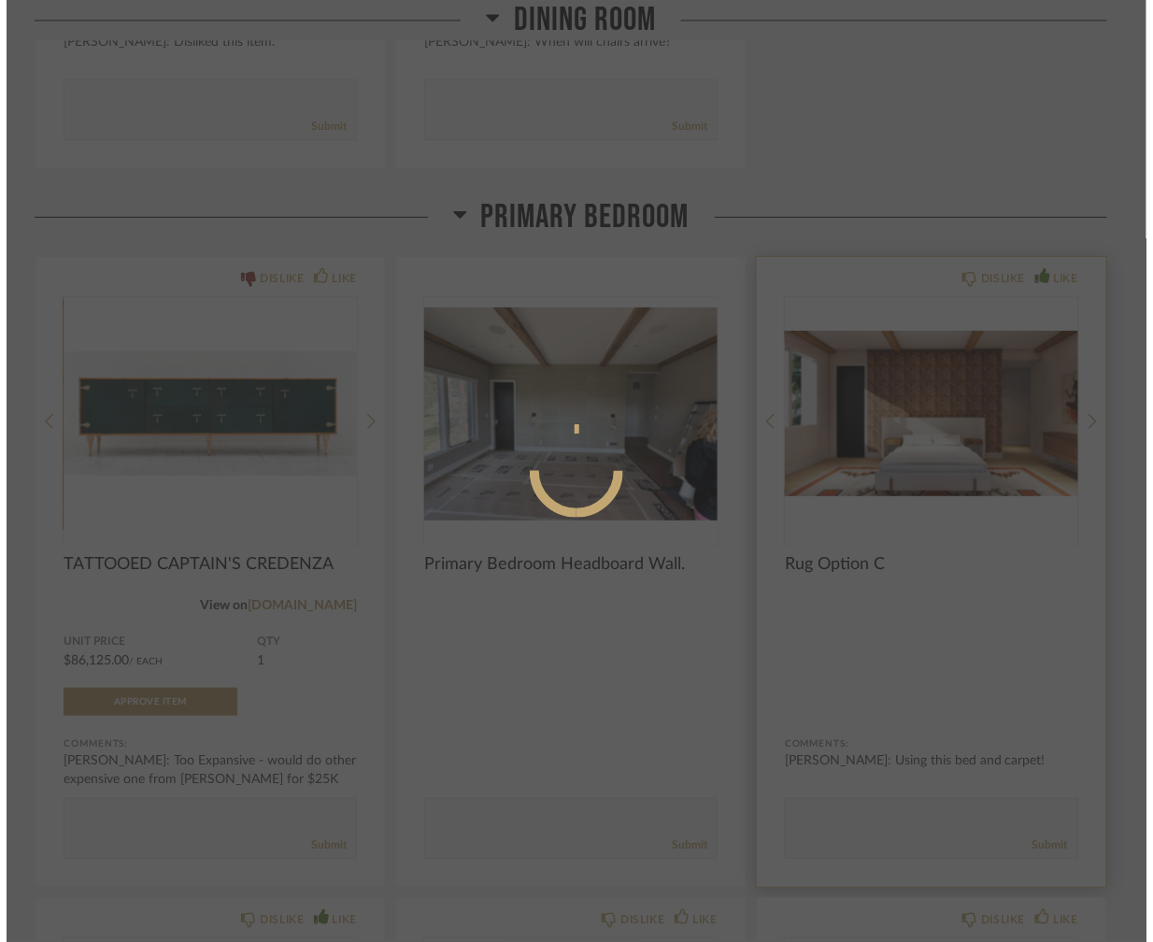
scroll to position [0, 0]
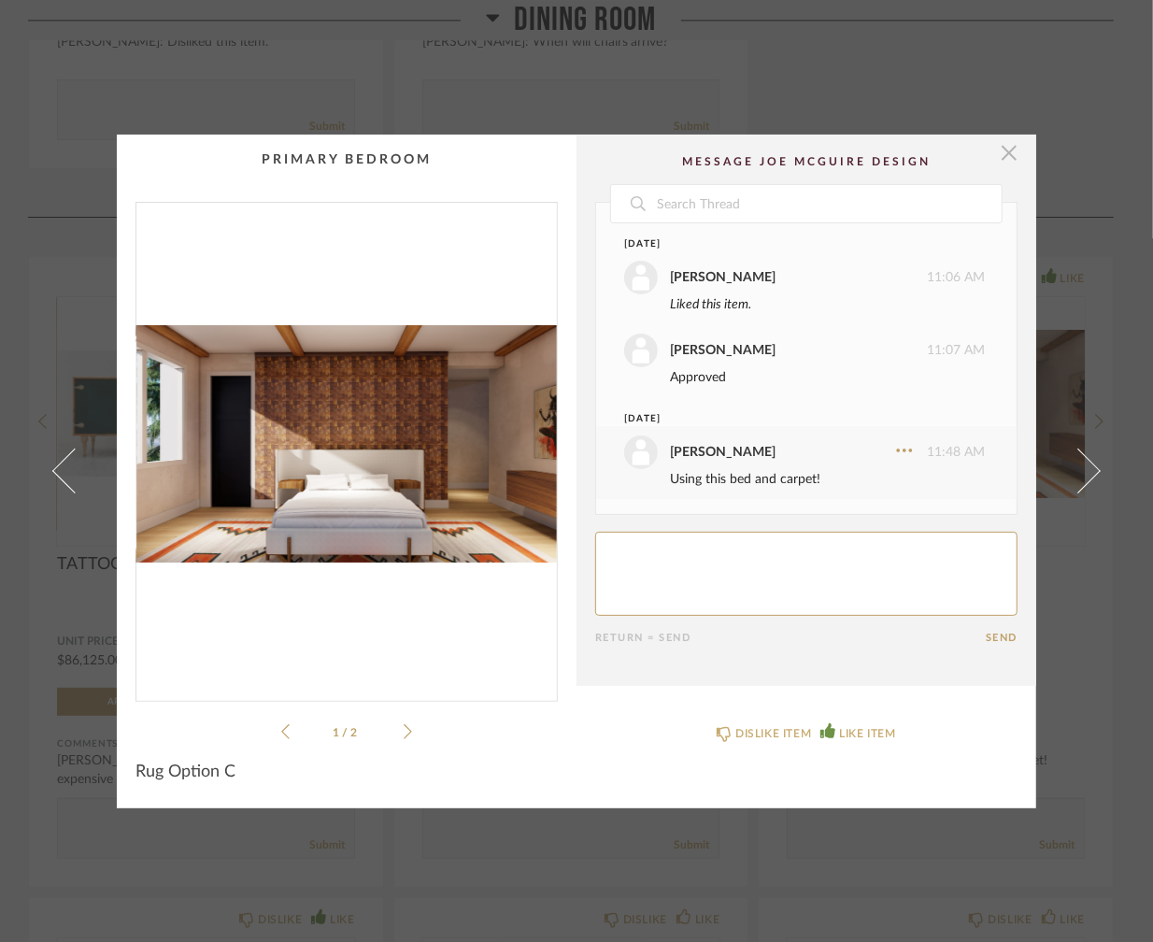
click at [1005, 149] on span "button" at bounding box center [1008, 153] width 37 height 37
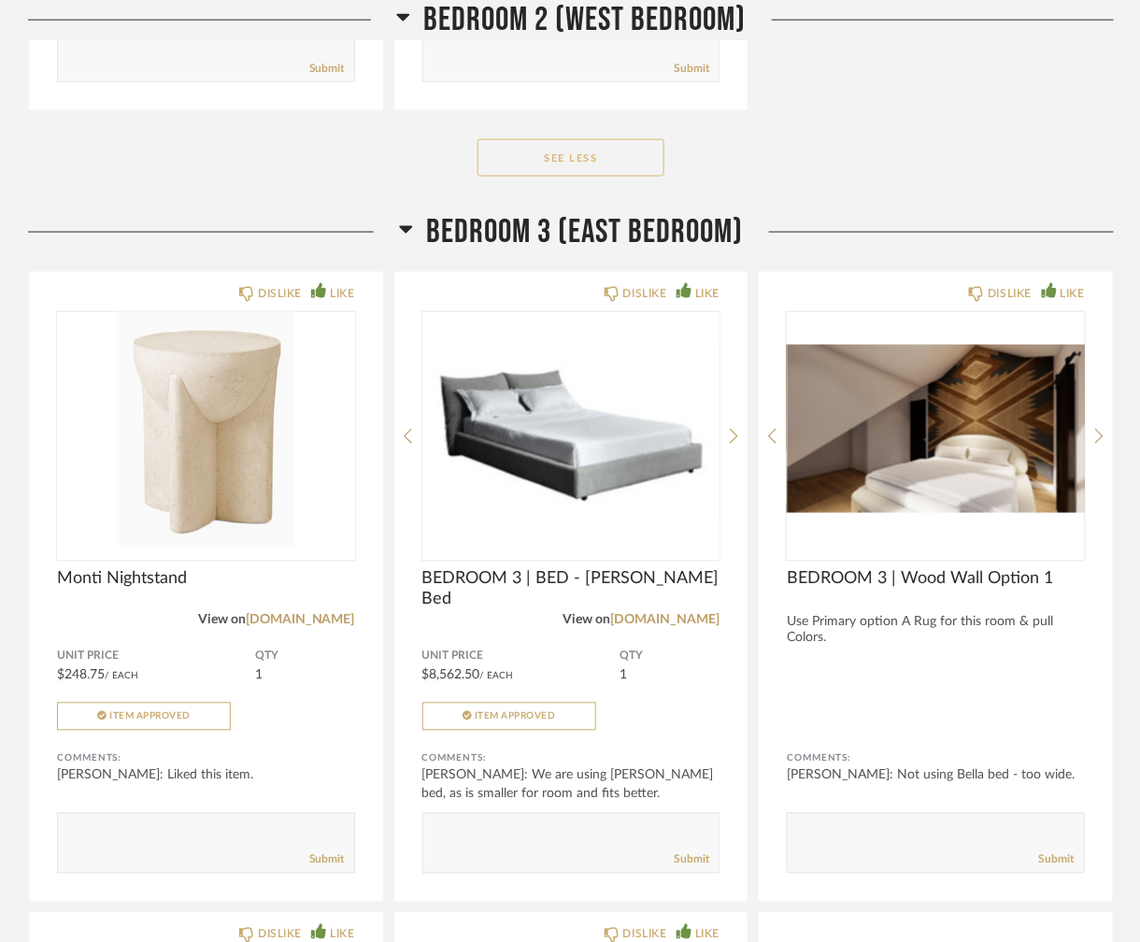
scroll to position [15085, 0]
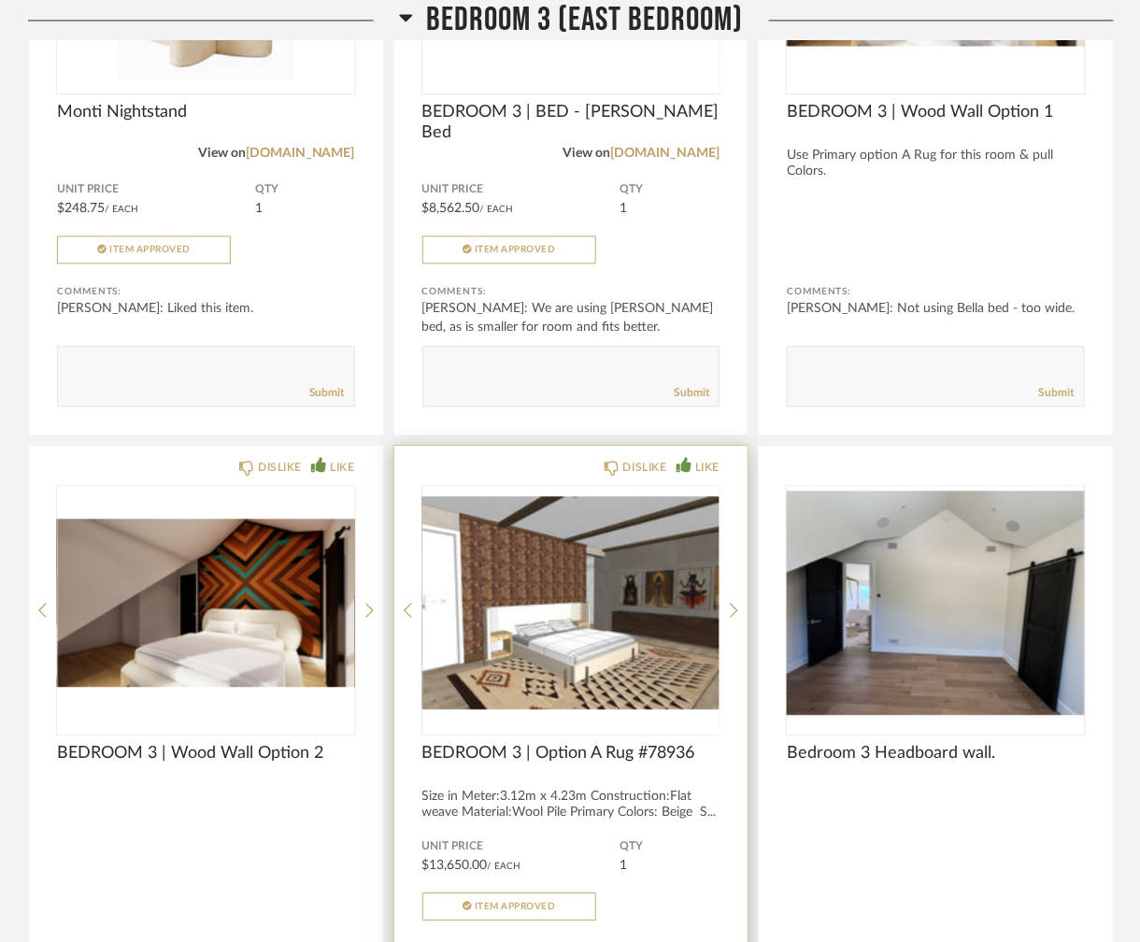
click at [584, 643] on img "2" at bounding box center [571, 603] width 298 height 234
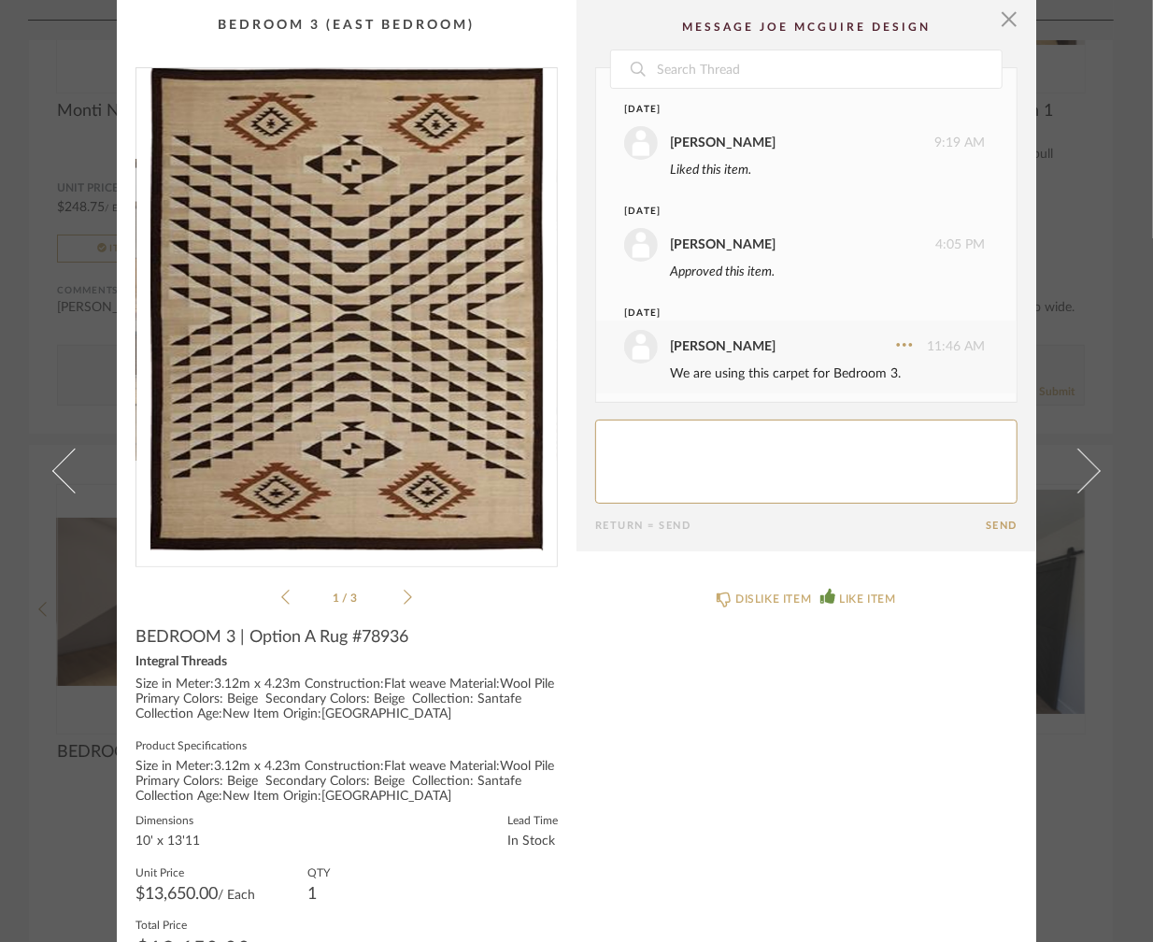
scroll to position [7, 0]
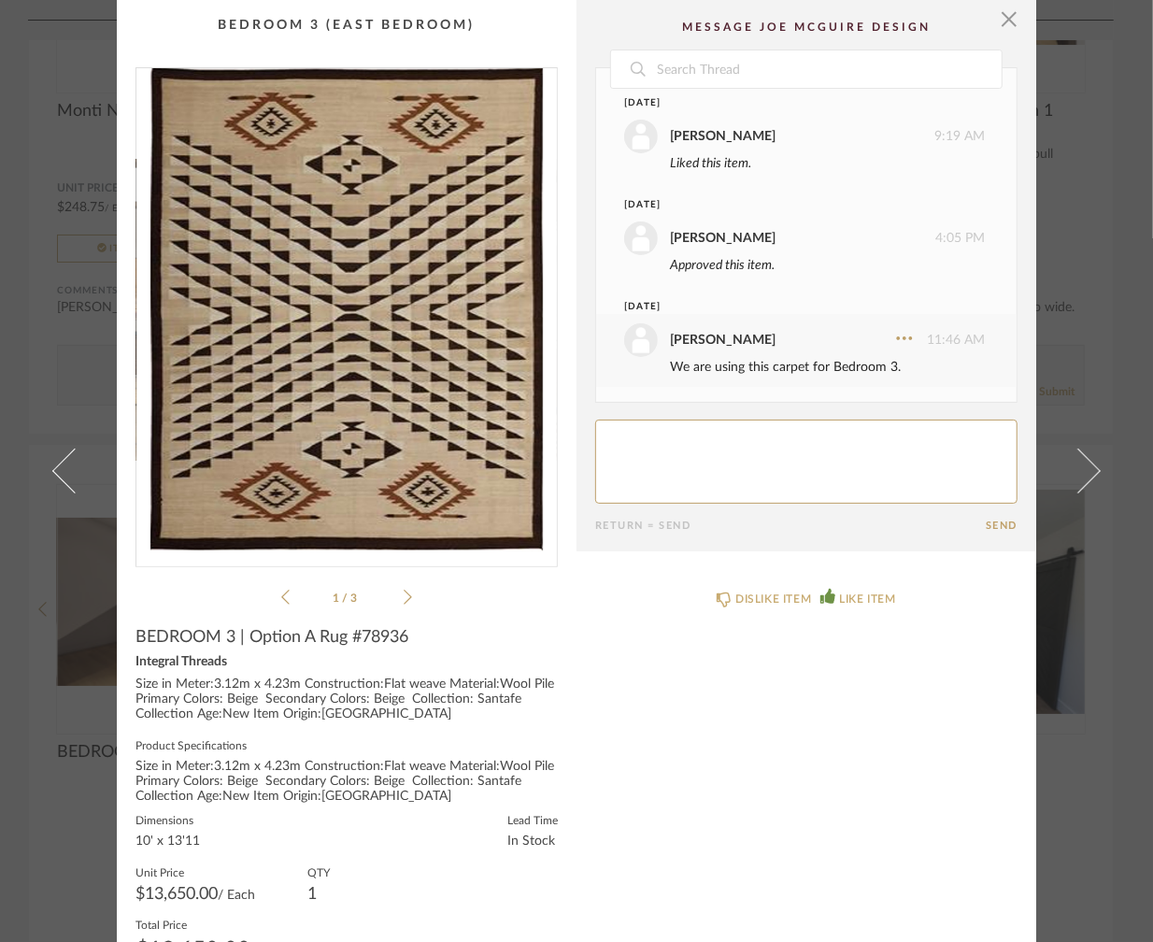
click at [404, 600] on icon at bounding box center [408, 597] width 8 height 17
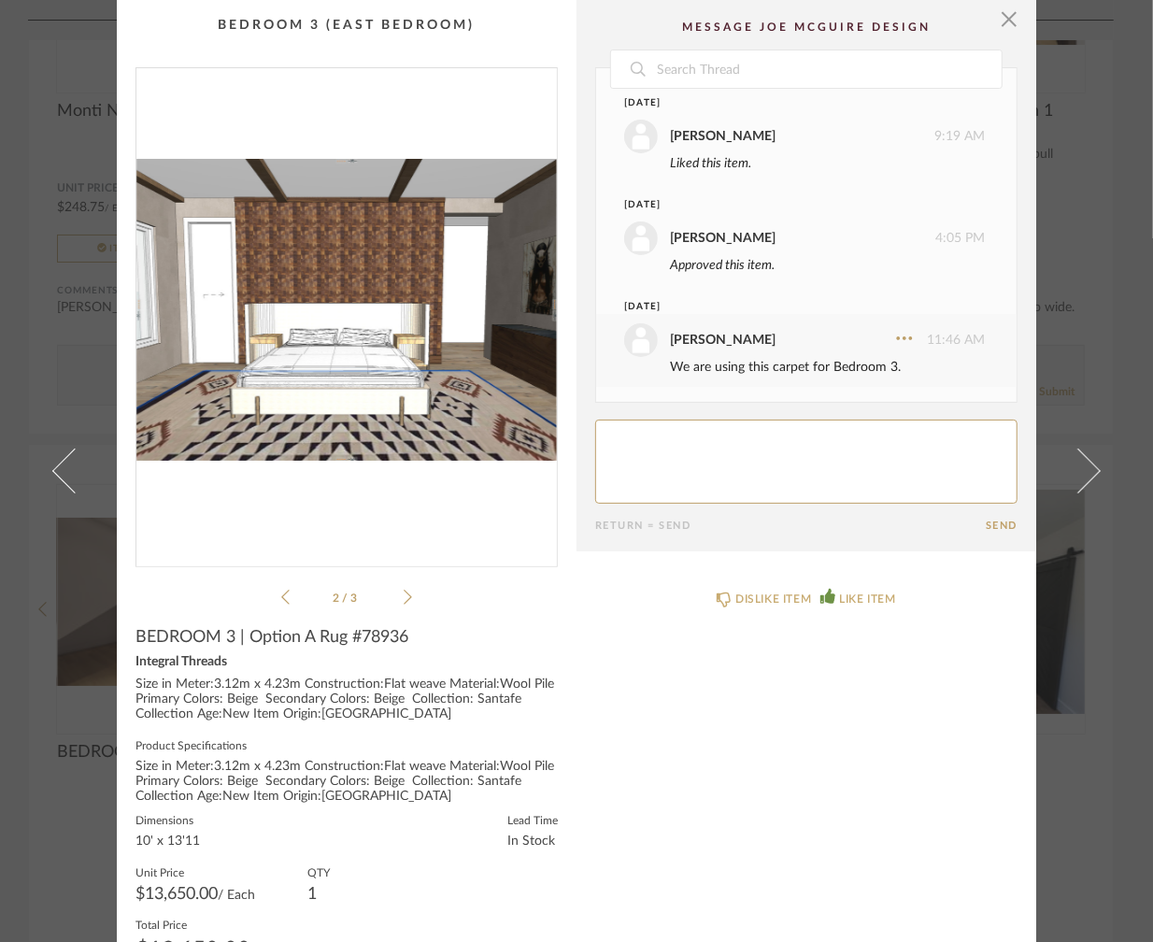
click at [404, 600] on icon at bounding box center [408, 597] width 8 height 17
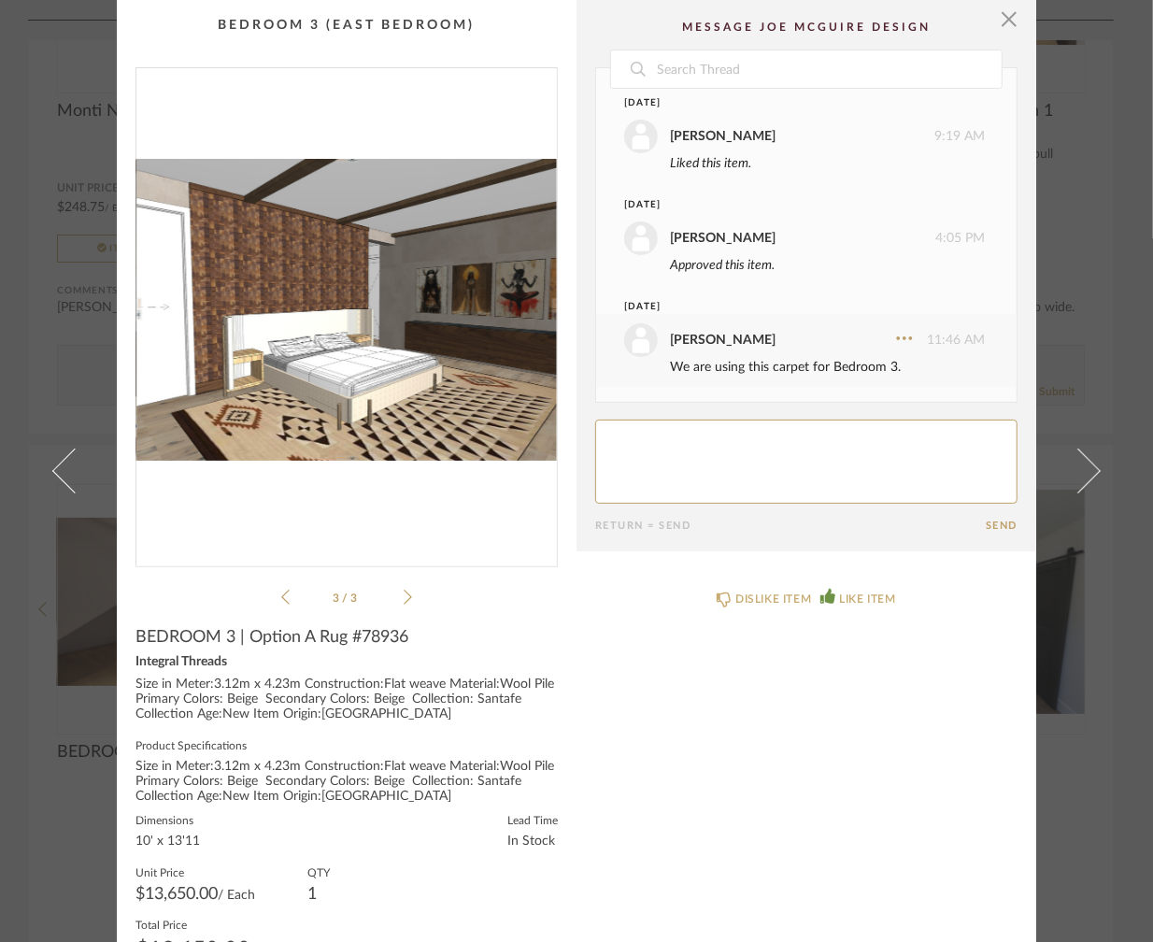
click at [756, 748] on div "DISLIKE ITEM LIKE ITEM" at bounding box center [806, 792] width 460 height 443
click at [1005, 16] on span "button" at bounding box center [1008, 18] width 37 height 37
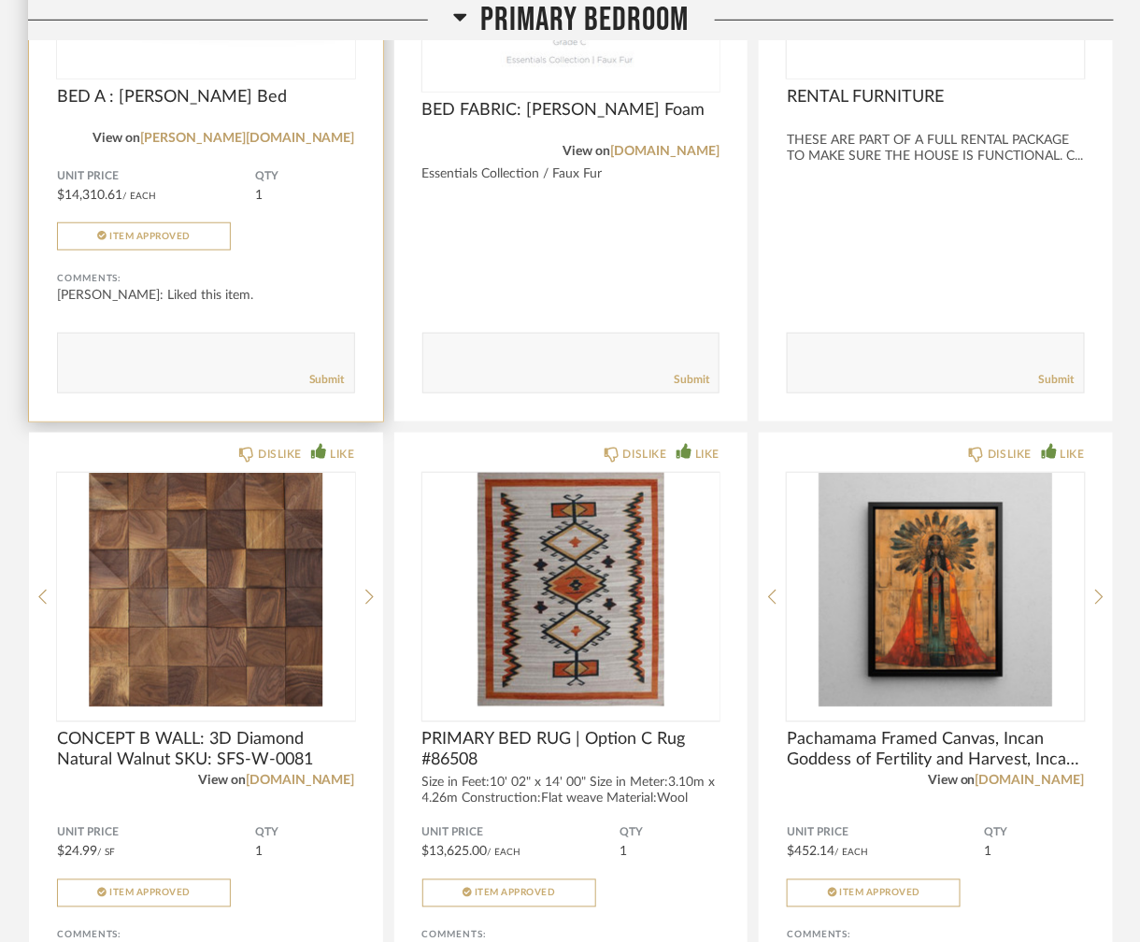
scroll to position [9947, 0]
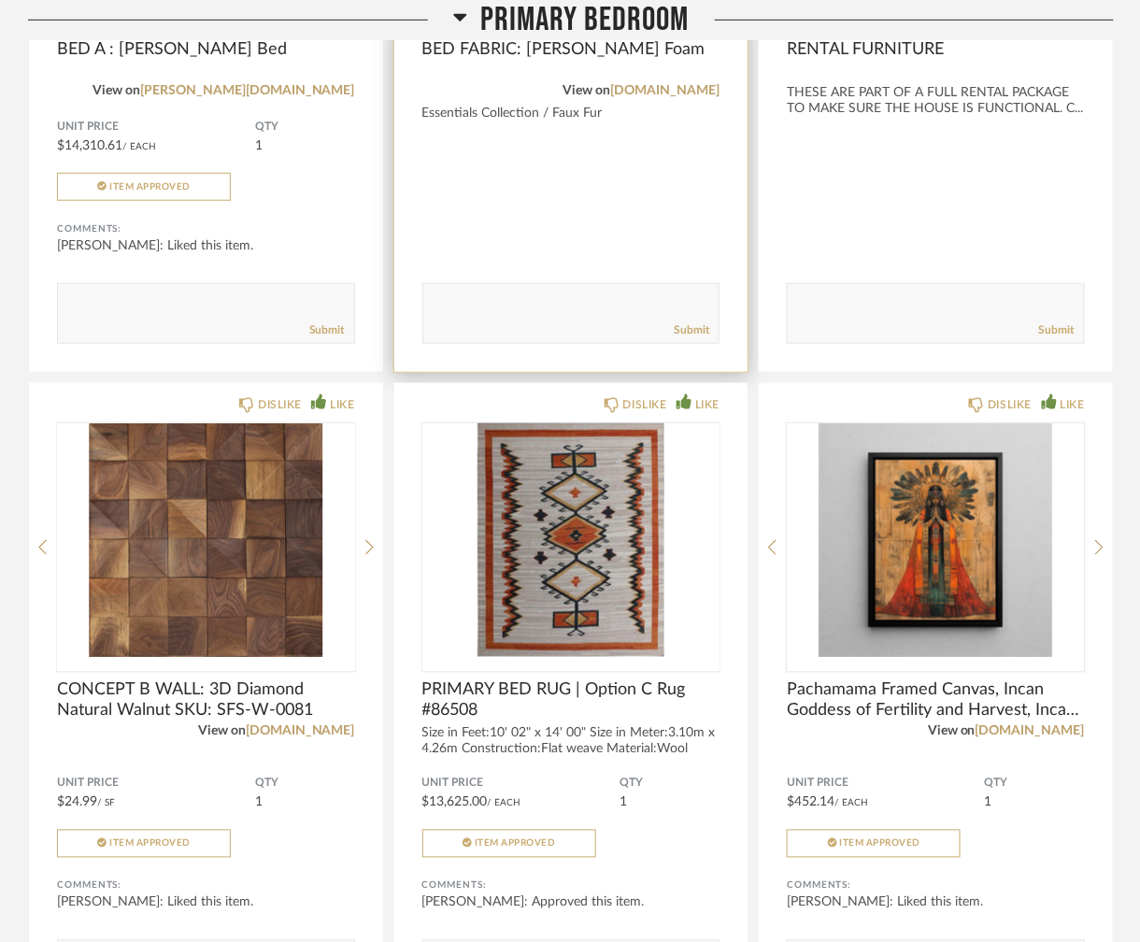
scroll to position [10414, 0]
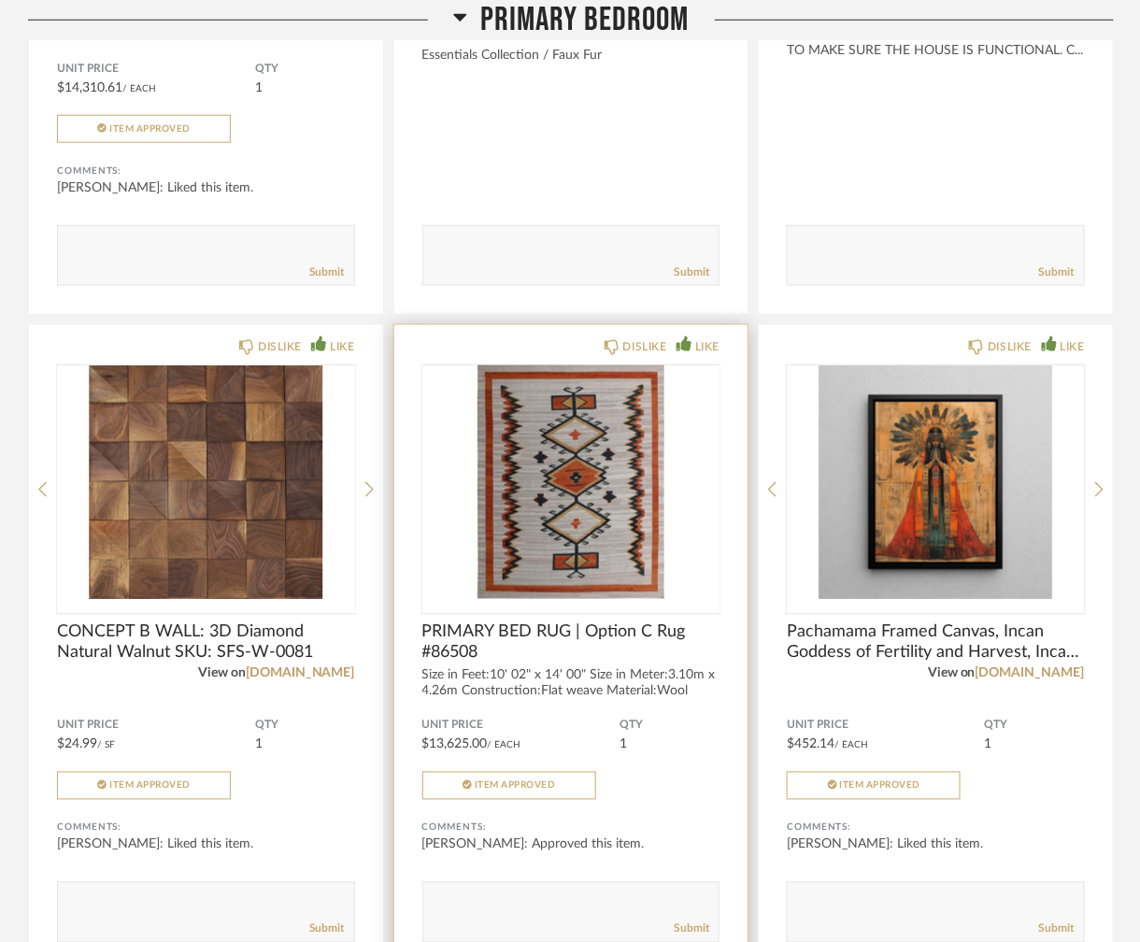
click at [589, 420] on img "0" at bounding box center [571, 482] width 298 height 234
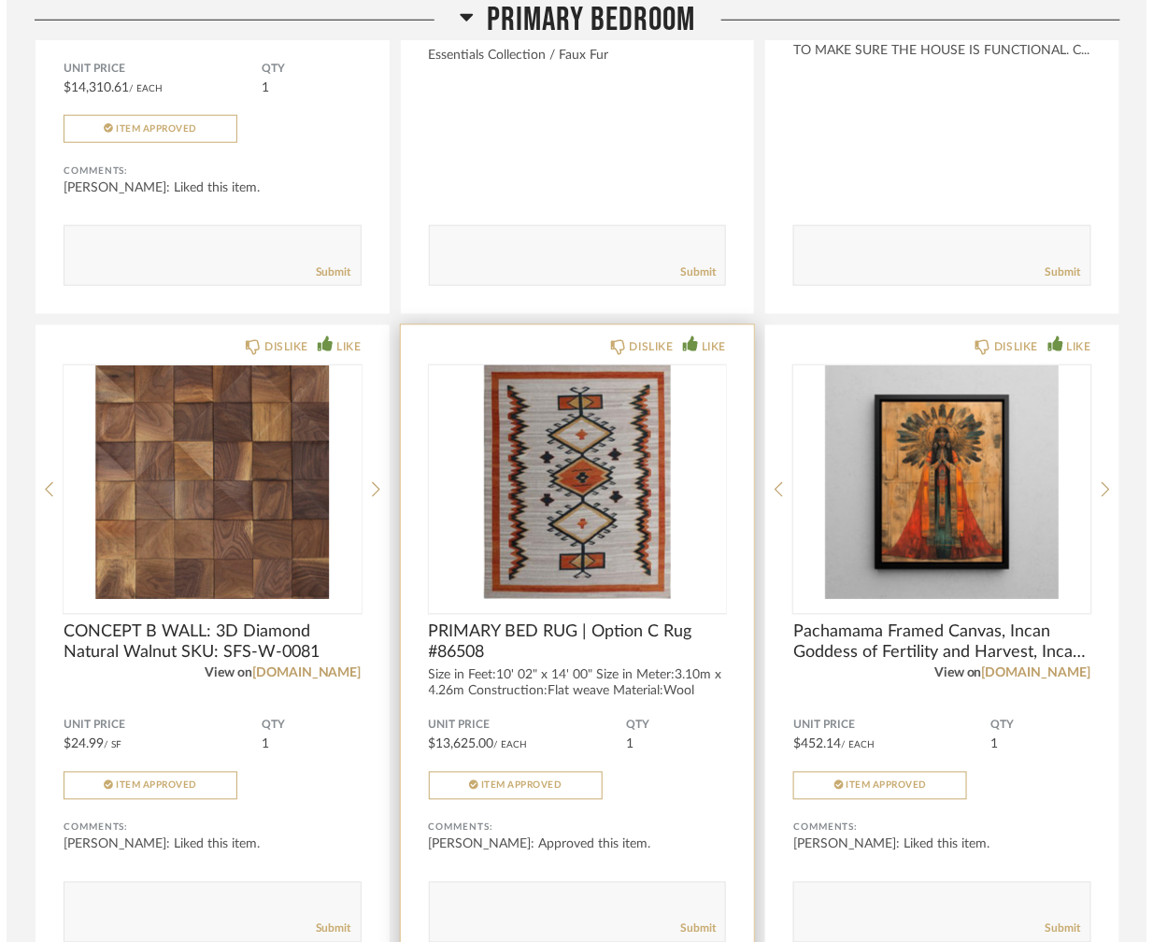
scroll to position [0, 0]
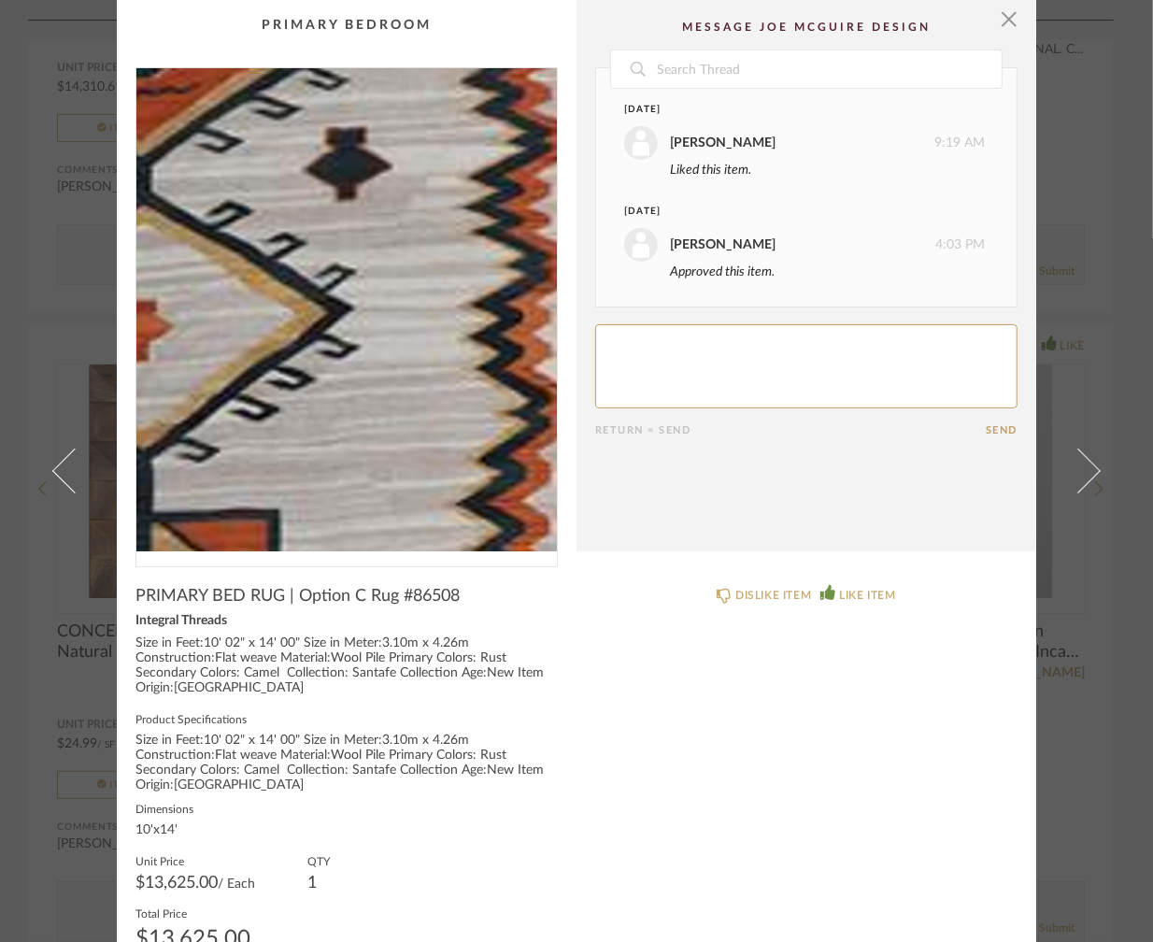
click at [420, 389] on img "0" at bounding box center [346, 309] width 420 height 483
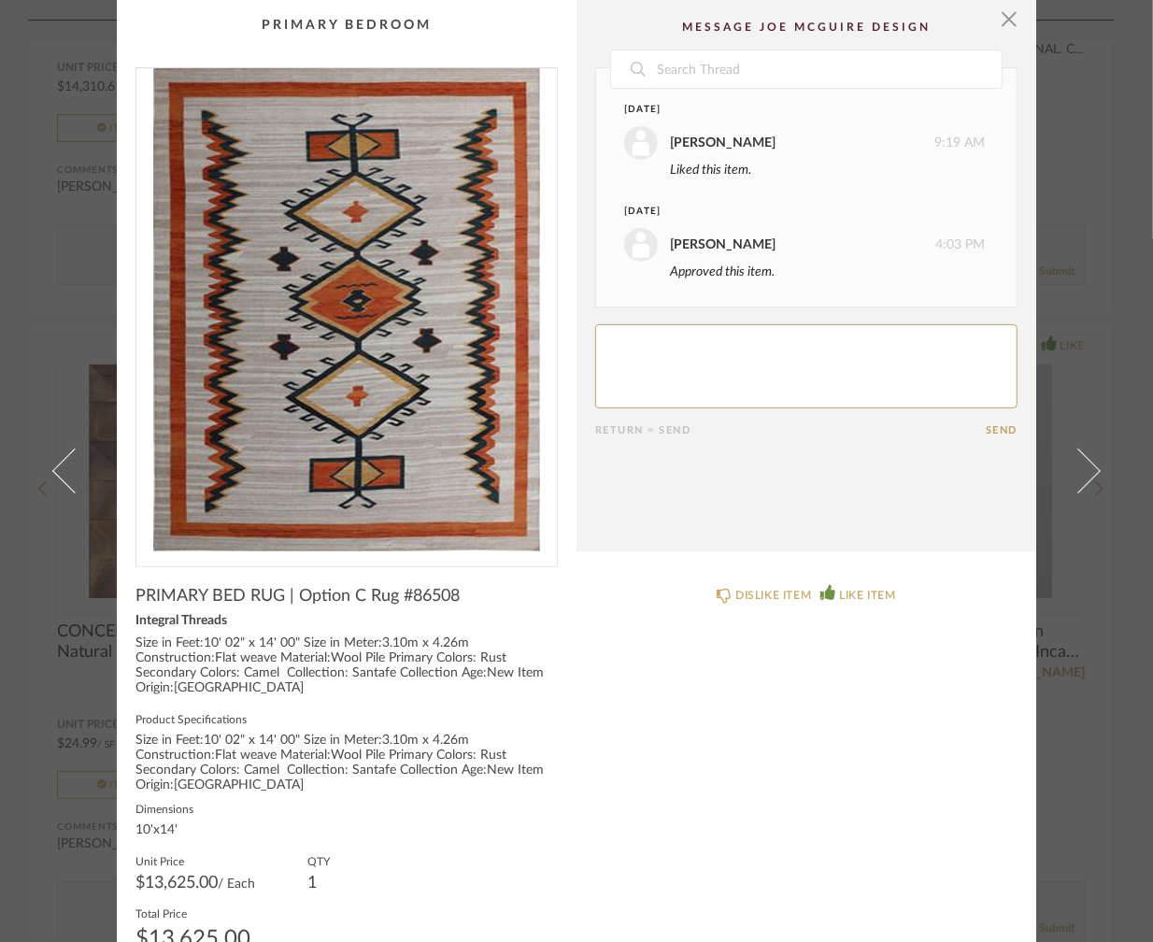
drag, startPoint x: 173, startPoint y: 131, endPoint x: 654, endPoint y: 444, distance: 574.0
click at [654, 444] on cpp-summary-comments "Date [DATE] [PERSON_NAME] 9:19 AM Liked this item. [DATE] [PERSON_NAME] 4:03 PM…" at bounding box center [806, 275] width 460 height 551
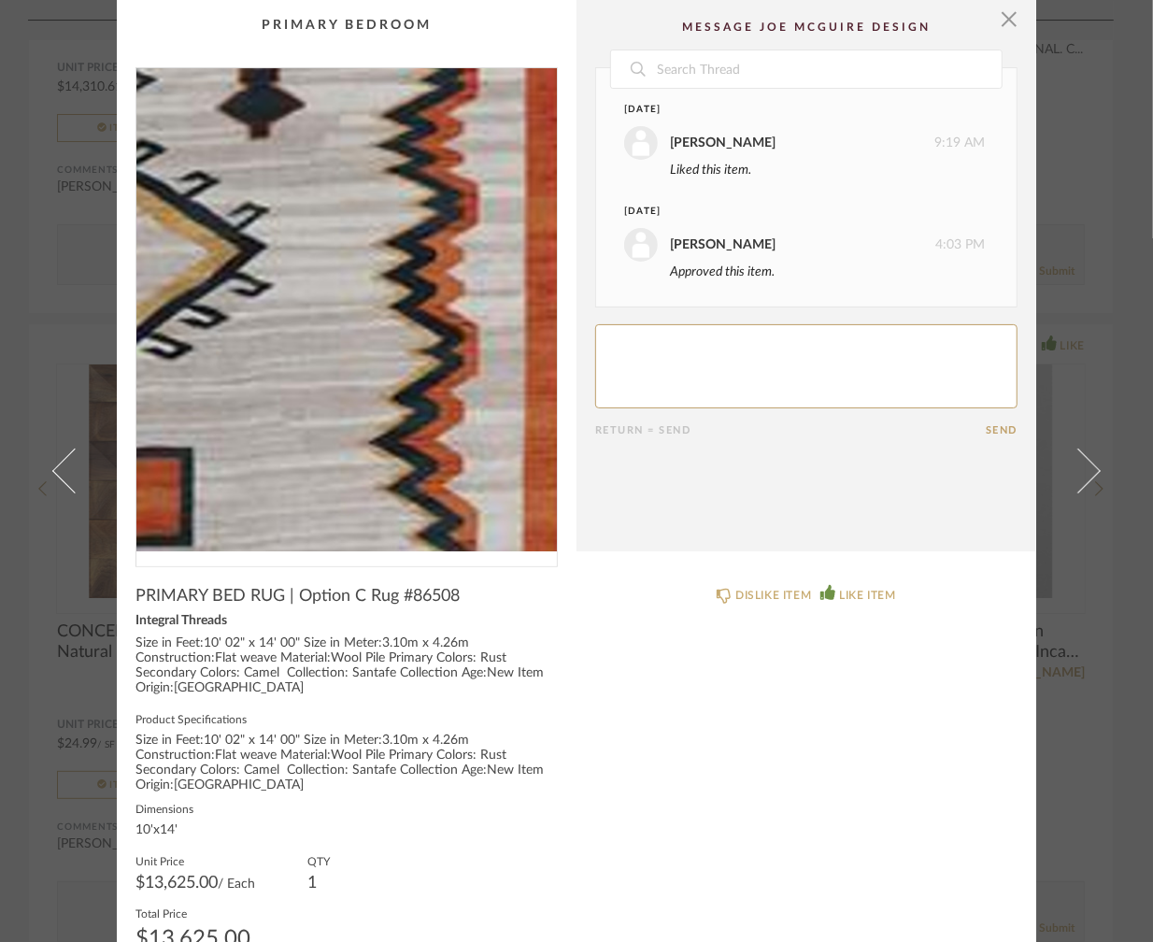
click at [449, 409] on img "0" at bounding box center [346, 309] width 420 height 483
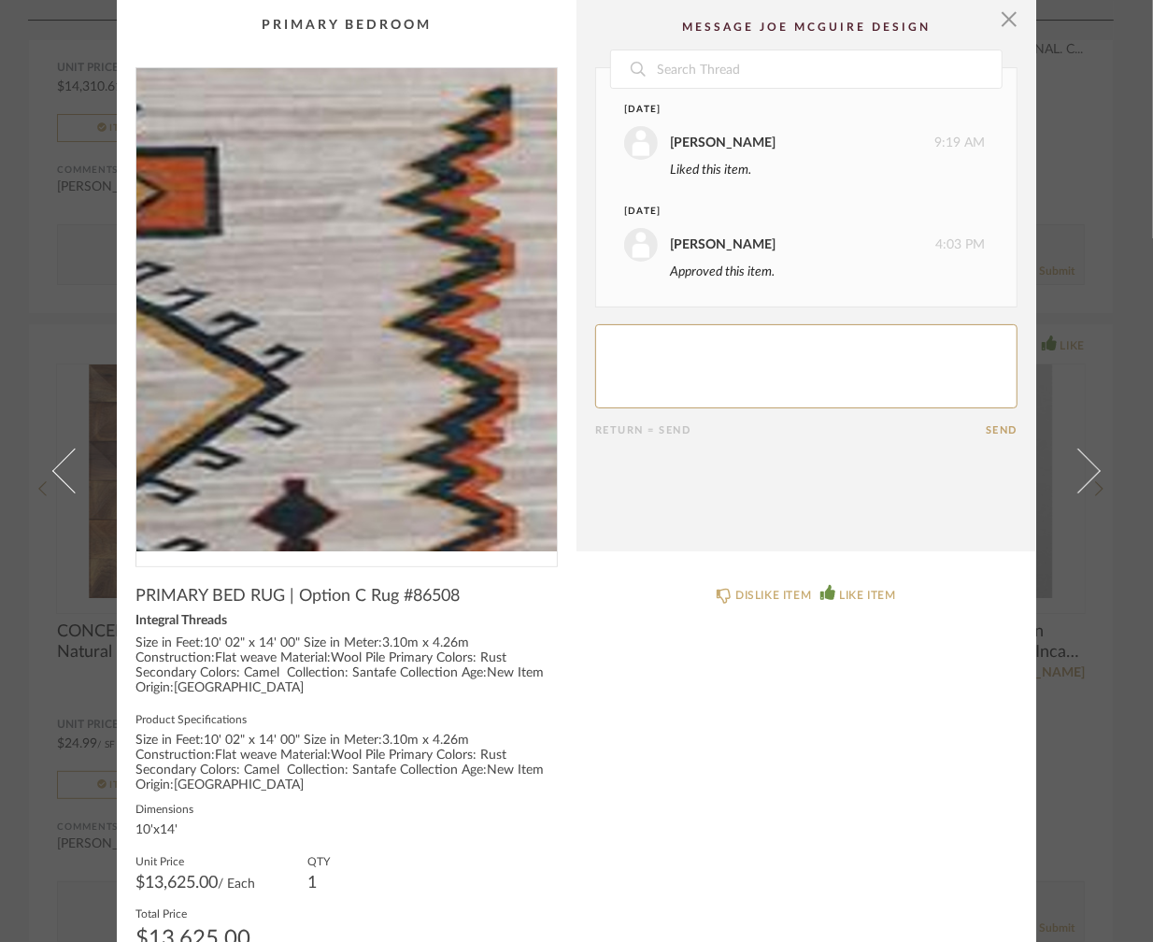
drag, startPoint x: 682, startPoint y: 250, endPoint x: 435, endPoint y: 183, distance: 255.7
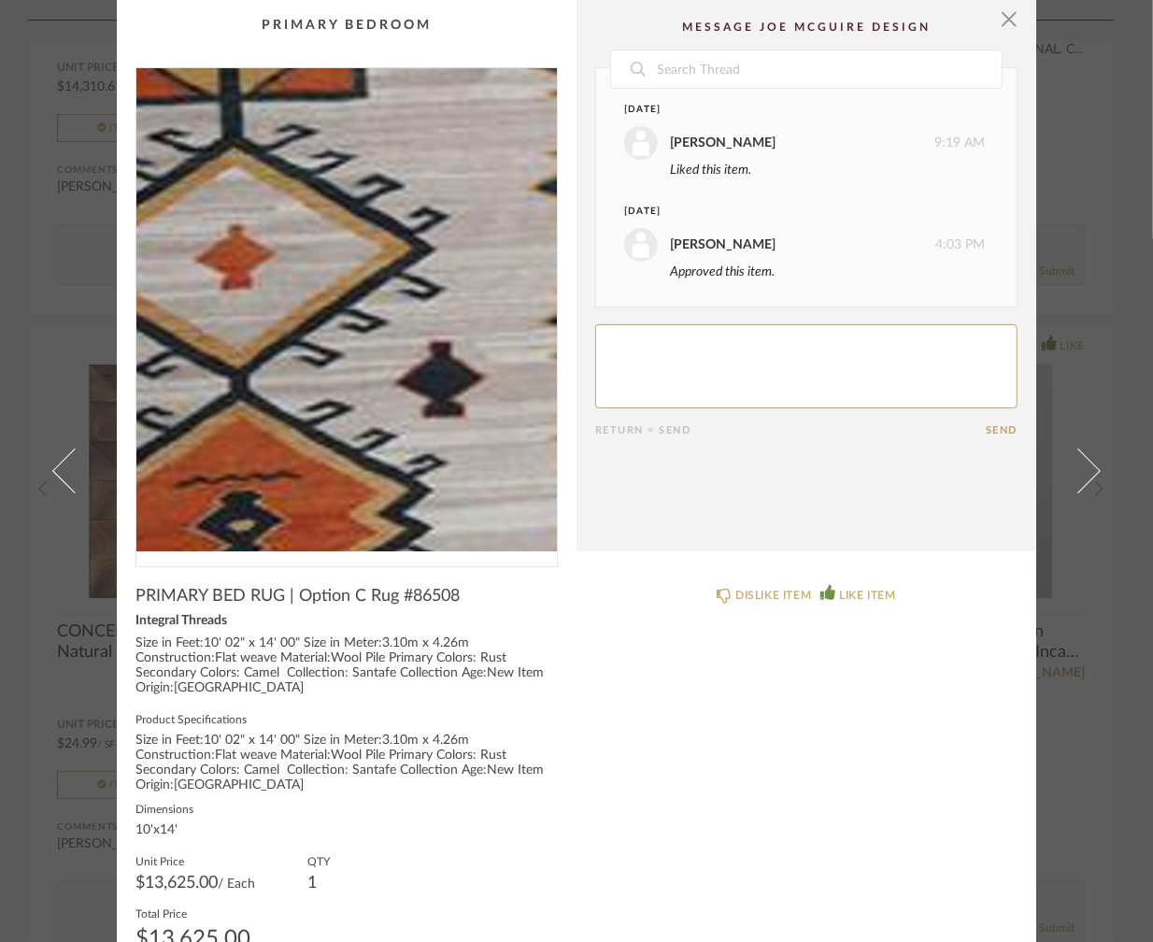
click at [387, 229] on img "0" at bounding box center [346, 309] width 420 height 483
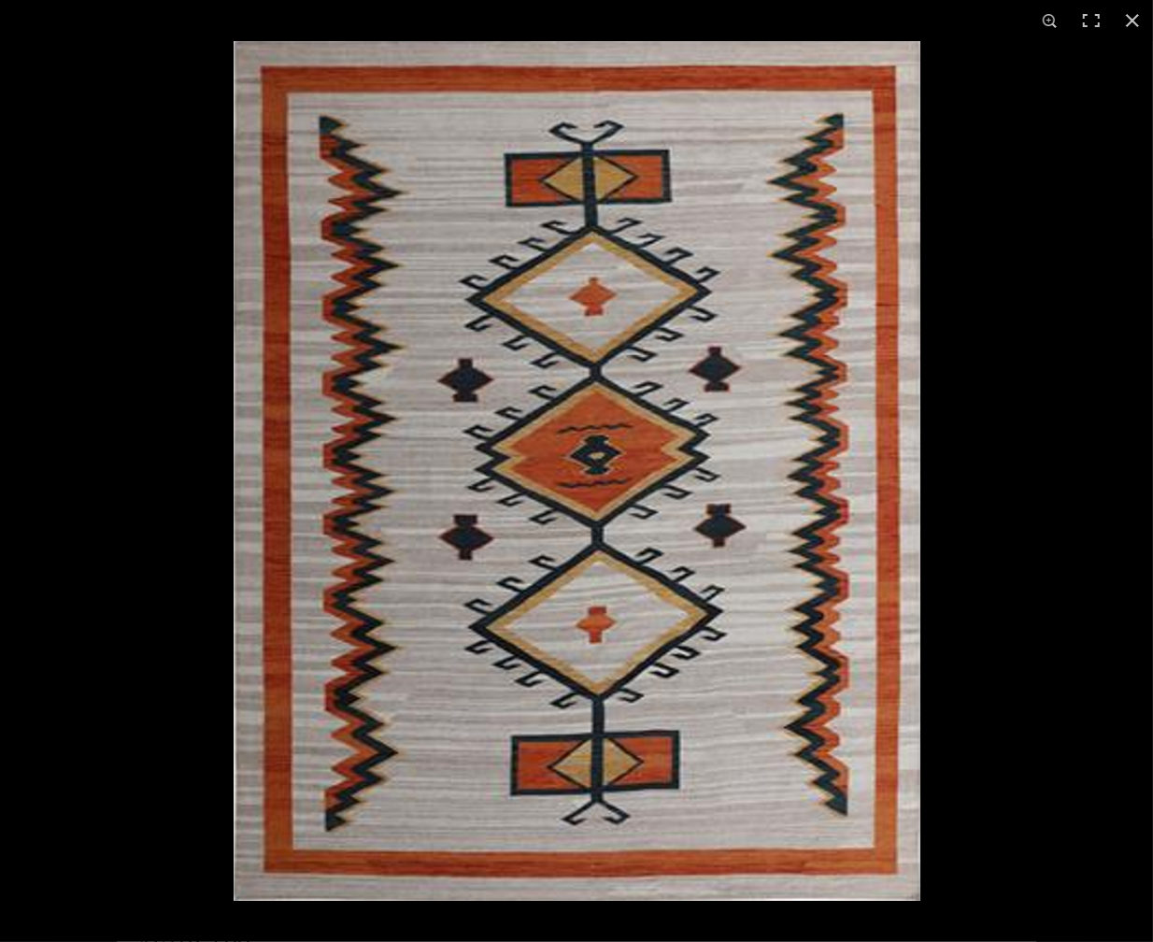
click at [550, 33] on div "1 / 1" at bounding box center [576, 20] width 1153 height 41
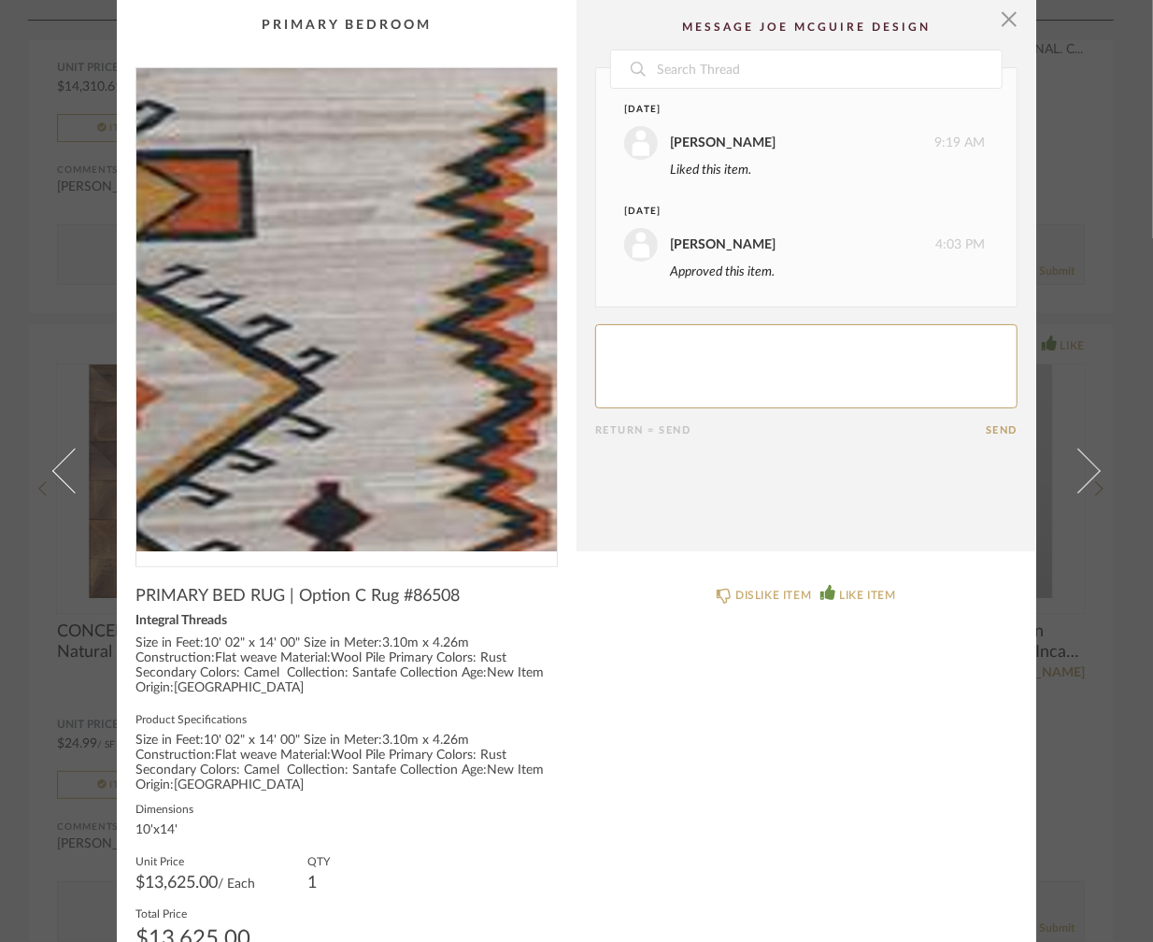
click at [424, 182] on img "0" at bounding box center [346, 309] width 420 height 483
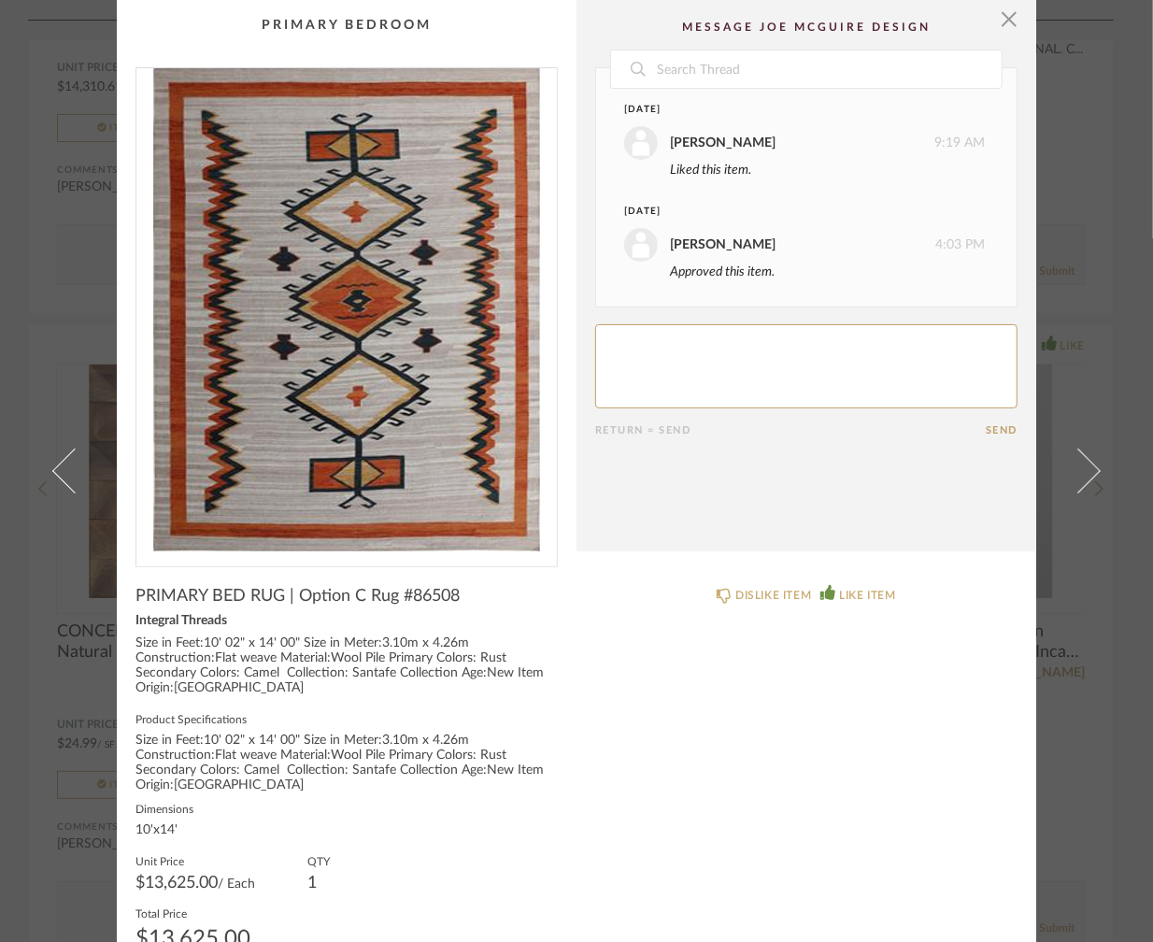
drag, startPoint x: 532, startPoint y: 21, endPoint x: 472, endPoint y: 153, distance: 145.5
click at [472, 153] on img "0" at bounding box center [346, 309] width 420 height 483
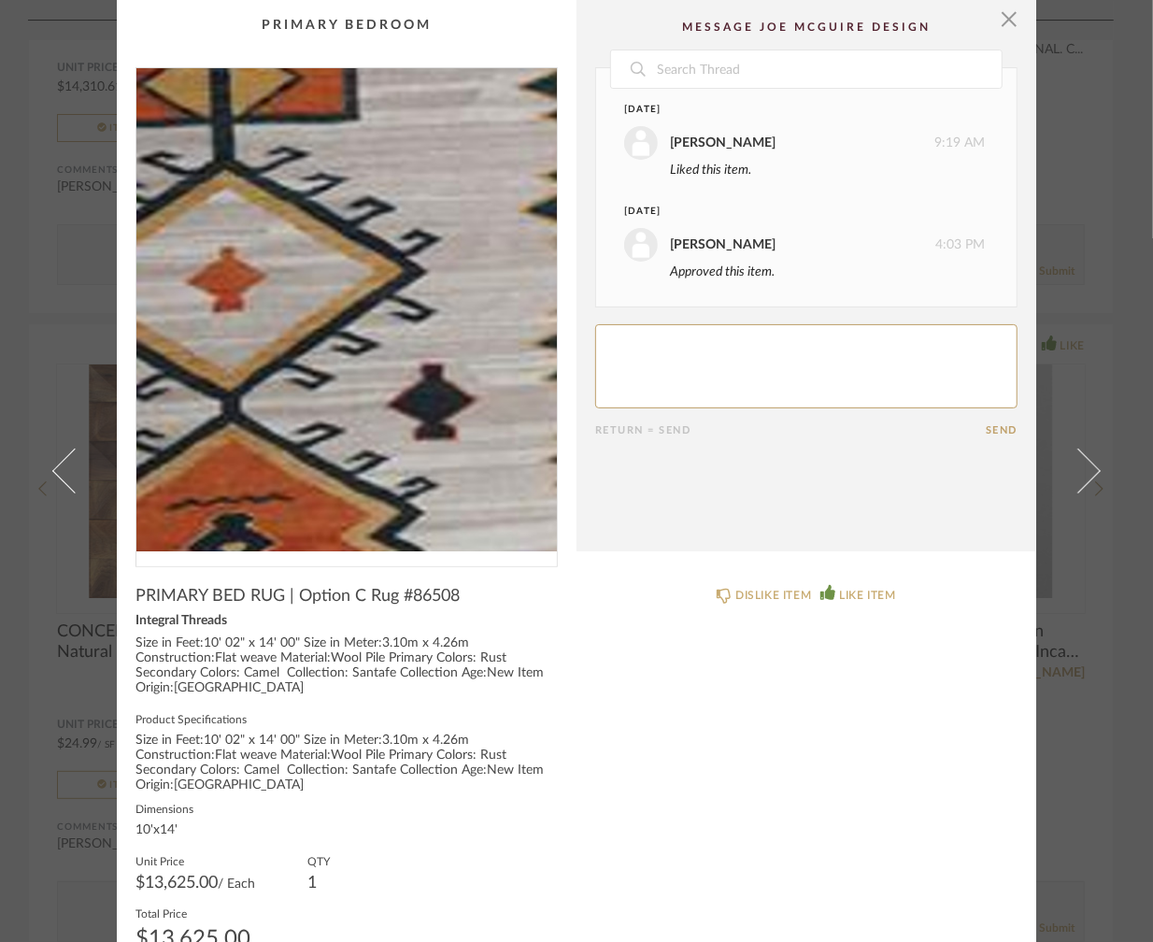
click at [390, 221] on img "0" at bounding box center [346, 309] width 420 height 483
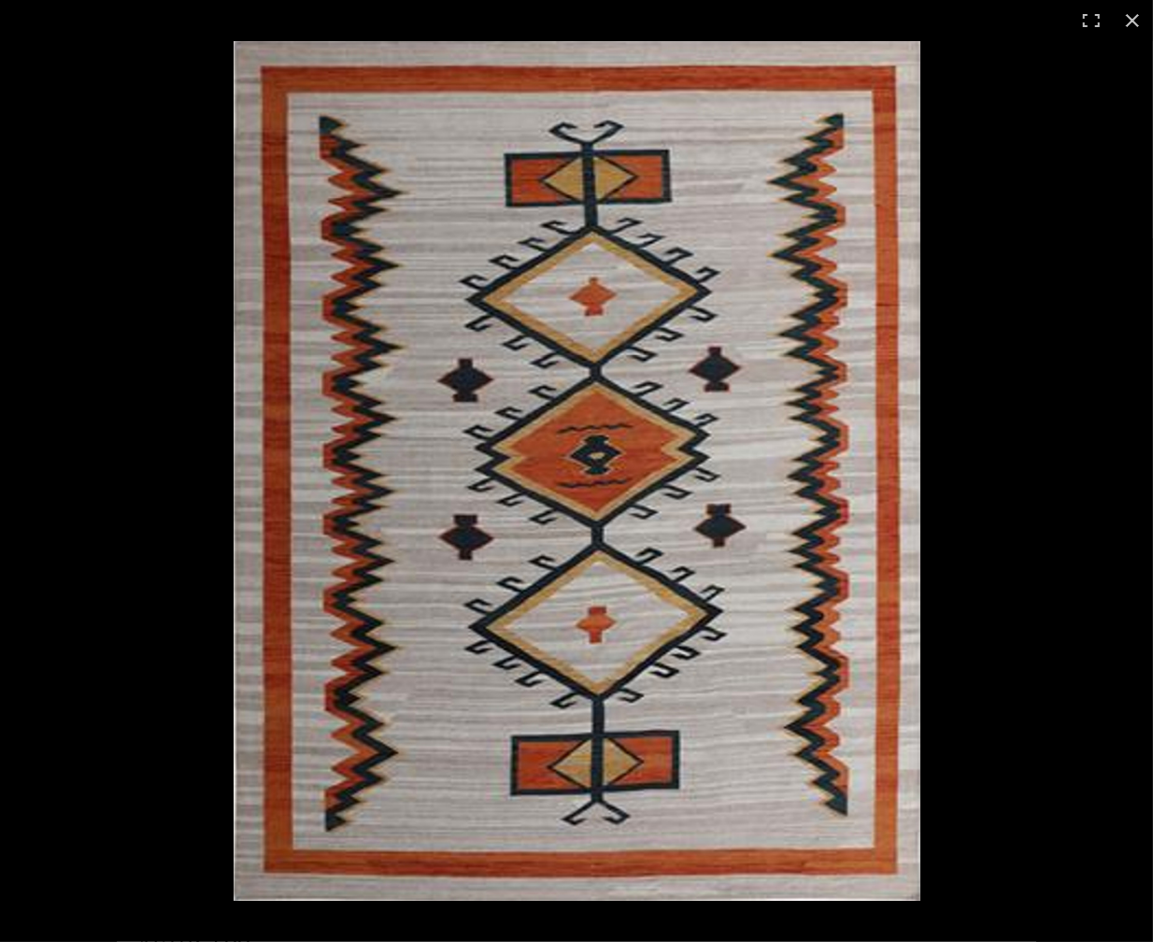
click at [390, 221] on img at bounding box center [577, 471] width 687 height 860
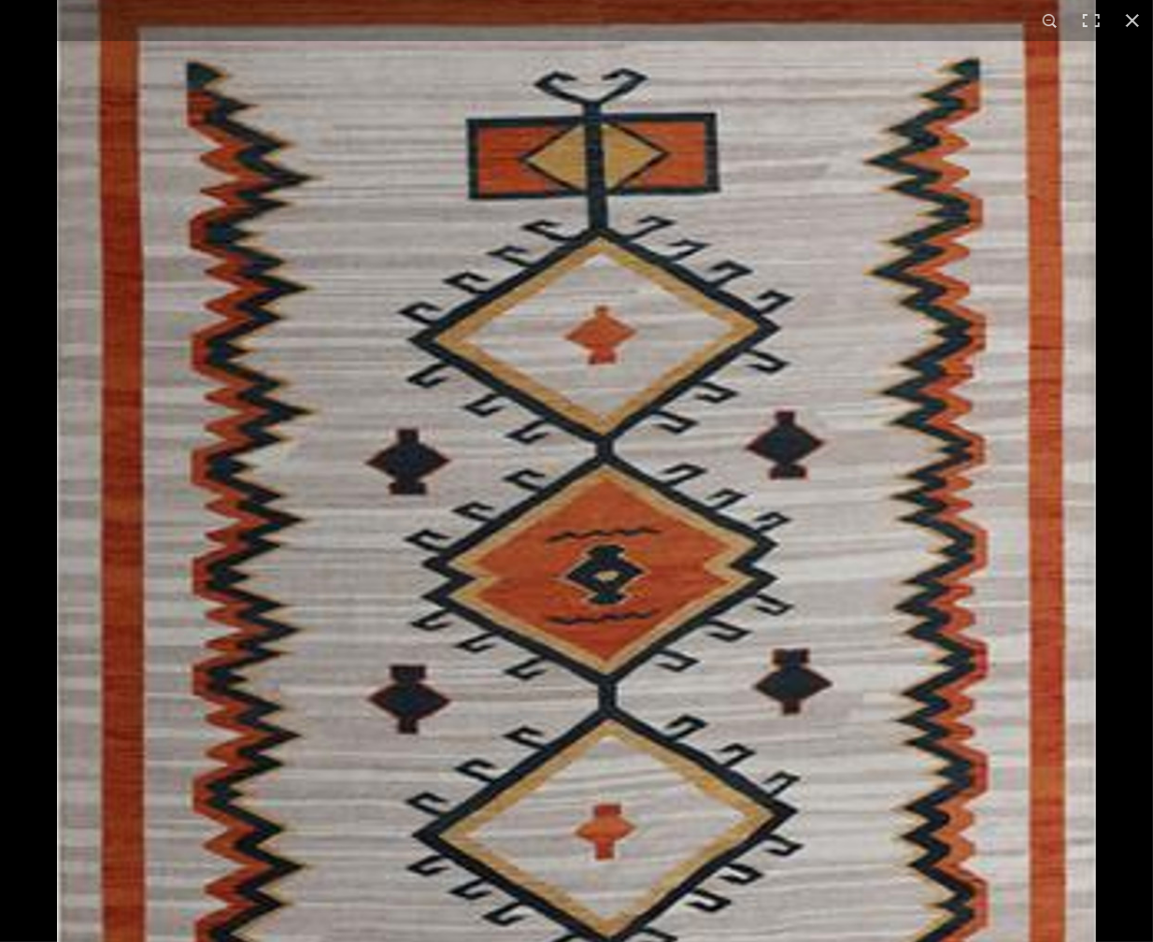
click at [399, 206] on img at bounding box center [576, 599] width 1039 height 1301
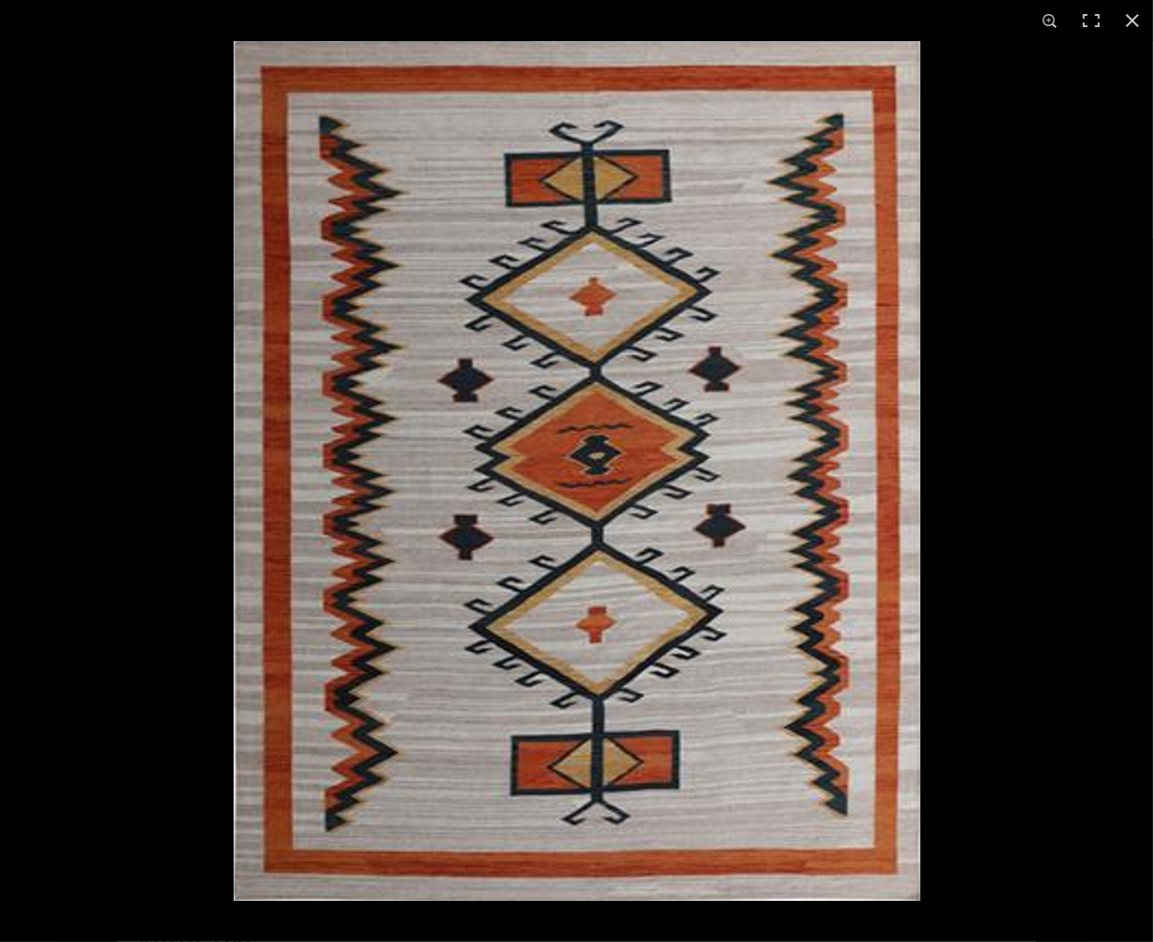
click at [566, 74] on img at bounding box center [577, 471] width 687 height 860
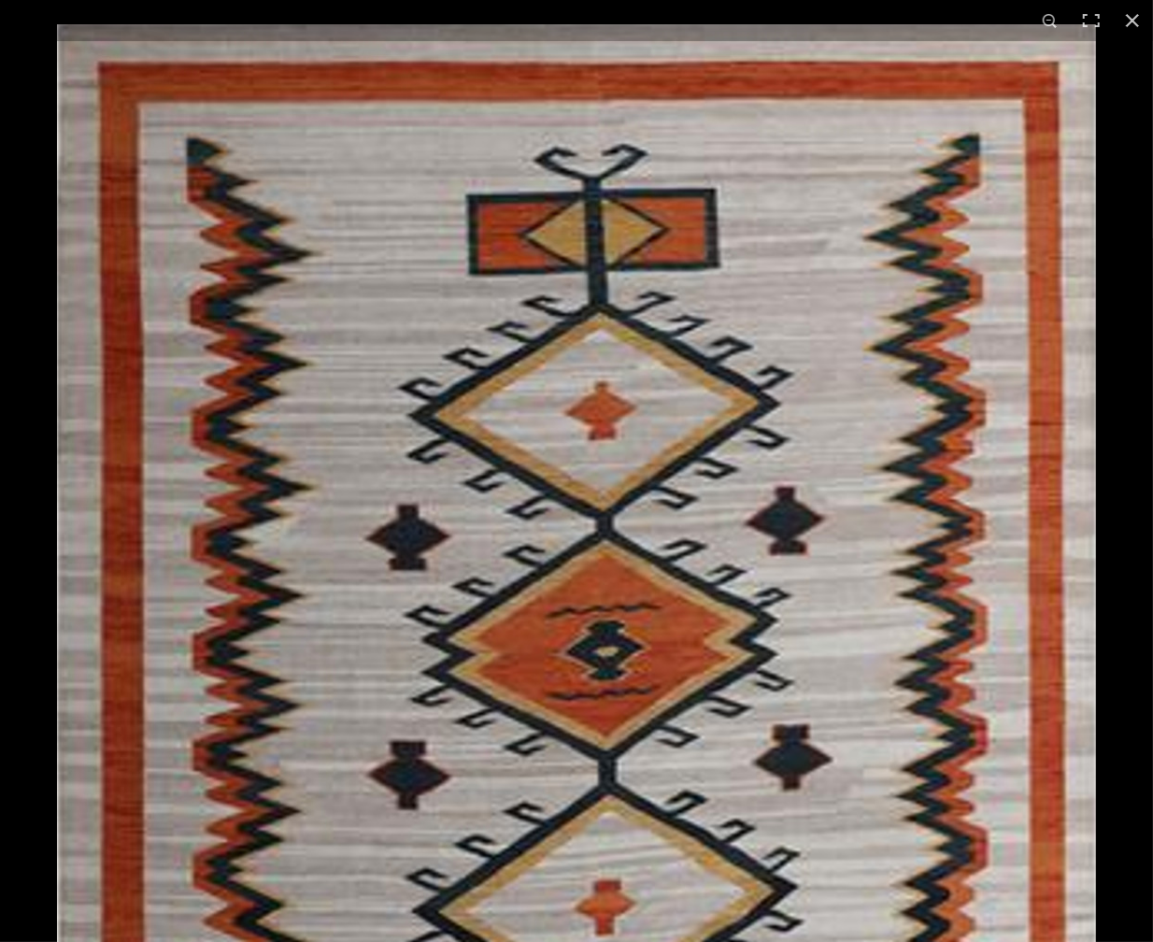
click at [566, 74] on img at bounding box center [576, 674] width 1039 height 1301
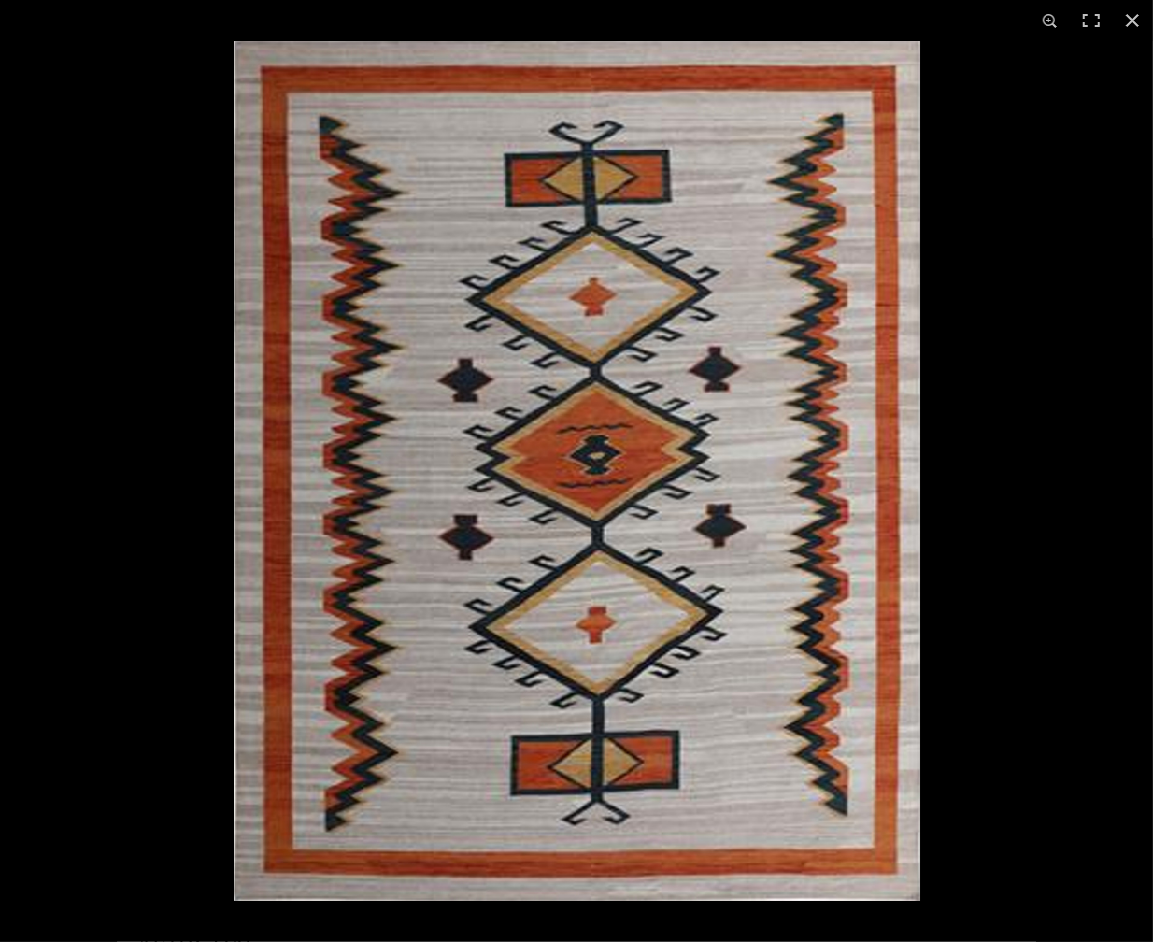
click at [582, 24] on div at bounding box center [576, 20] width 13 height 13
click at [580, 25] on div at bounding box center [576, 20] width 13 height 13
click at [571, 15] on div at bounding box center [573, 20] width 7 height 13
click at [1142, 20] on button at bounding box center [1132, 20] width 41 height 41
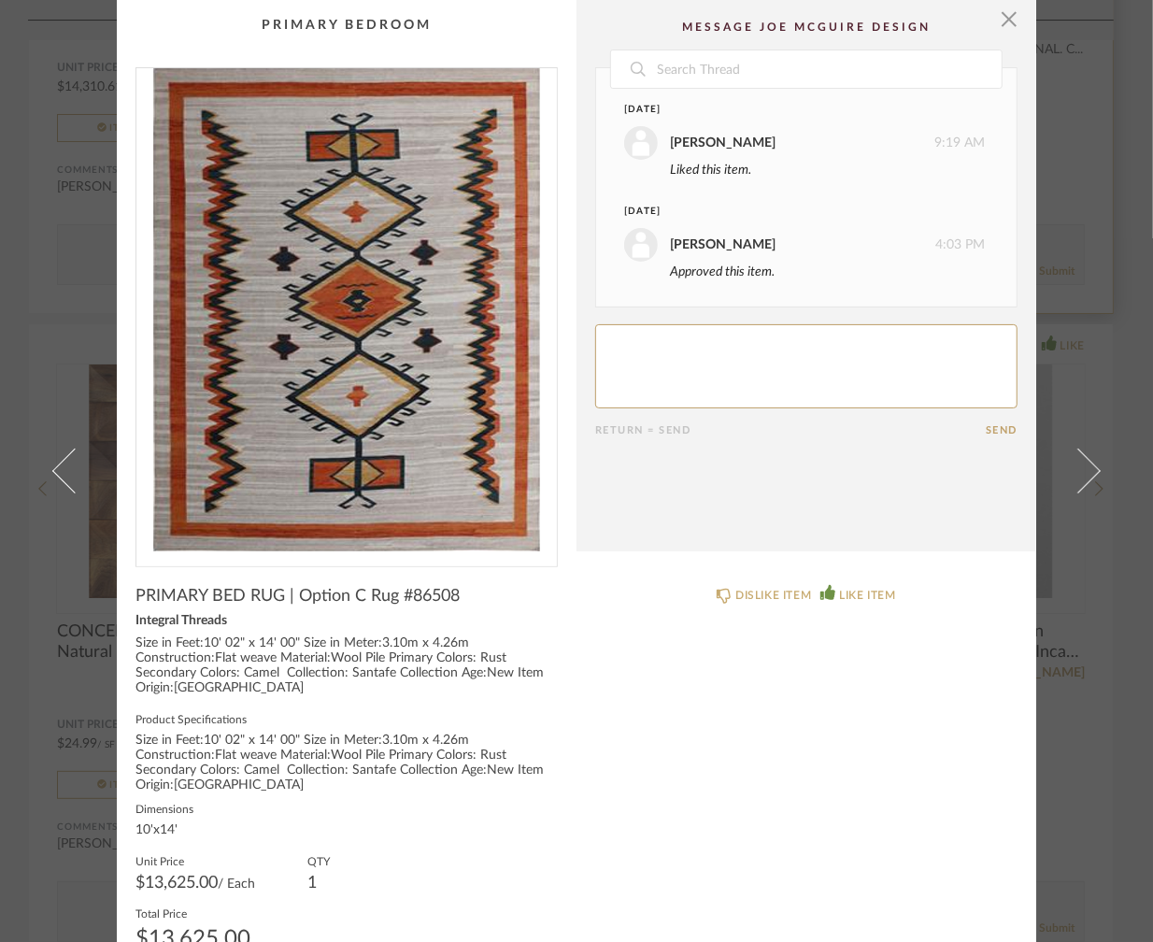
drag, startPoint x: 1002, startPoint y: 25, endPoint x: 990, endPoint y: 49, distance: 25.9
click at [1004, 25] on span "button" at bounding box center [1008, 18] width 37 height 37
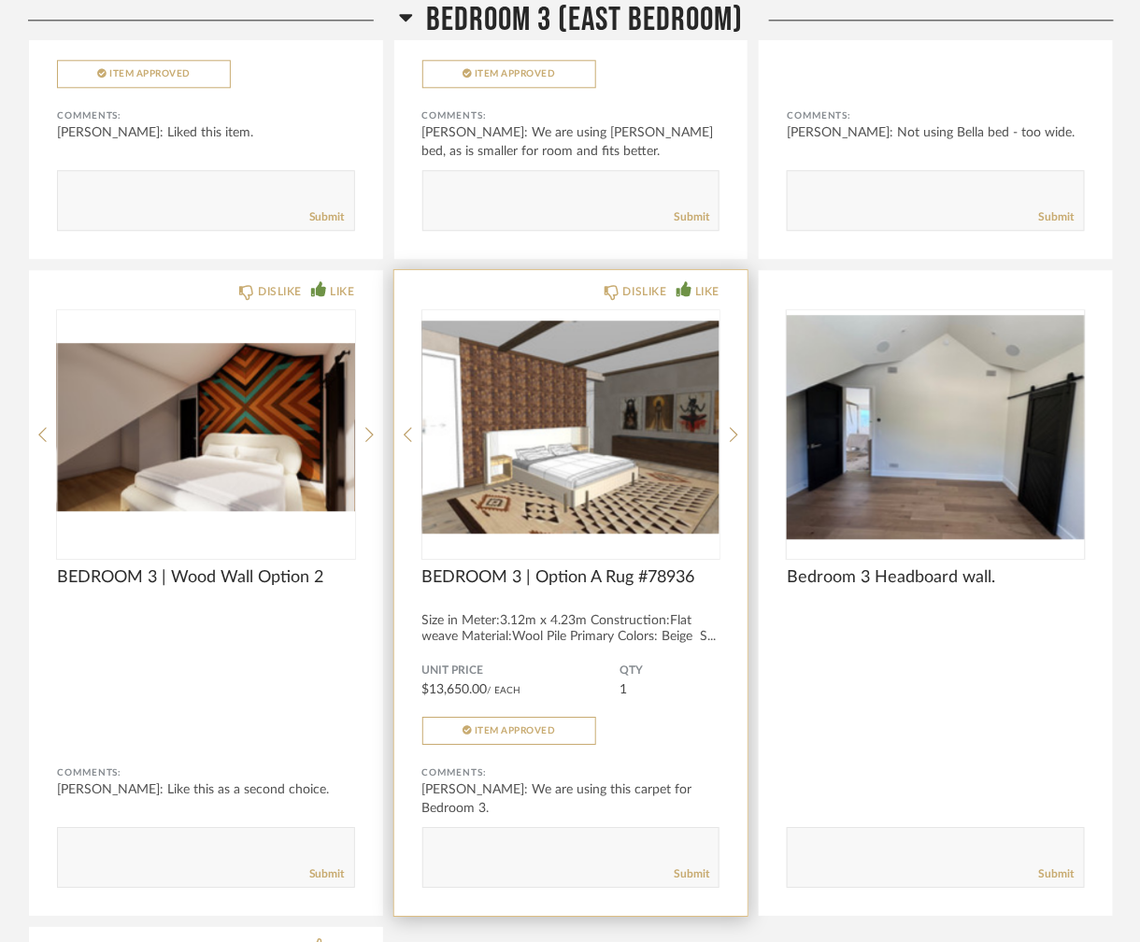
scroll to position [15272, 0]
click at [658, 486] on img "2" at bounding box center [571, 427] width 298 height 234
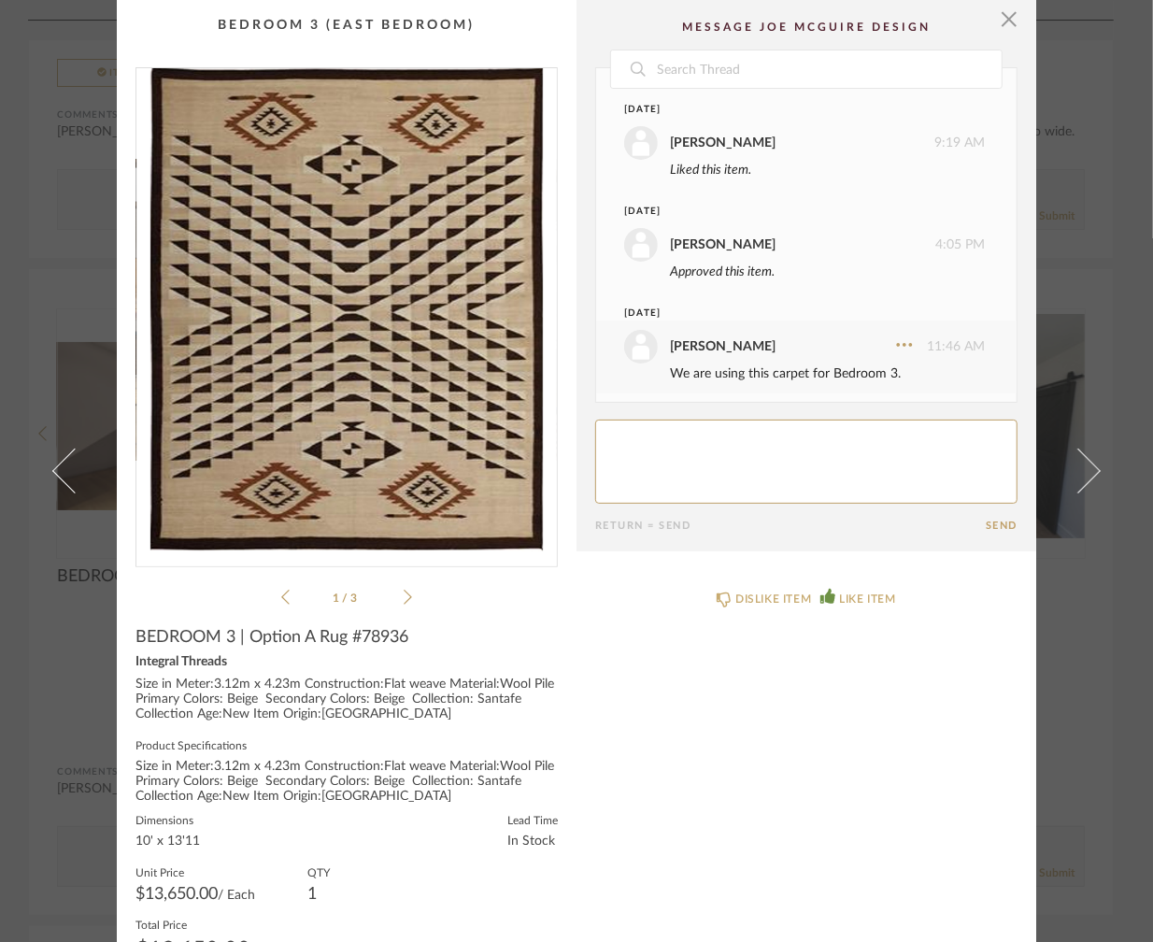
scroll to position [7, 0]
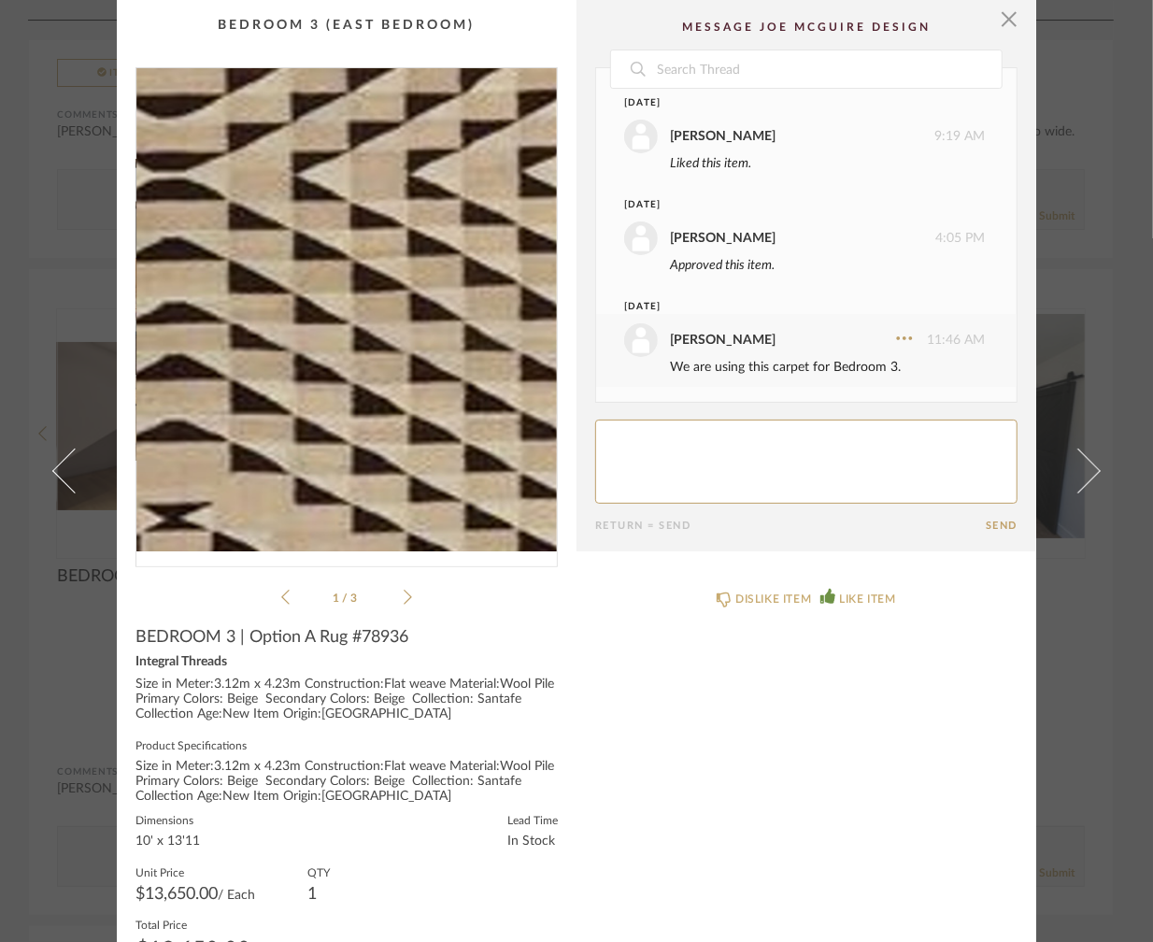
click at [404, 357] on img "0" at bounding box center [346, 309] width 420 height 483
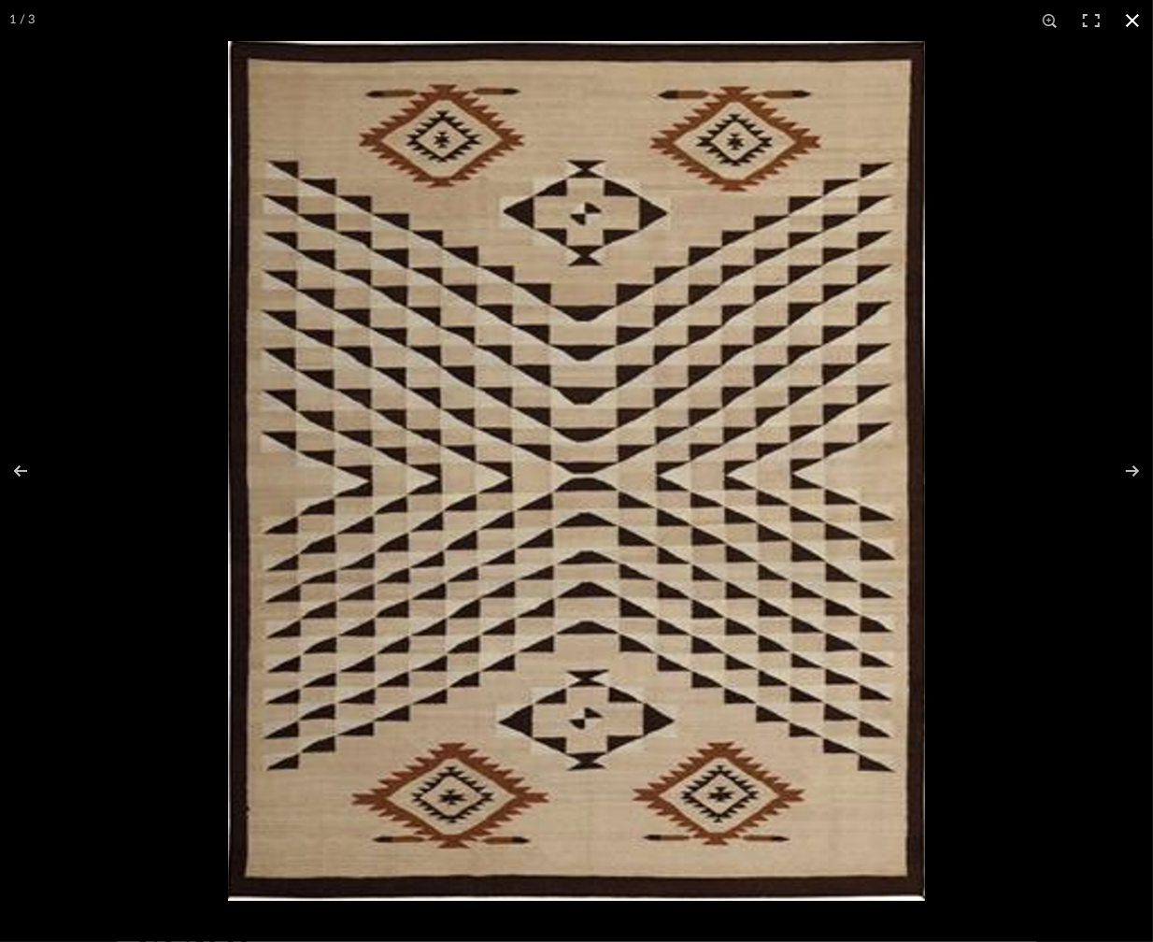
click at [1127, 20] on button at bounding box center [1132, 20] width 41 height 41
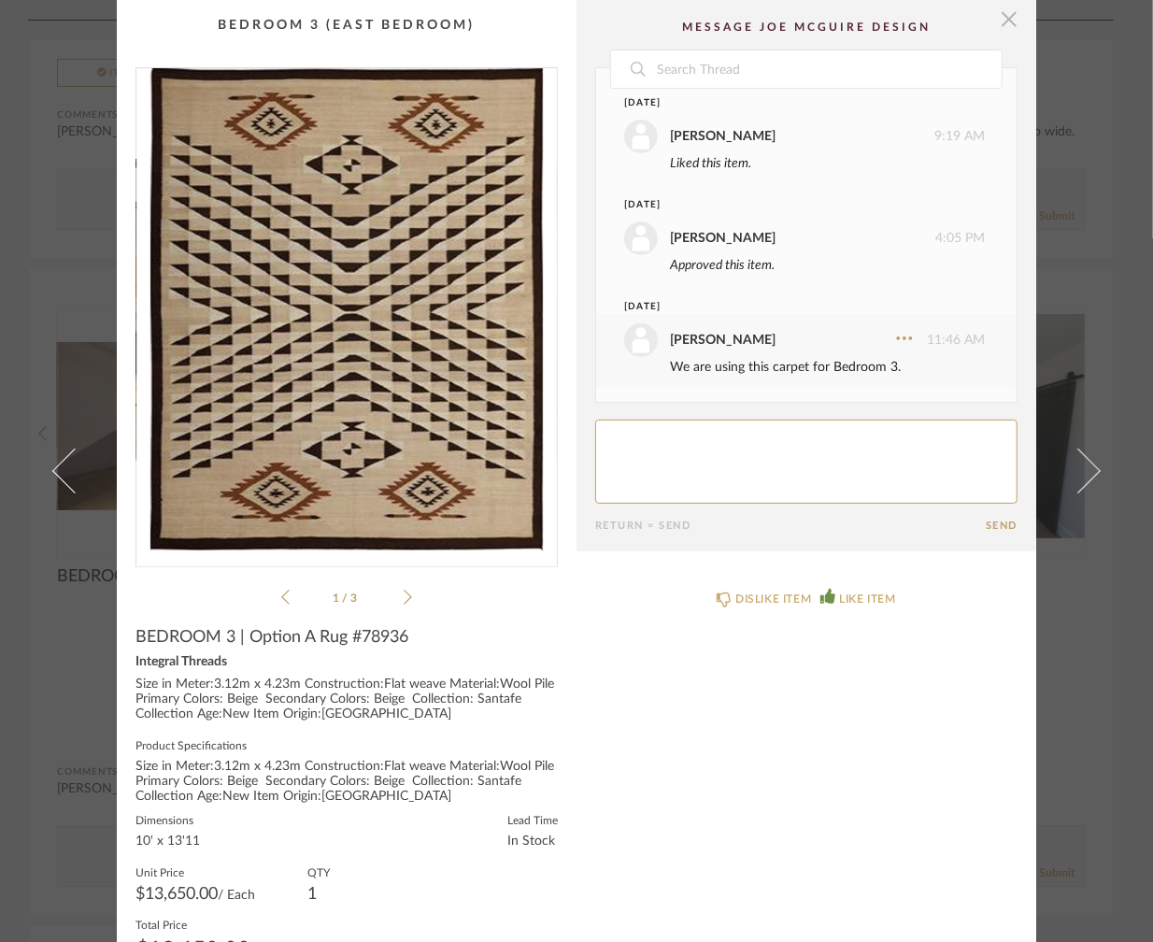
click at [1002, 19] on span "button" at bounding box center [1008, 18] width 37 height 37
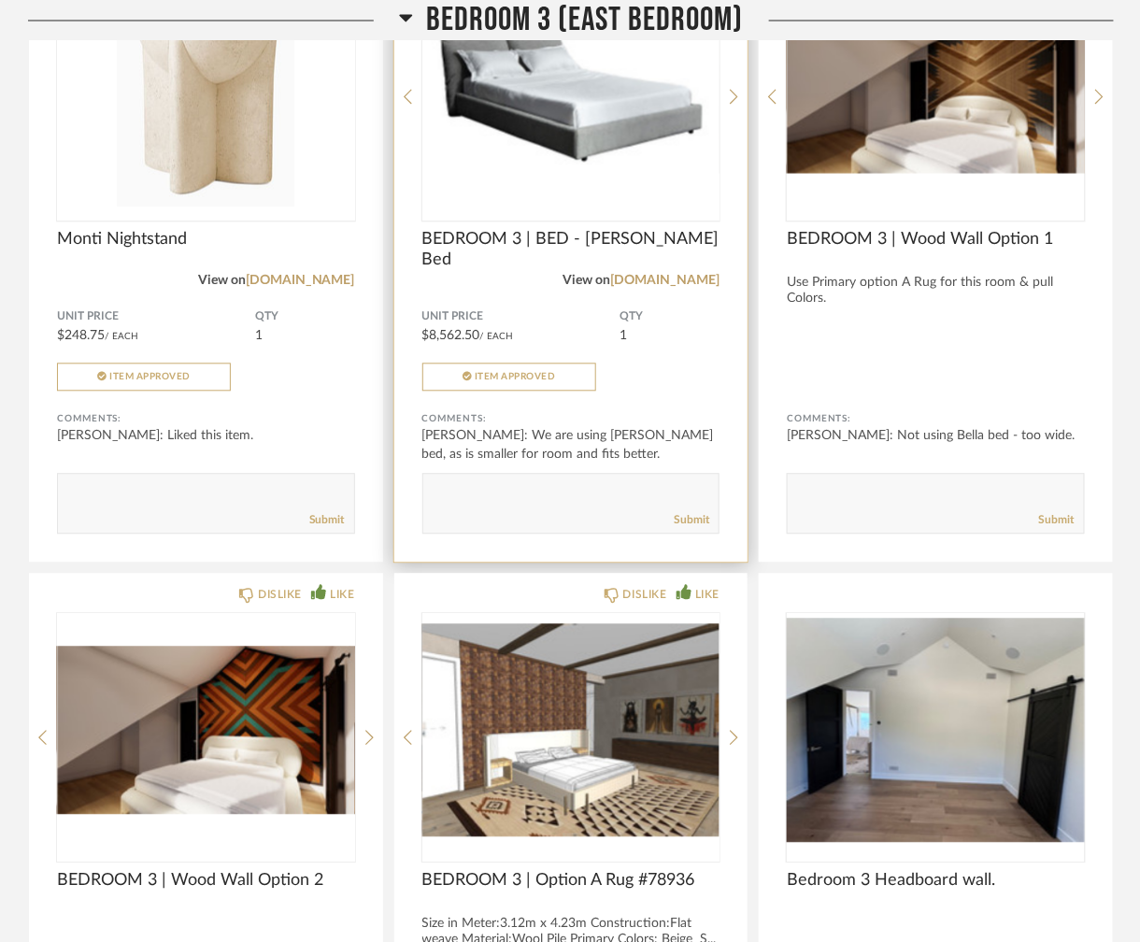
scroll to position [14992, 0]
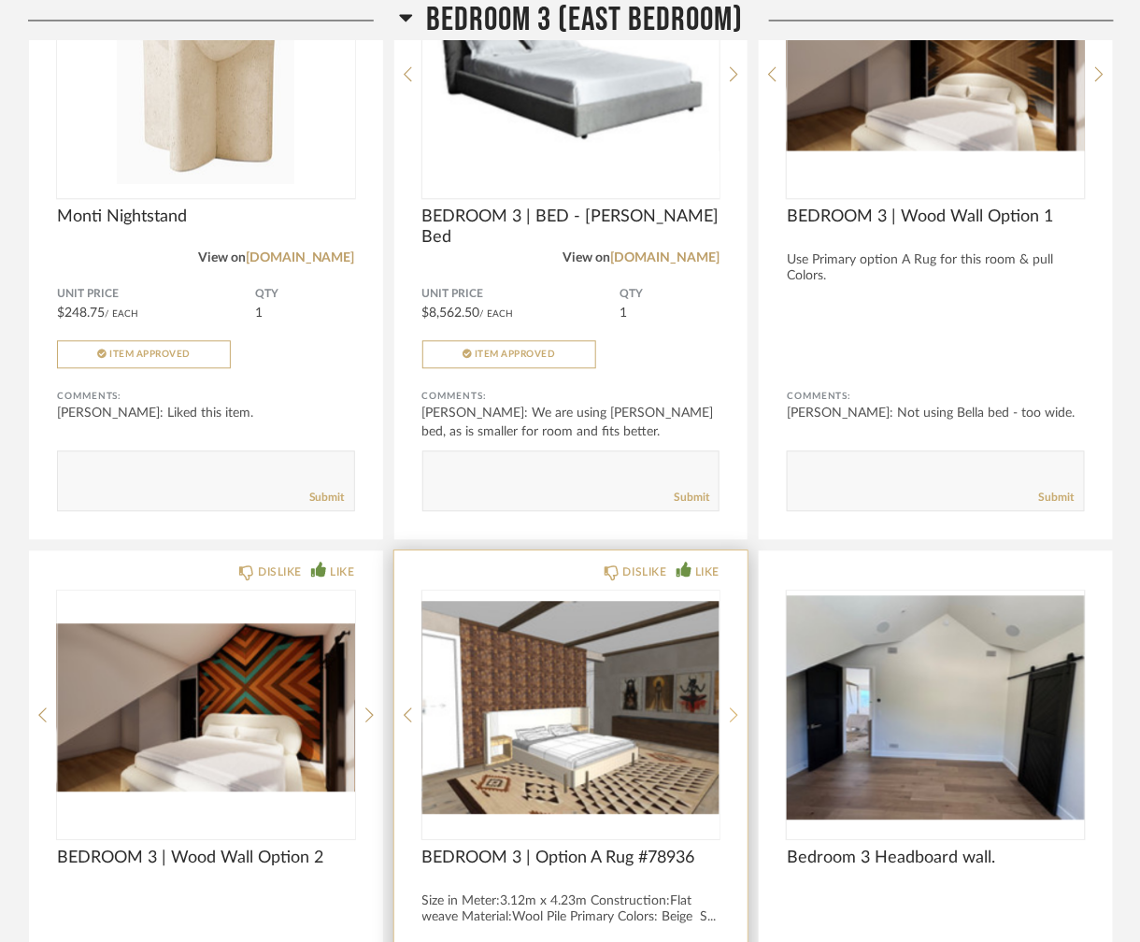
click at [732, 706] on icon at bounding box center [734, 714] width 8 height 17
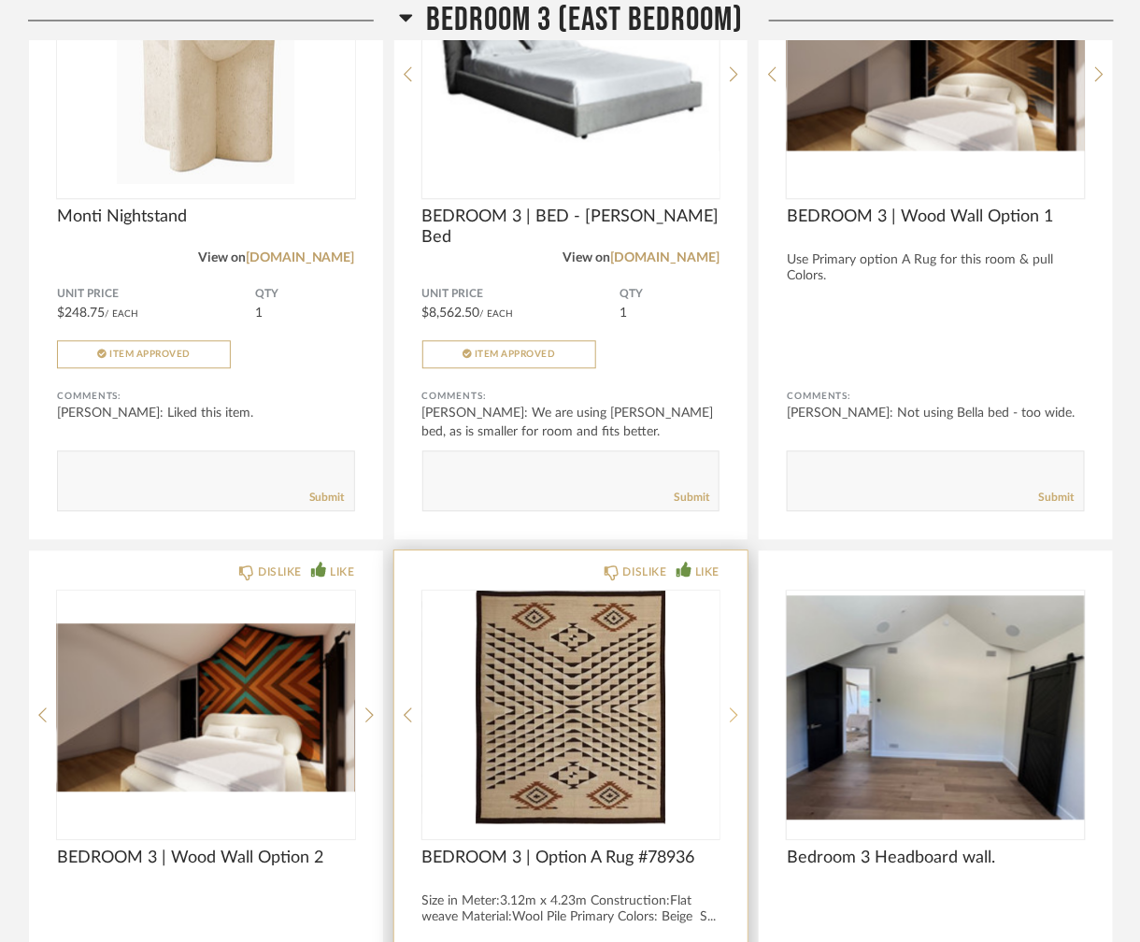
click at [732, 706] on icon at bounding box center [734, 714] width 8 height 17
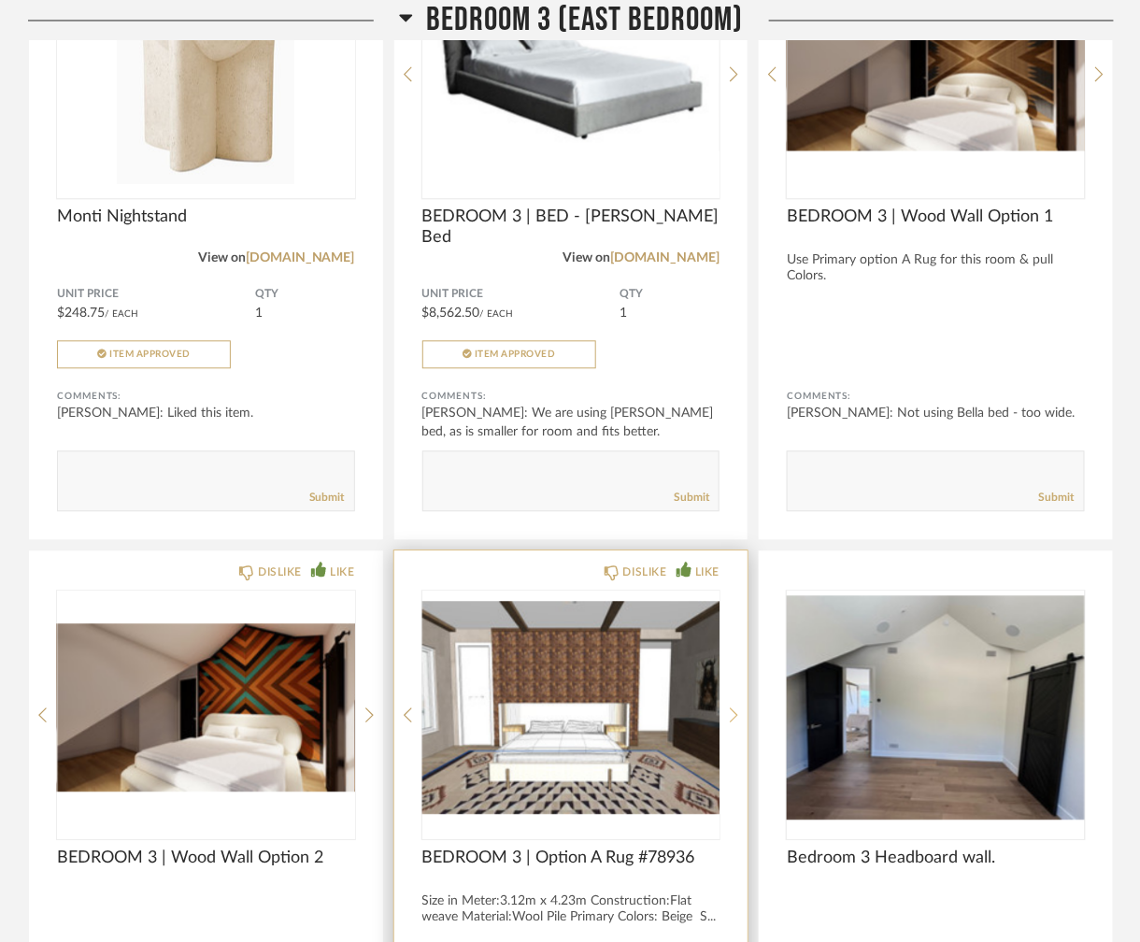
click at [732, 706] on icon at bounding box center [734, 714] width 8 height 17
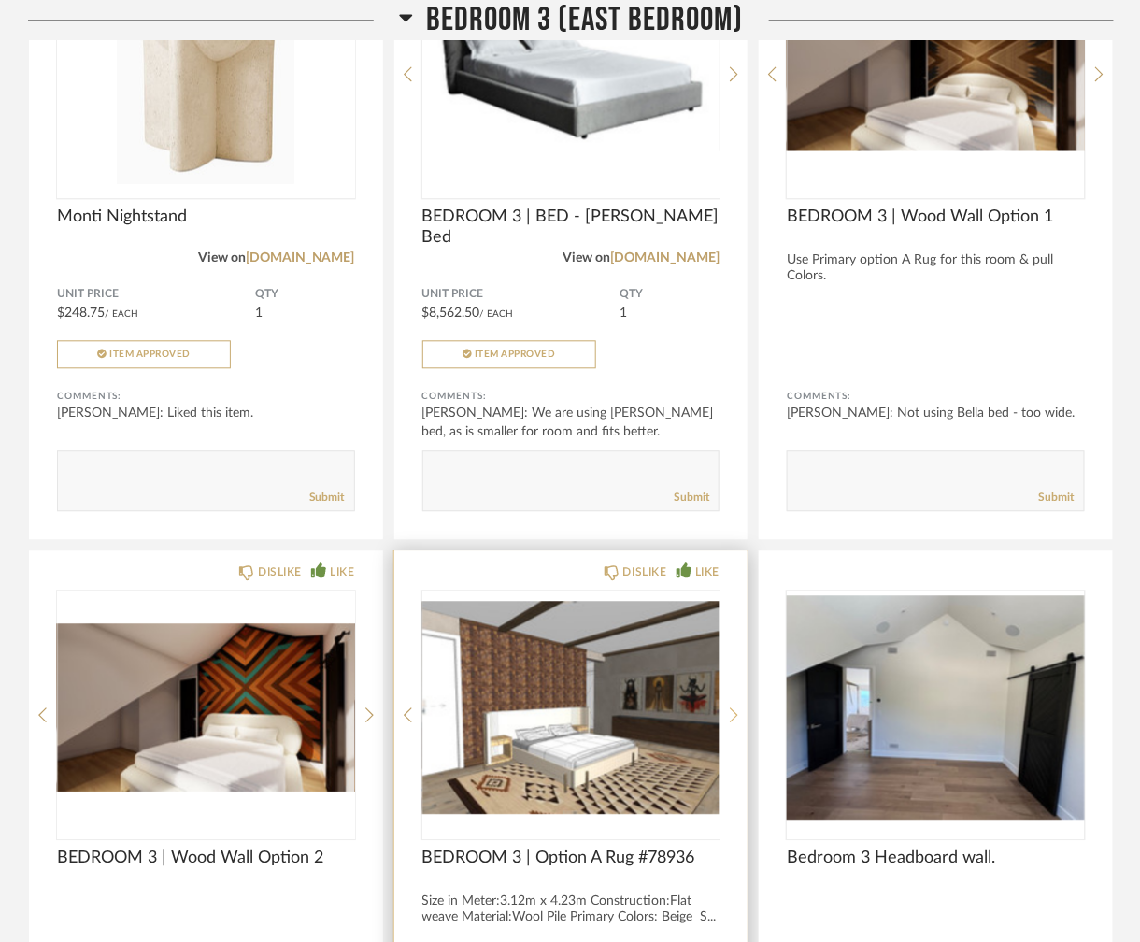
click at [732, 706] on icon at bounding box center [734, 714] width 8 height 17
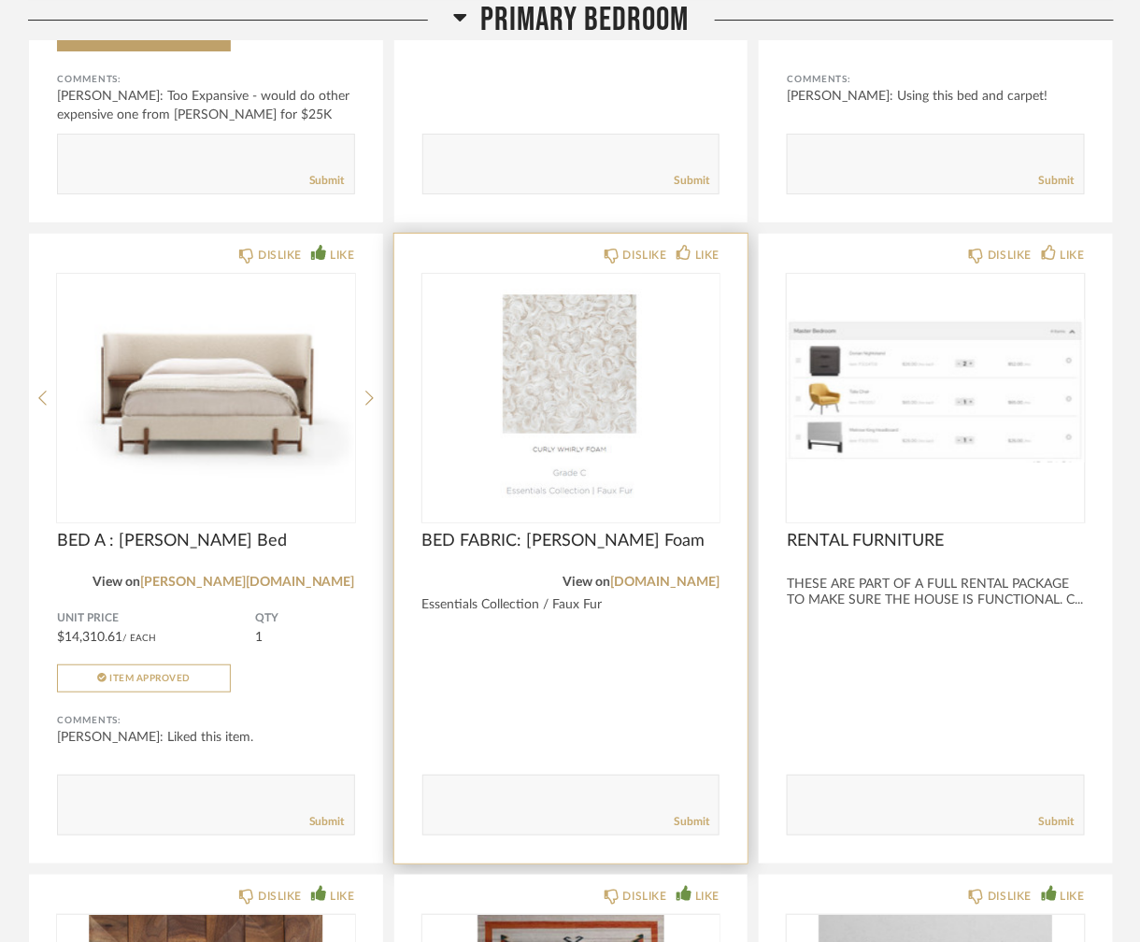
scroll to position [9853, 0]
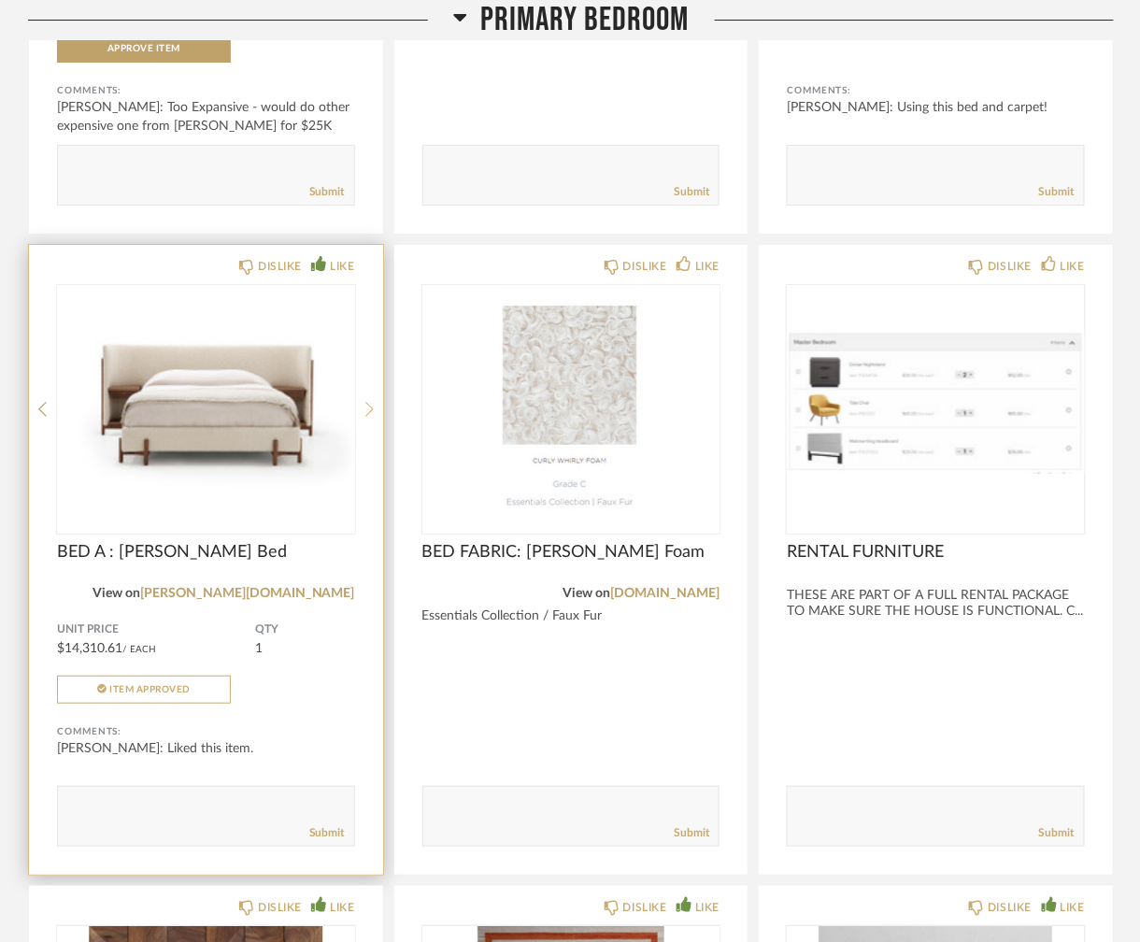
click at [370, 401] on icon at bounding box center [369, 409] width 8 height 17
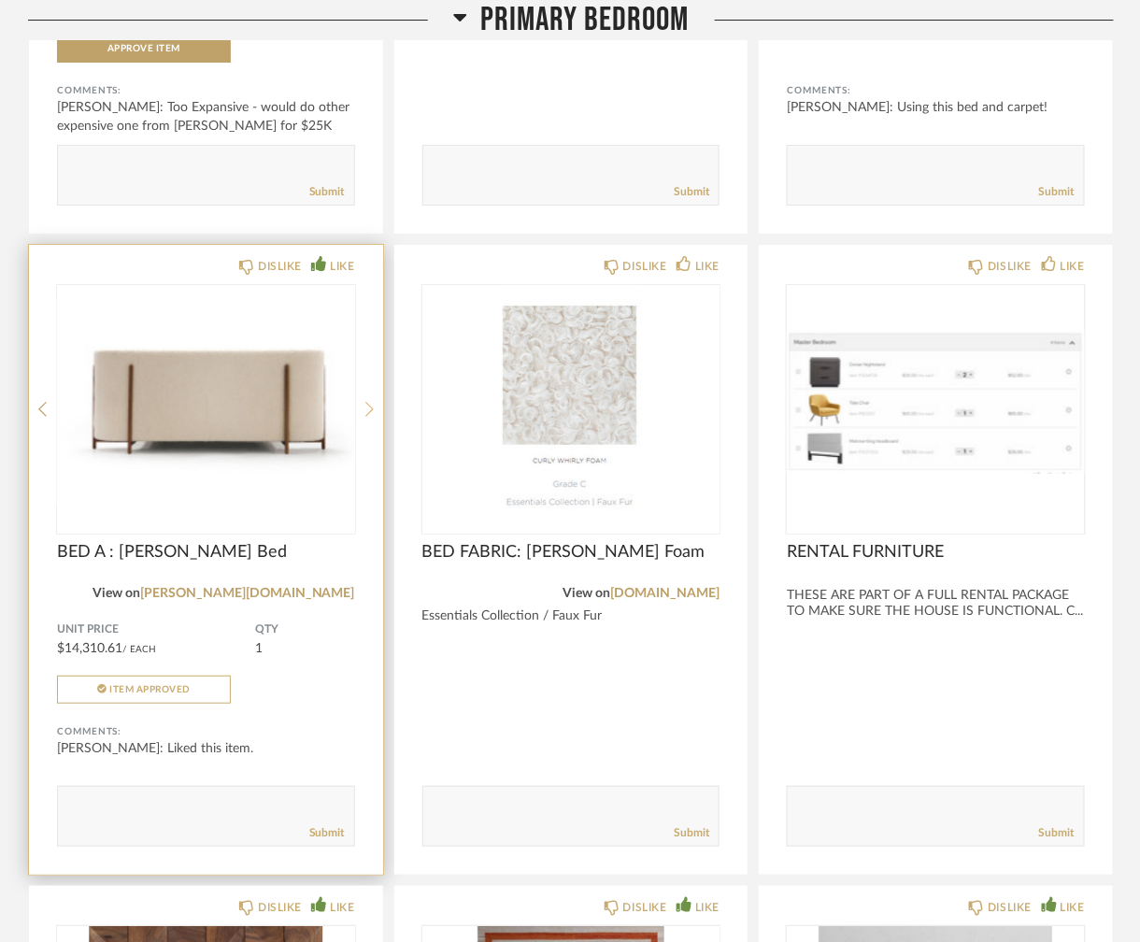
click at [369, 401] on icon at bounding box center [369, 409] width 8 height 17
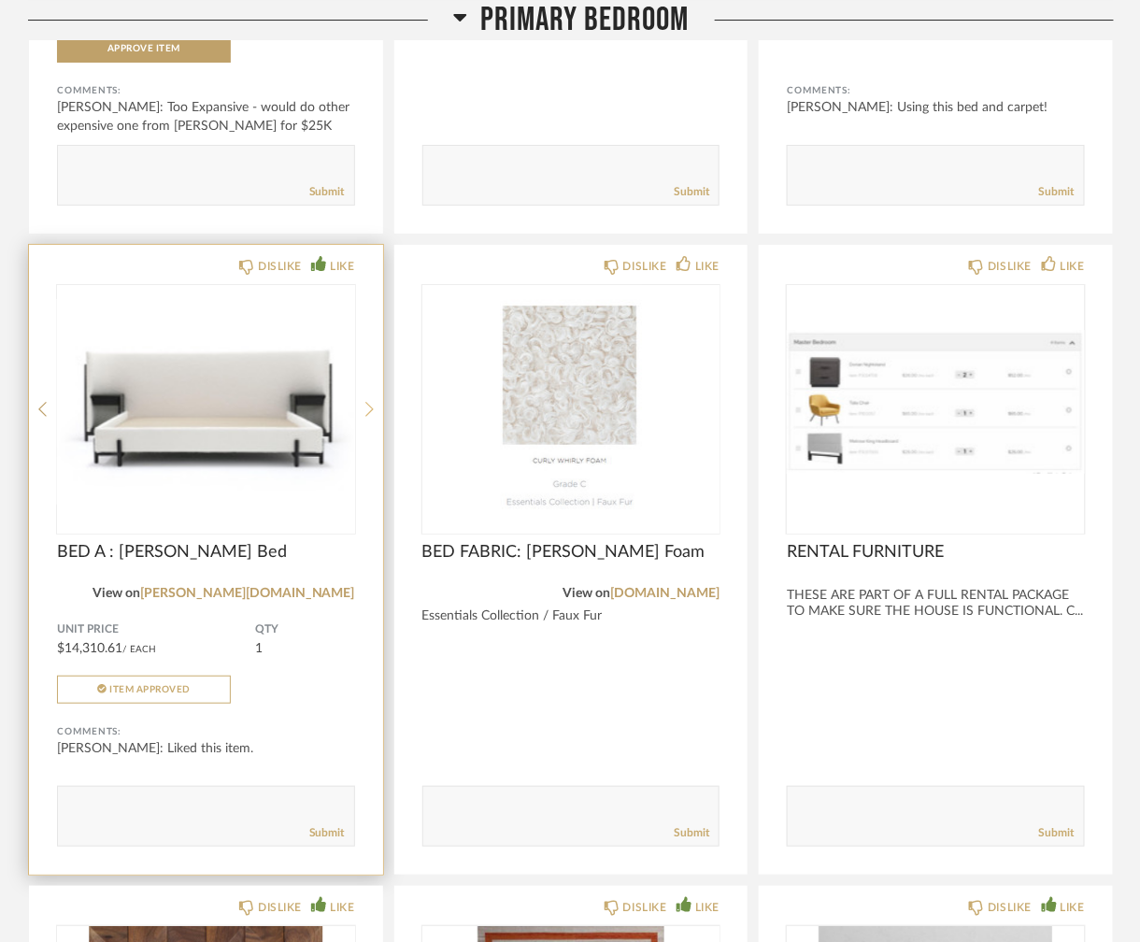
click at [369, 401] on icon at bounding box center [369, 409] width 8 height 17
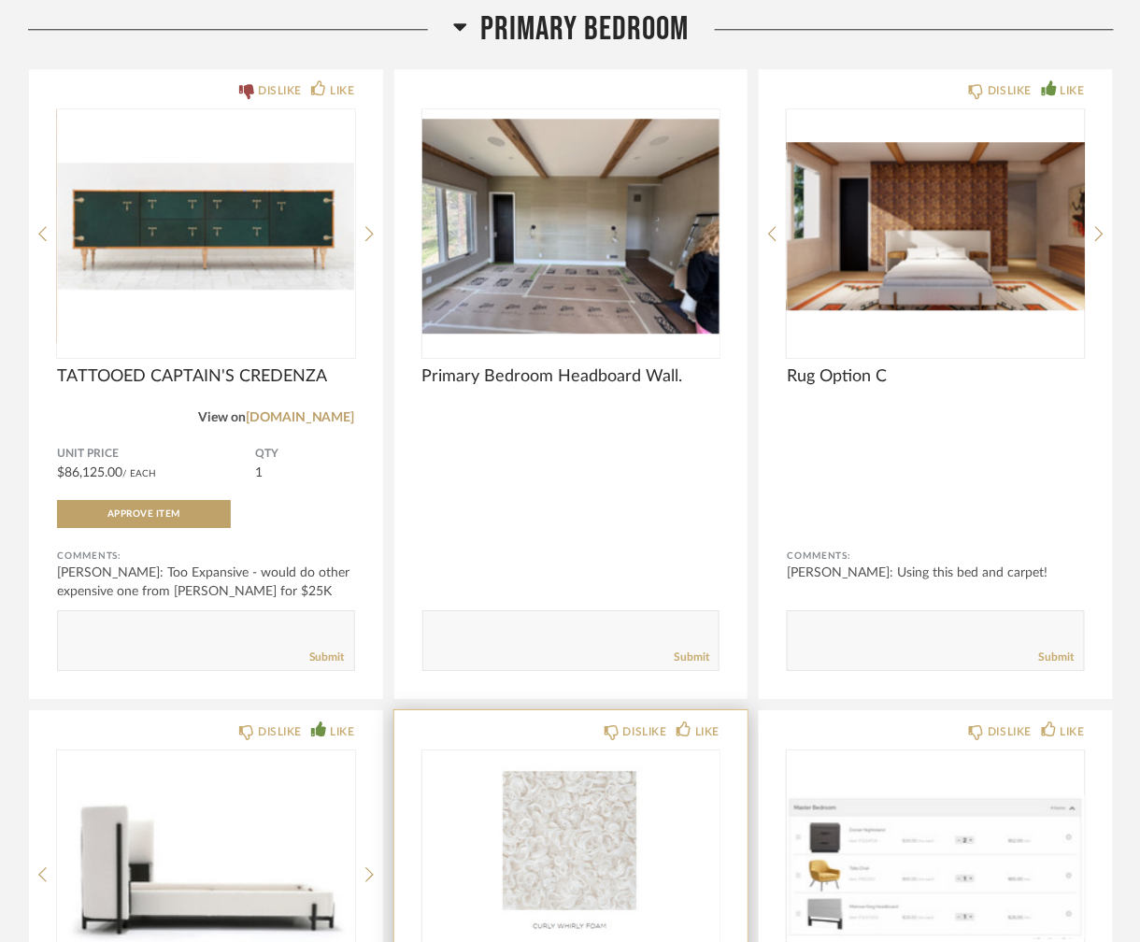
scroll to position [9386, 0]
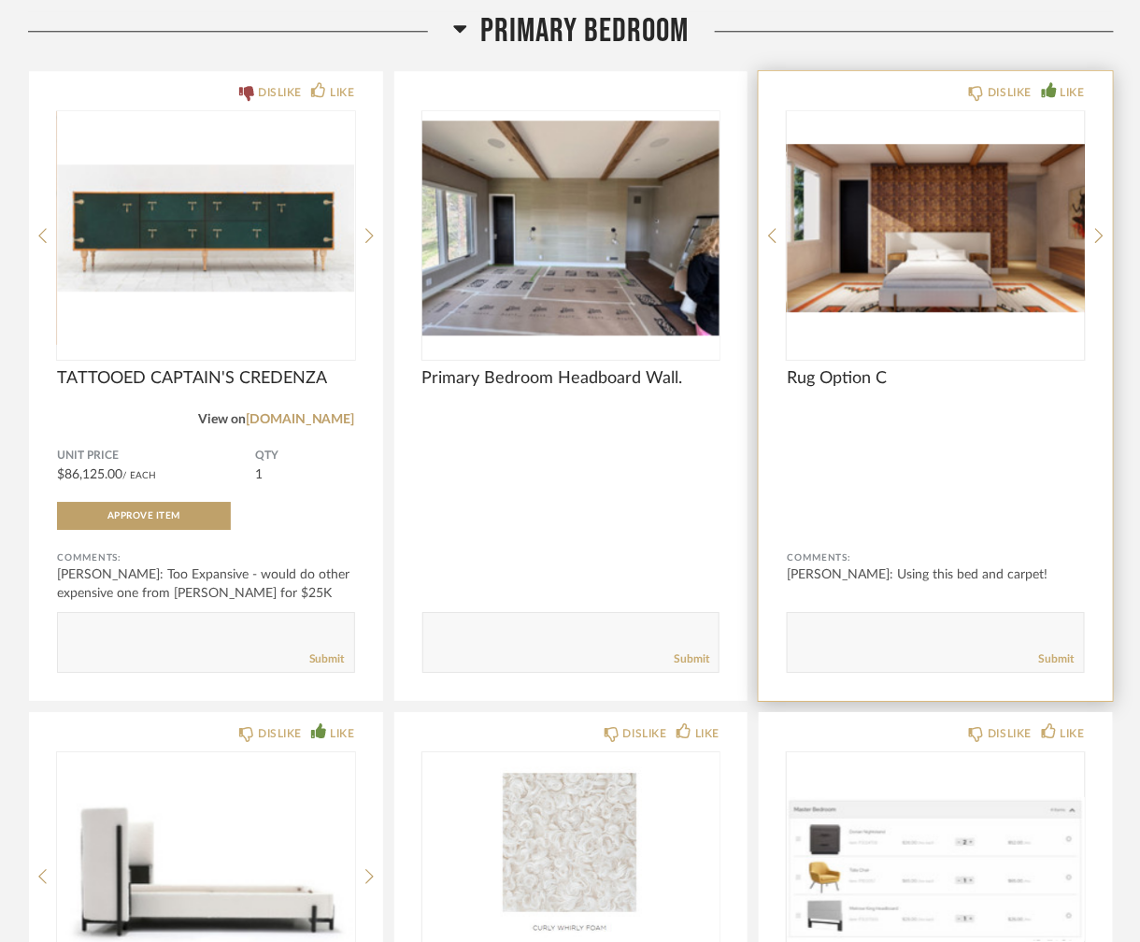
click at [1092, 209] on div "DISLIKE LIKE Rug Option C Comments: [PERSON_NAME]: Using this bed and carpet! S…" at bounding box center [936, 386] width 354 height 630
click at [1100, 227] on icon at bounding box center [1099, 235] width 8 height 17
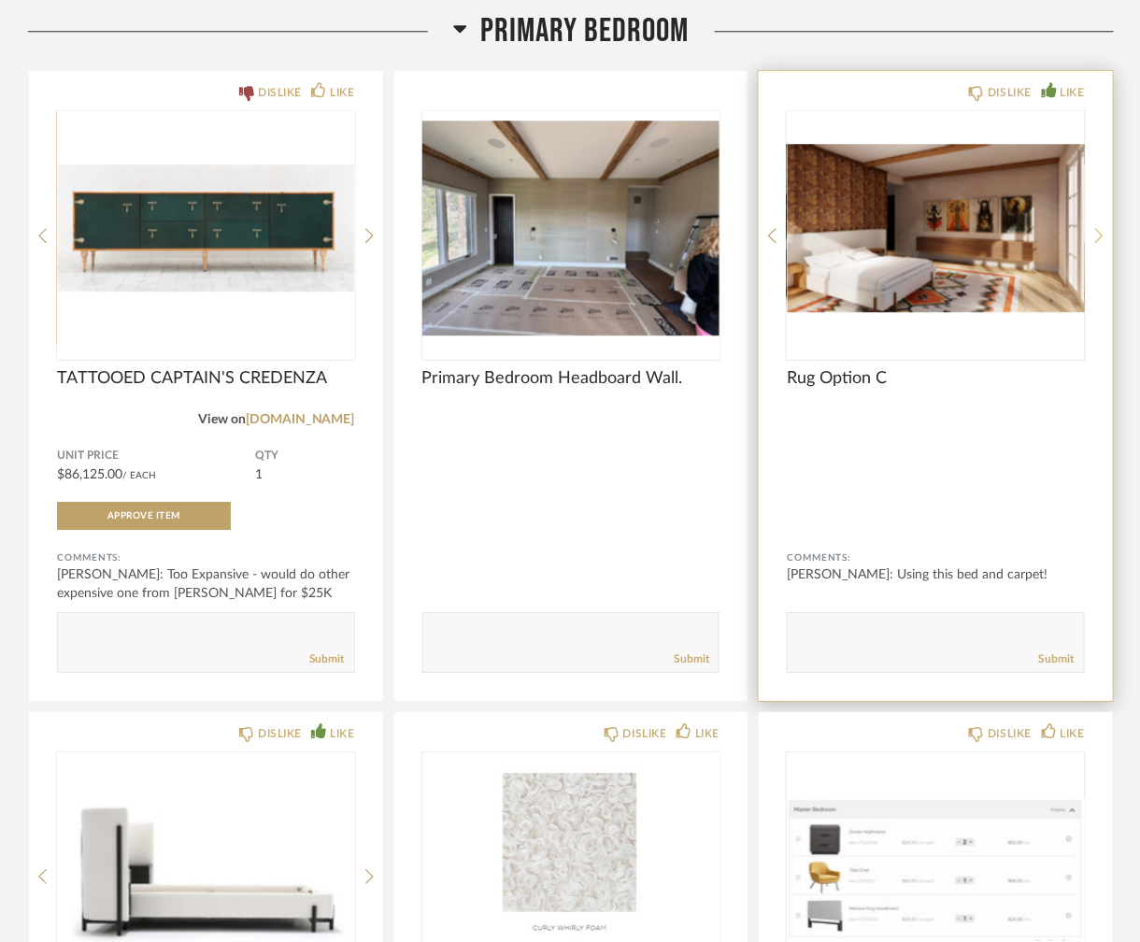
click at [1096, 227] on icon at bounding box center [1099, 235] width 8 height 17
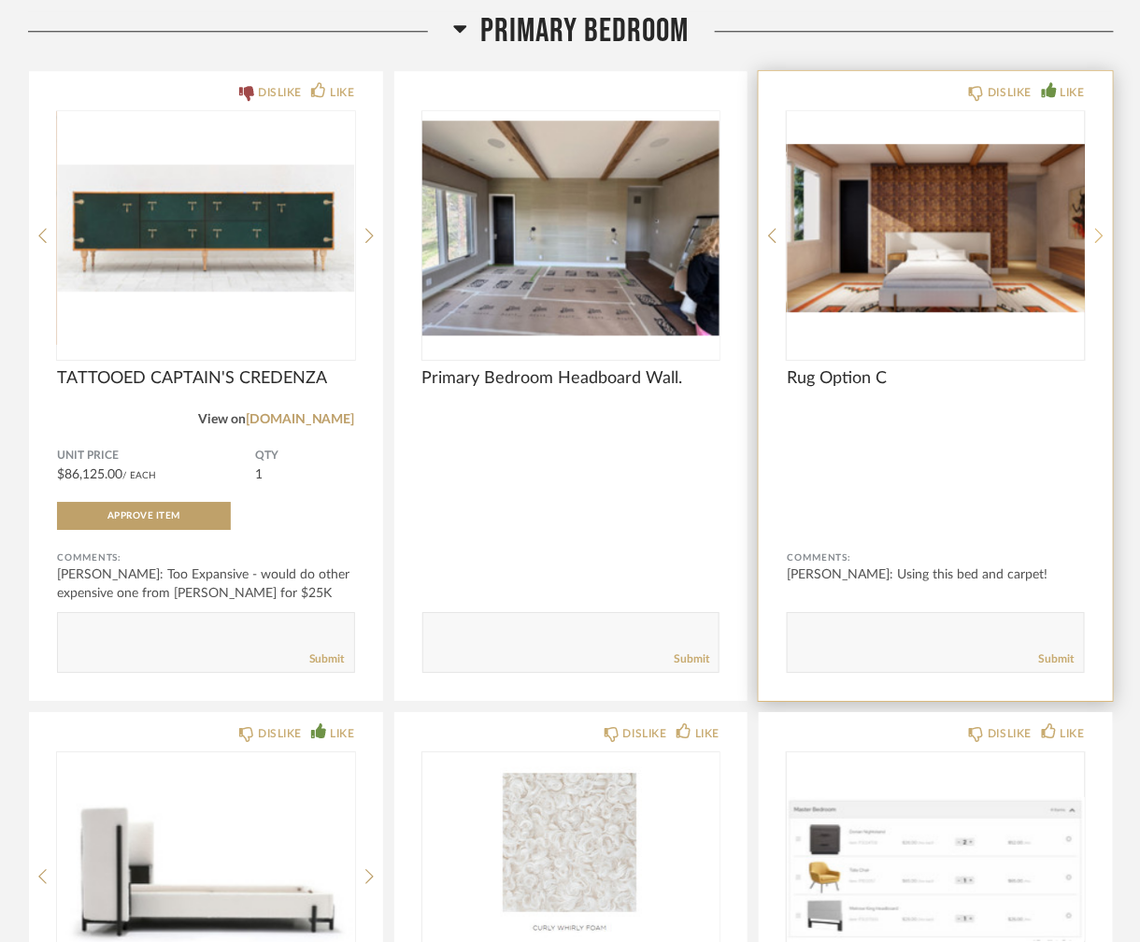
click at [1096, 227] on icon at bounding box center [1099, 235] width 8 height 17
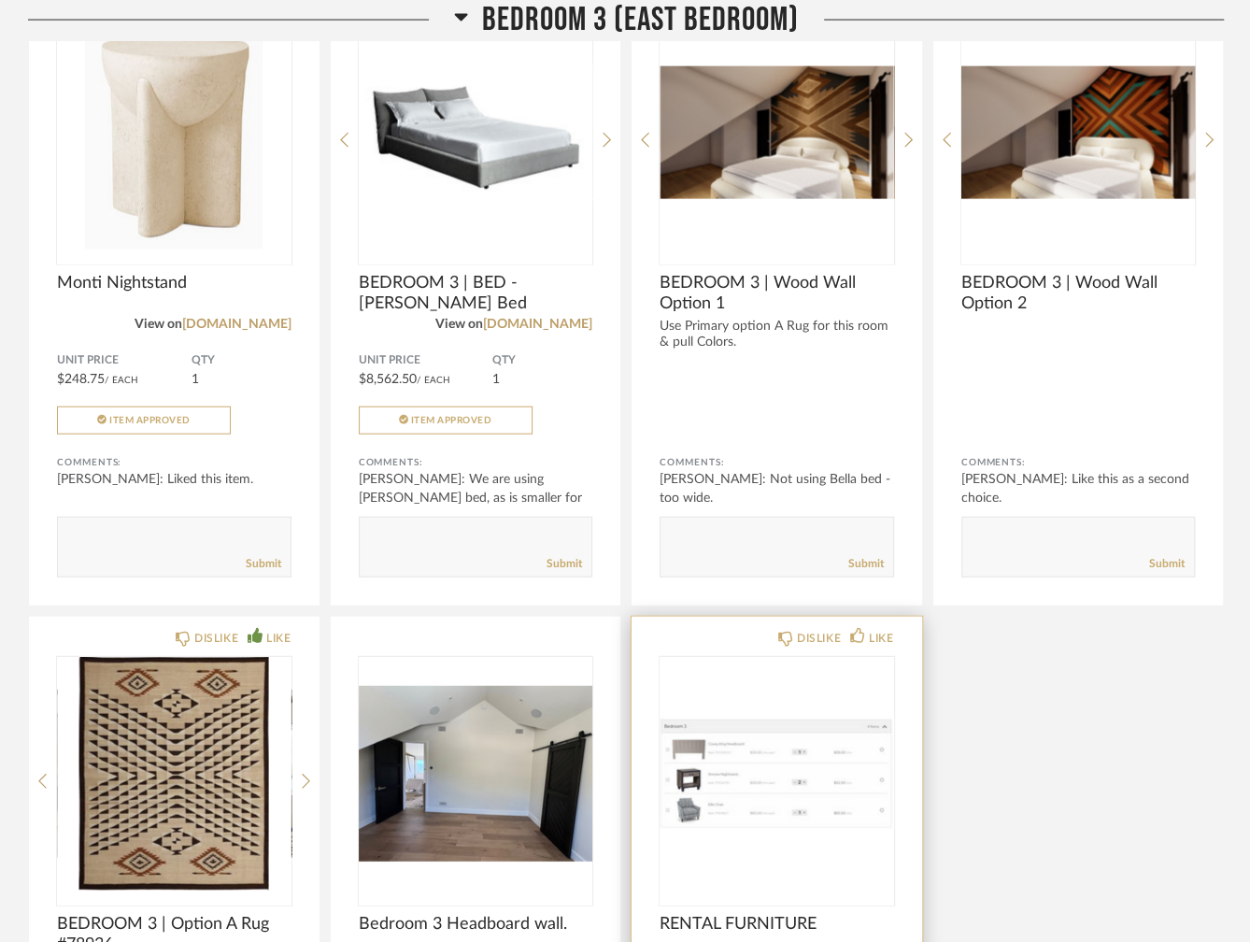
scroll to position [10966, 0]
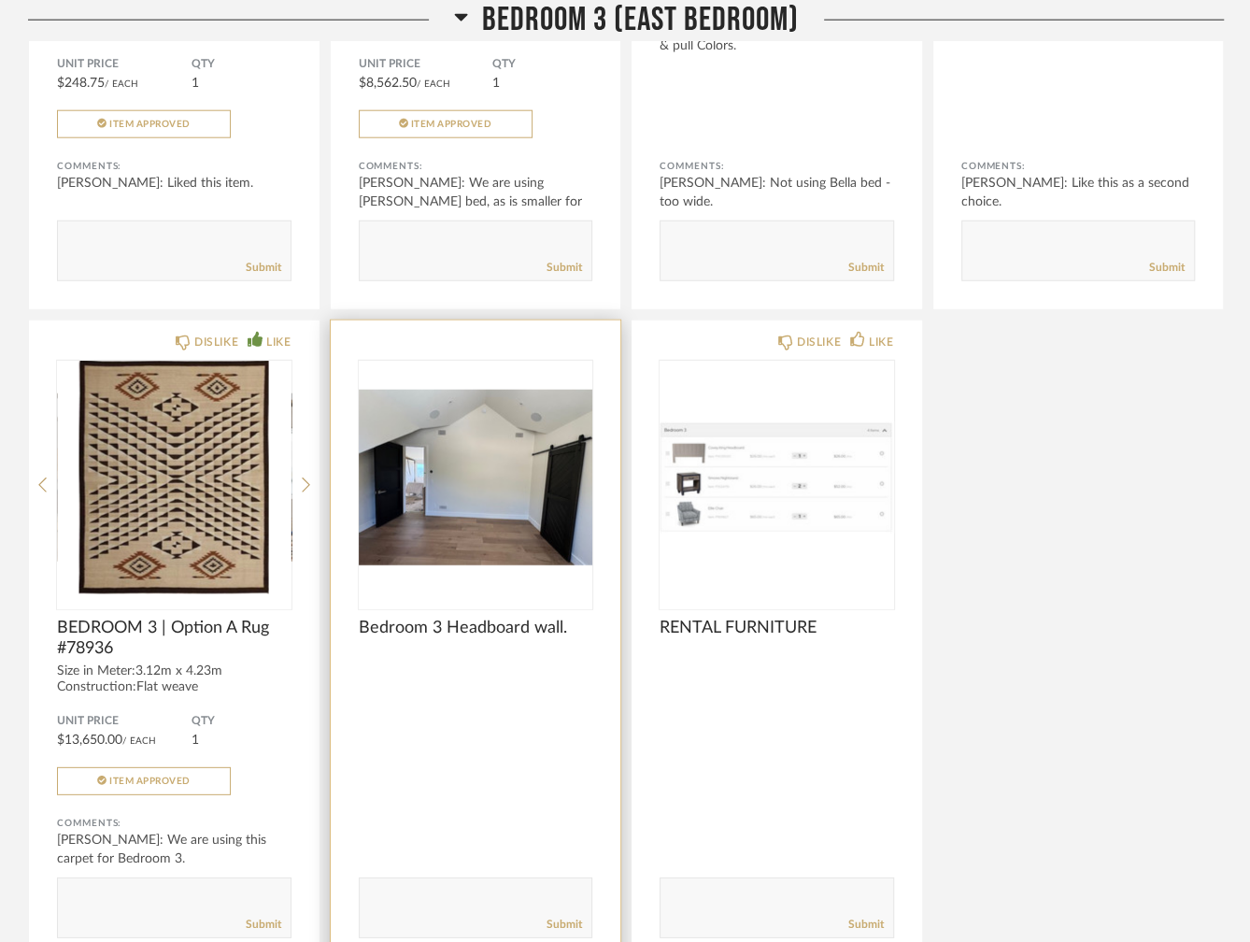
scroll to position [11433, 0]
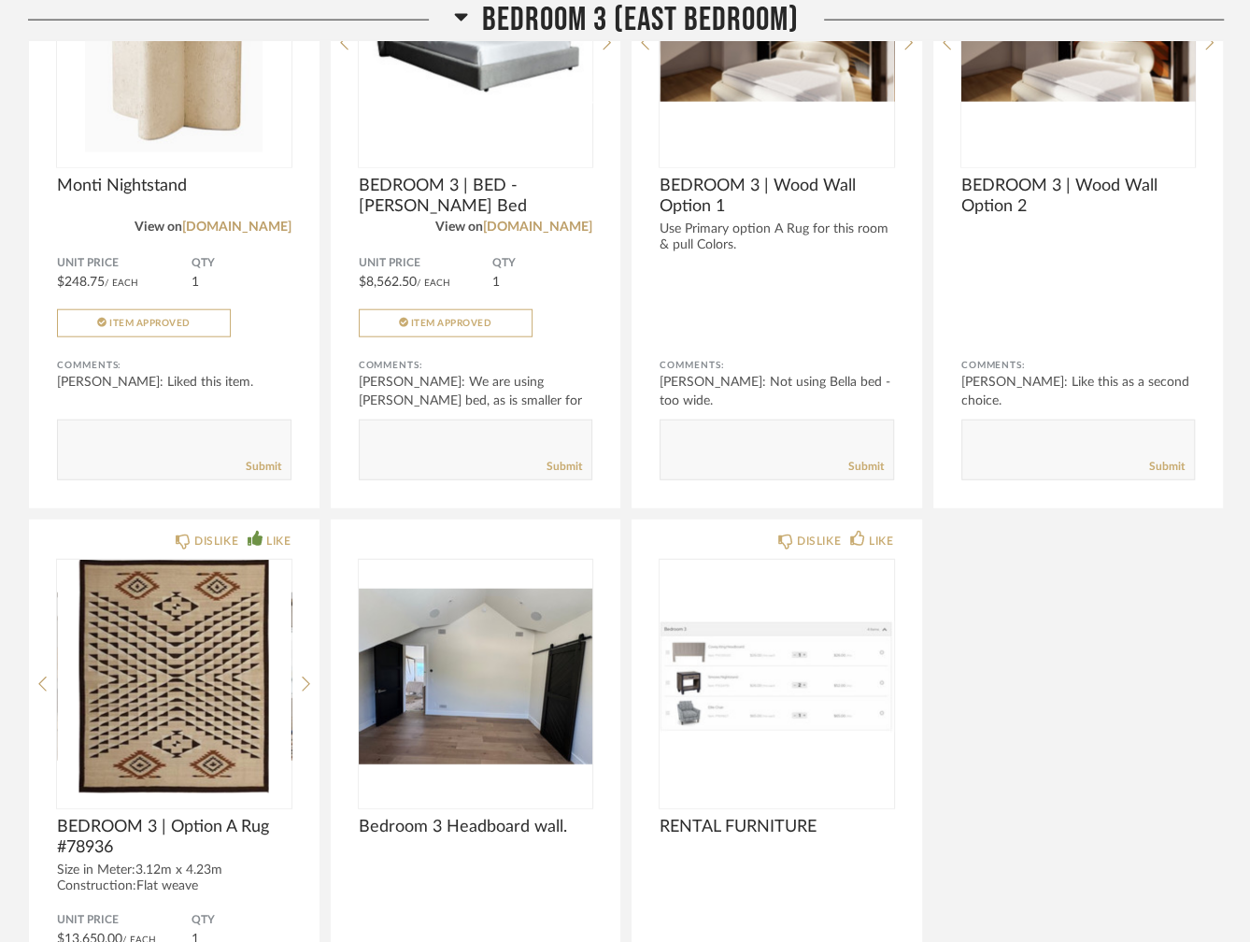
click at [1103, 603] on div "DISLIKE LIKE Monti Nightstand View on [DOMAIN_NAME] Unit Price $248.75 / Each Q…" at bounding box center [626, 522] width 1196 height 1288
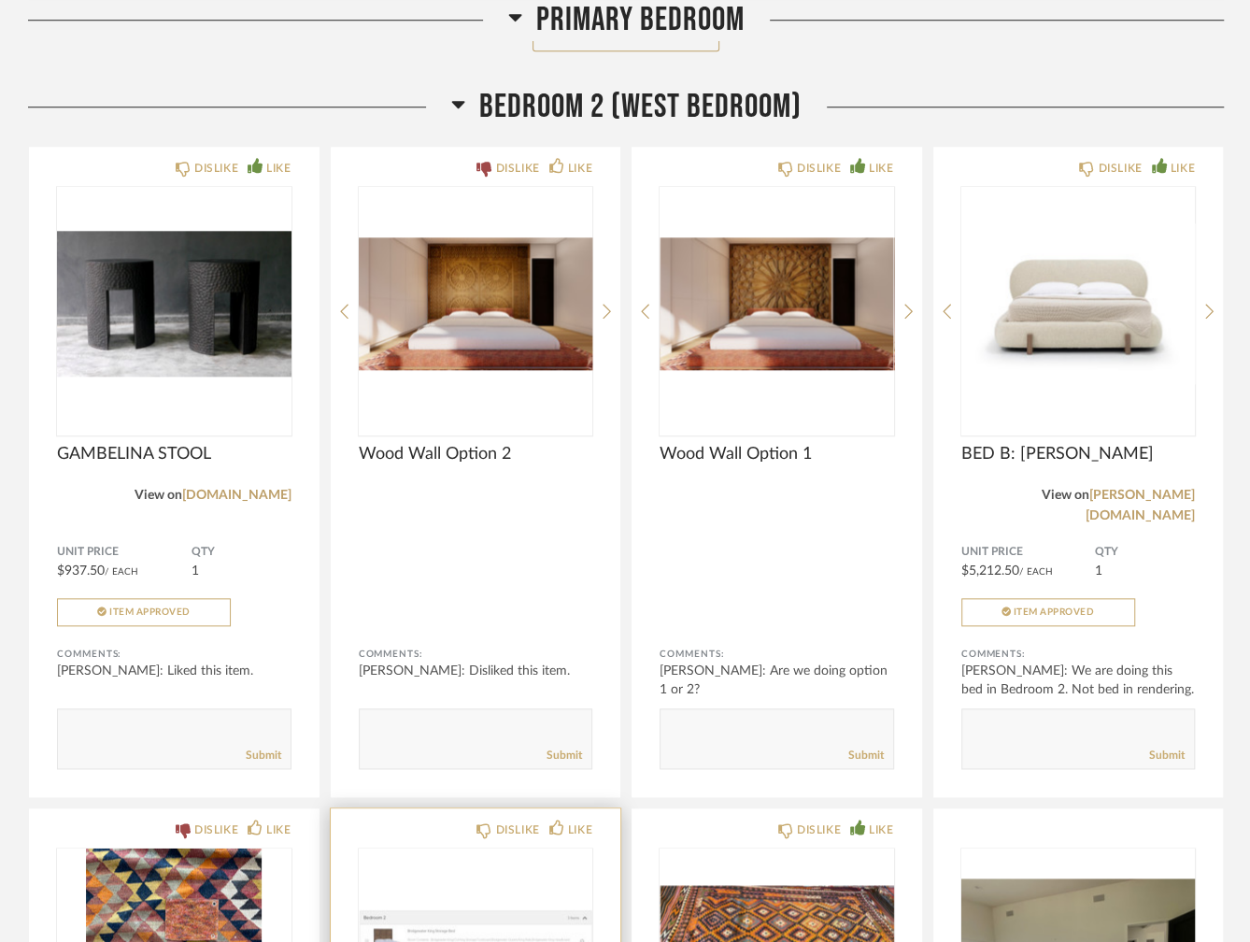
scroll to position [9658, 0]
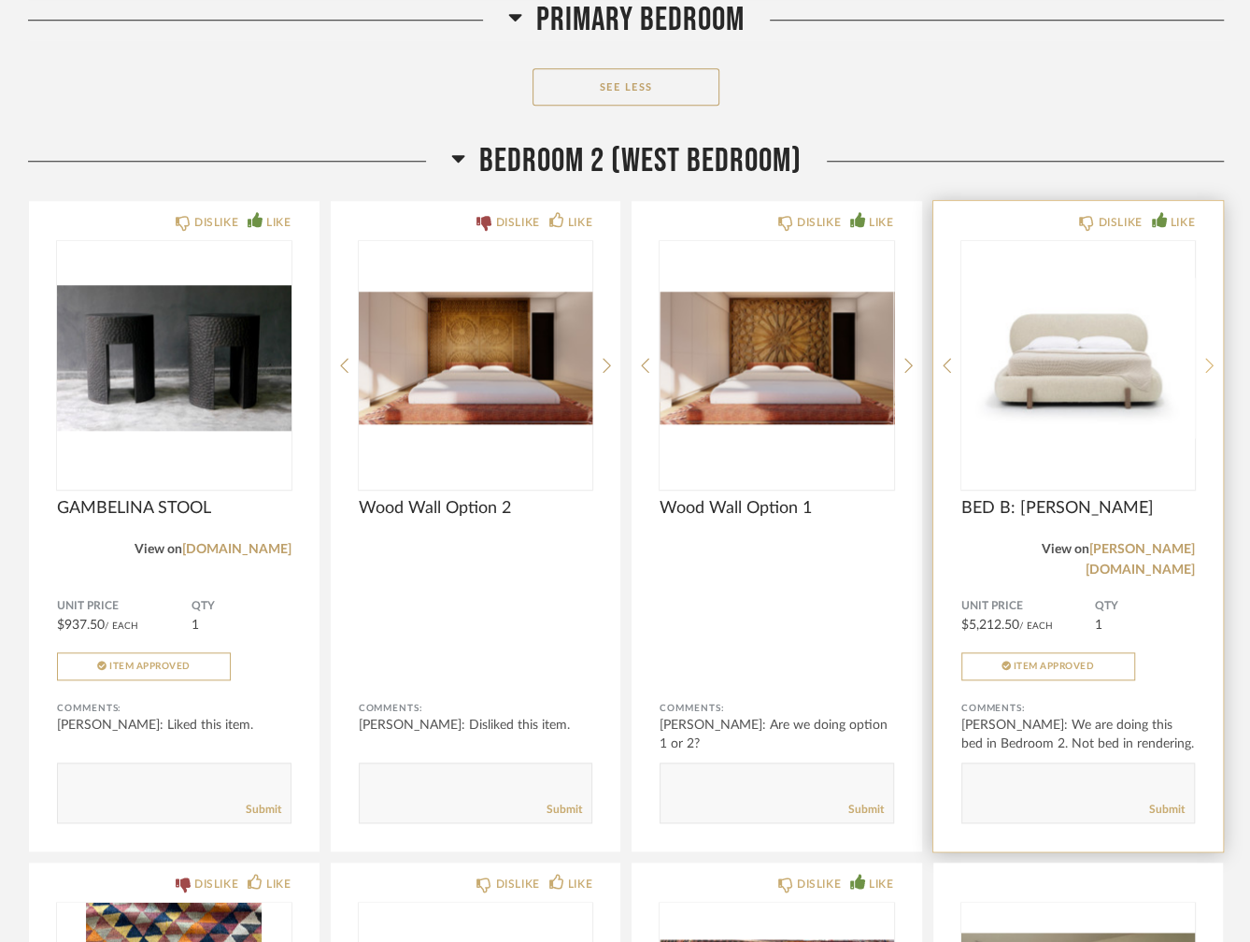
click at [1152, 357] on icon at bounding box center [1209, 365] width 8 height 17
click at [1152, 315] on div "DISLIKE LIKE BED B: [PERSON_NAME] Bed View on [PERSON_NAME][DOMAIN_NAME] Unit P…" at bounding box center [1078, 526] width 291 height 650
click at [1152, 317] on img "1" at bounding box center [1078, 358] width 235 height 234
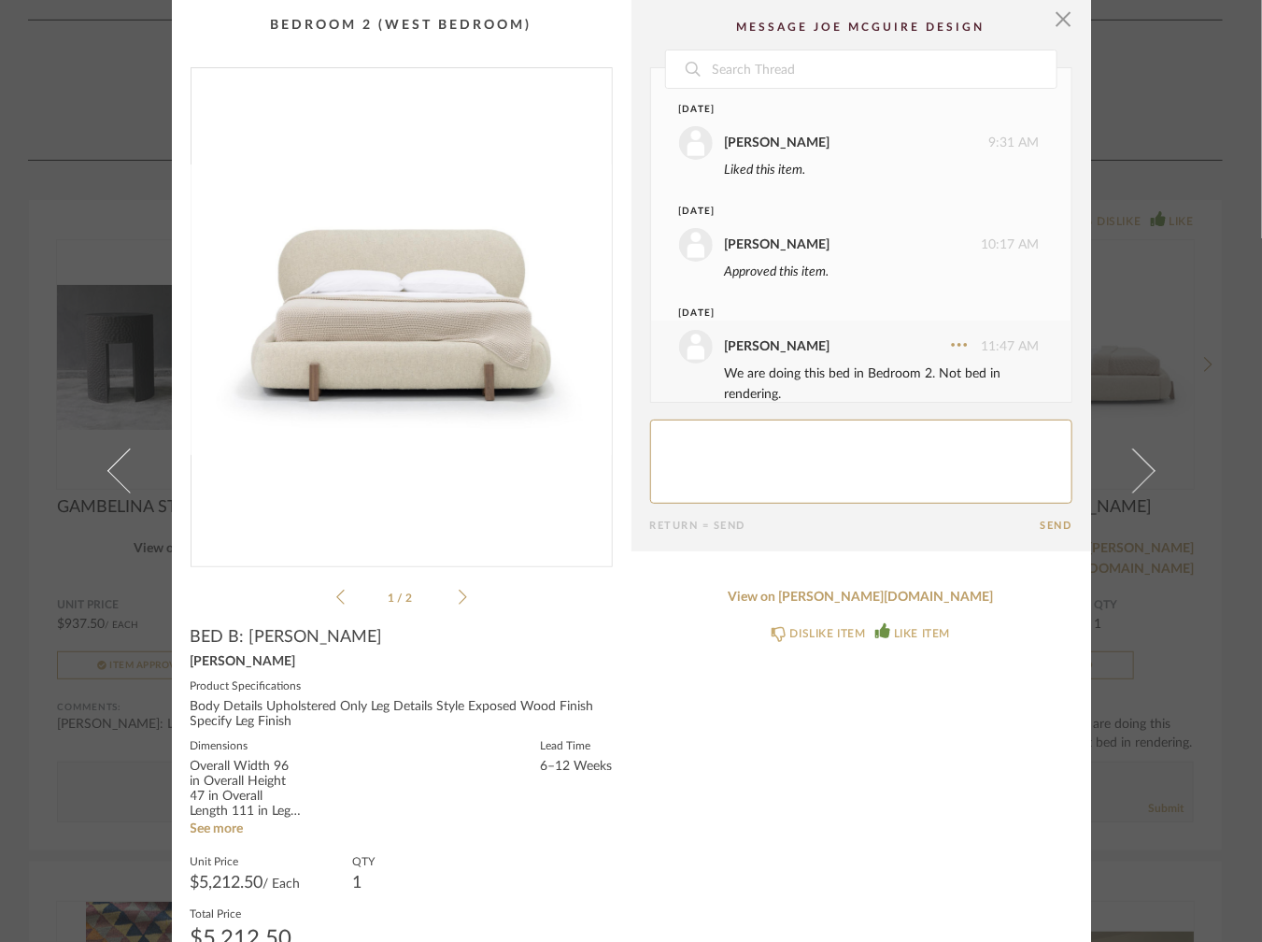
scroll to position [27, 0]
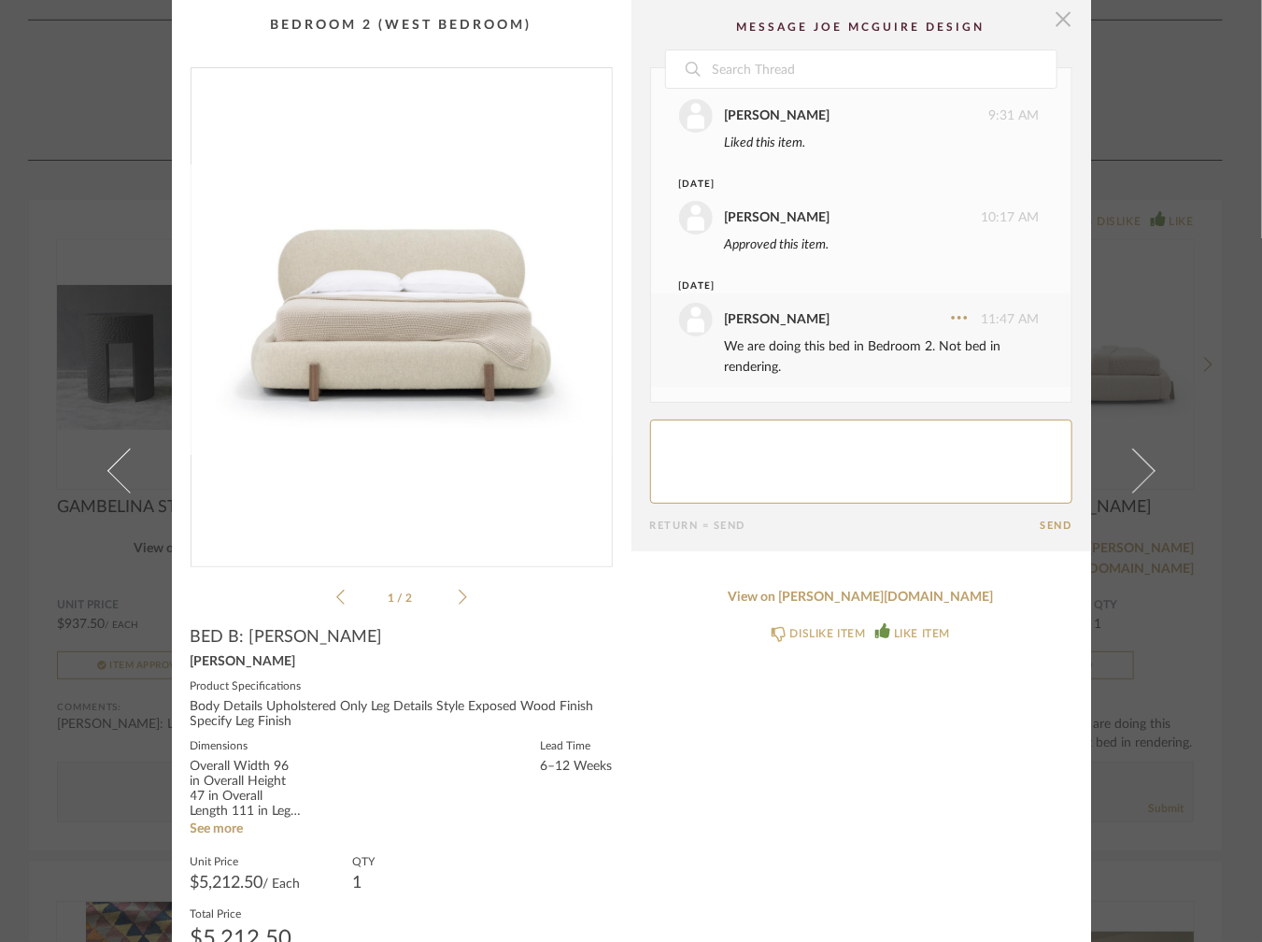
click at [1054, 24] on span "button" at bounding box center [1063, 18] width 37 height 37
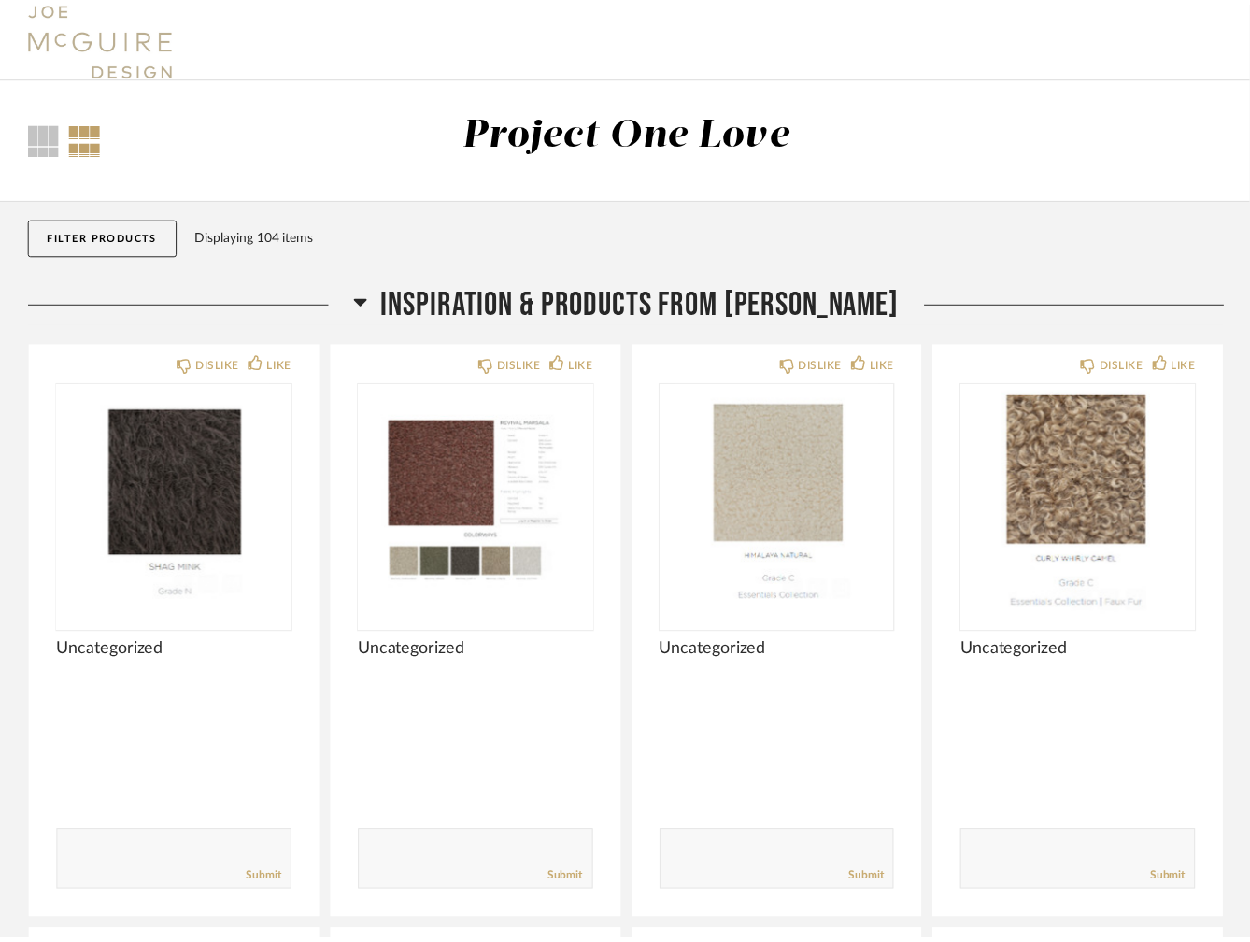
scroll to position [9658, 0]
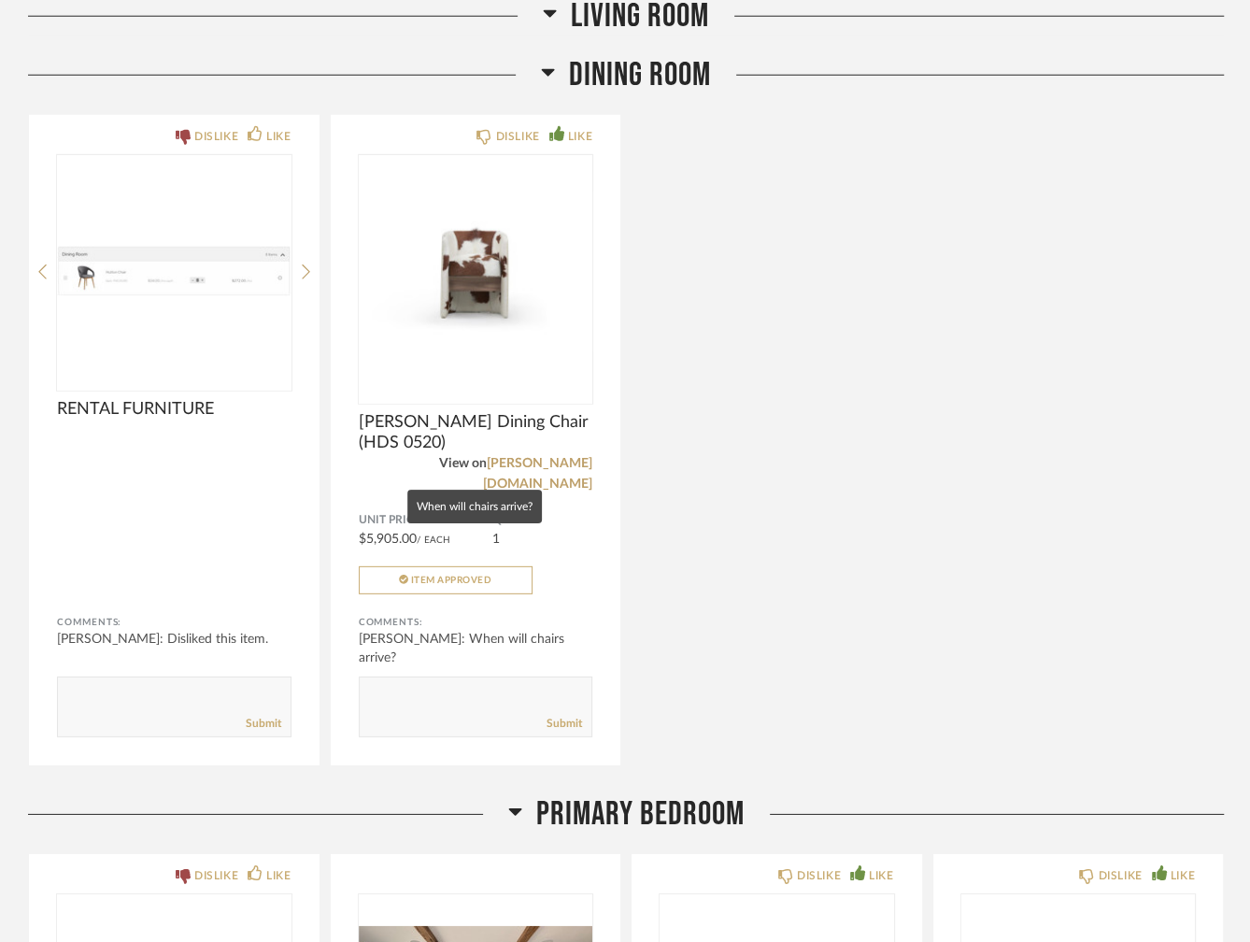
scroll to position [3270, 0]
